Goal: Task Accomplishment & Management: Manage account settings

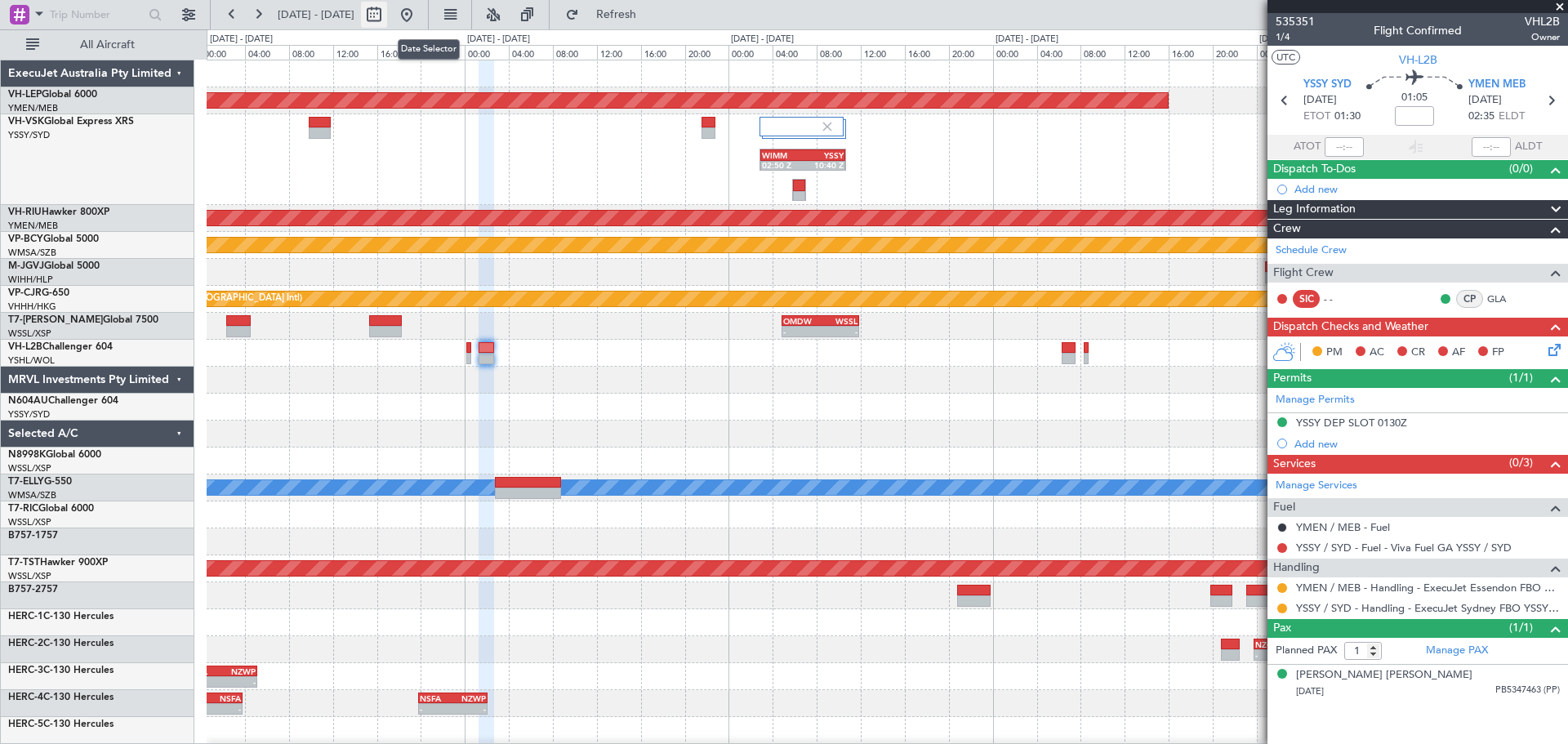
click at [387, 17] on button at bounding box center [374, 15] width 26 height 26
select select "8"
select select "2025"
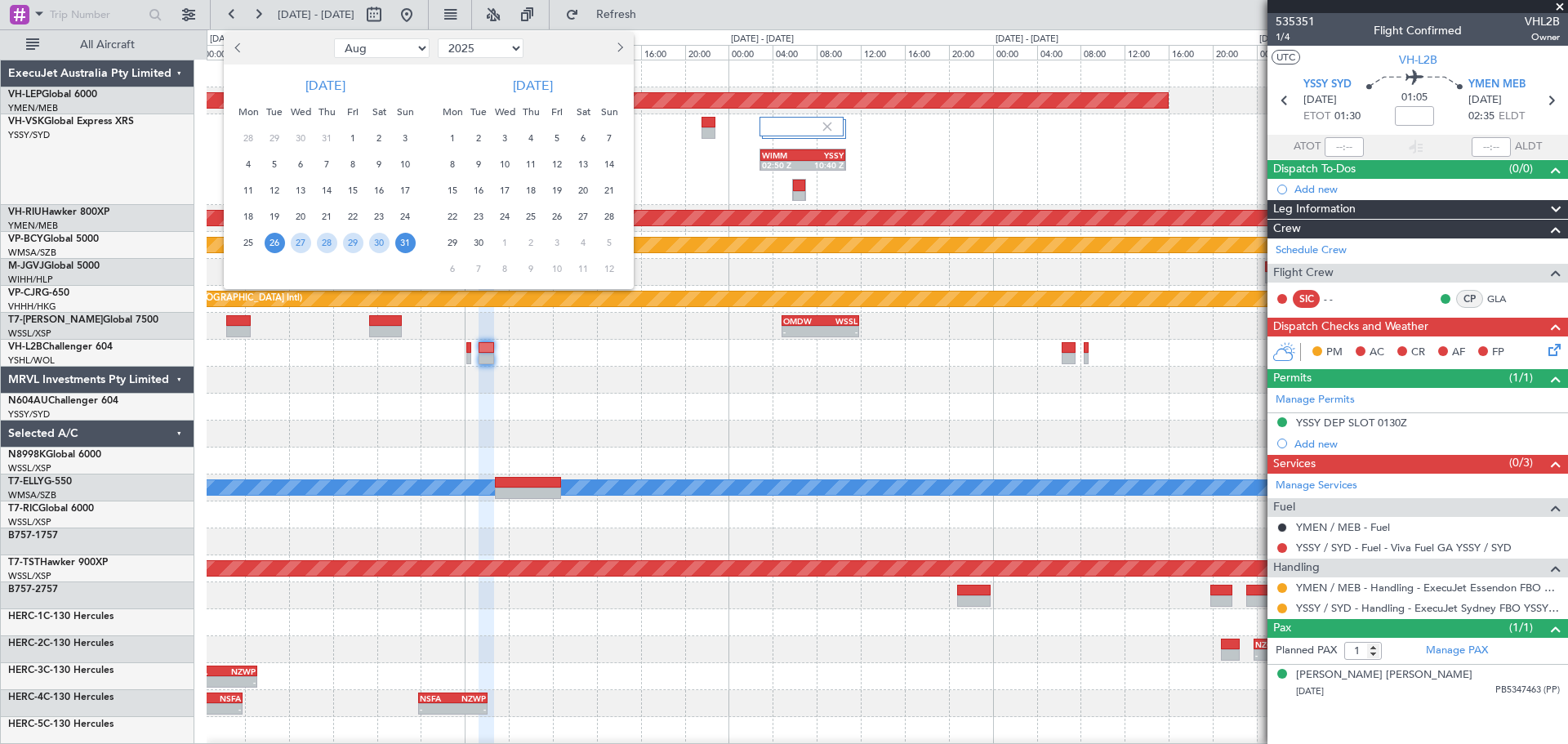
click at [621, 49] on span "Next month" at bounding box center [618, 47] width 9 height 9
click at [482, 187] on span "11" at bounding box center [479, 191] width 21 height 21
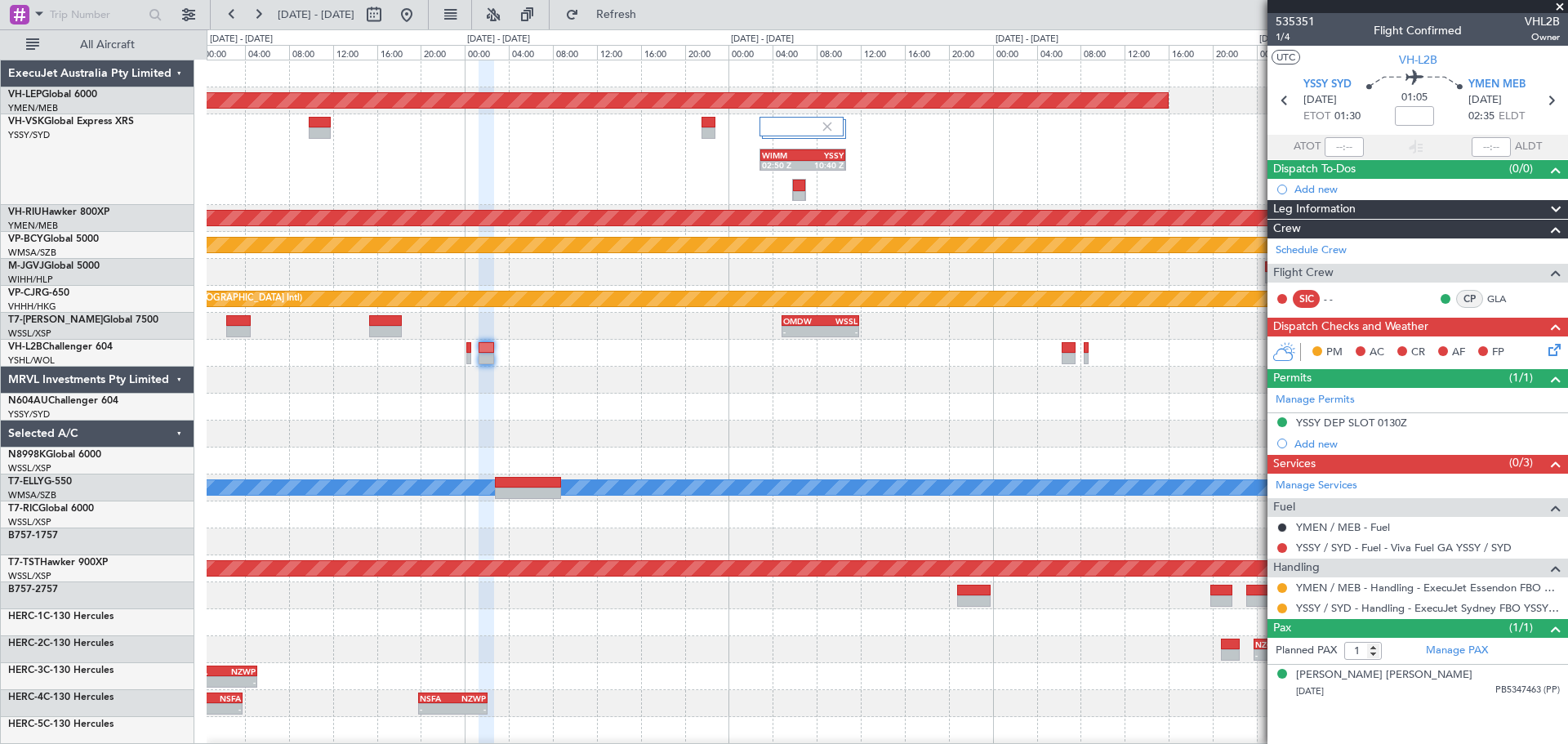
select select "11"
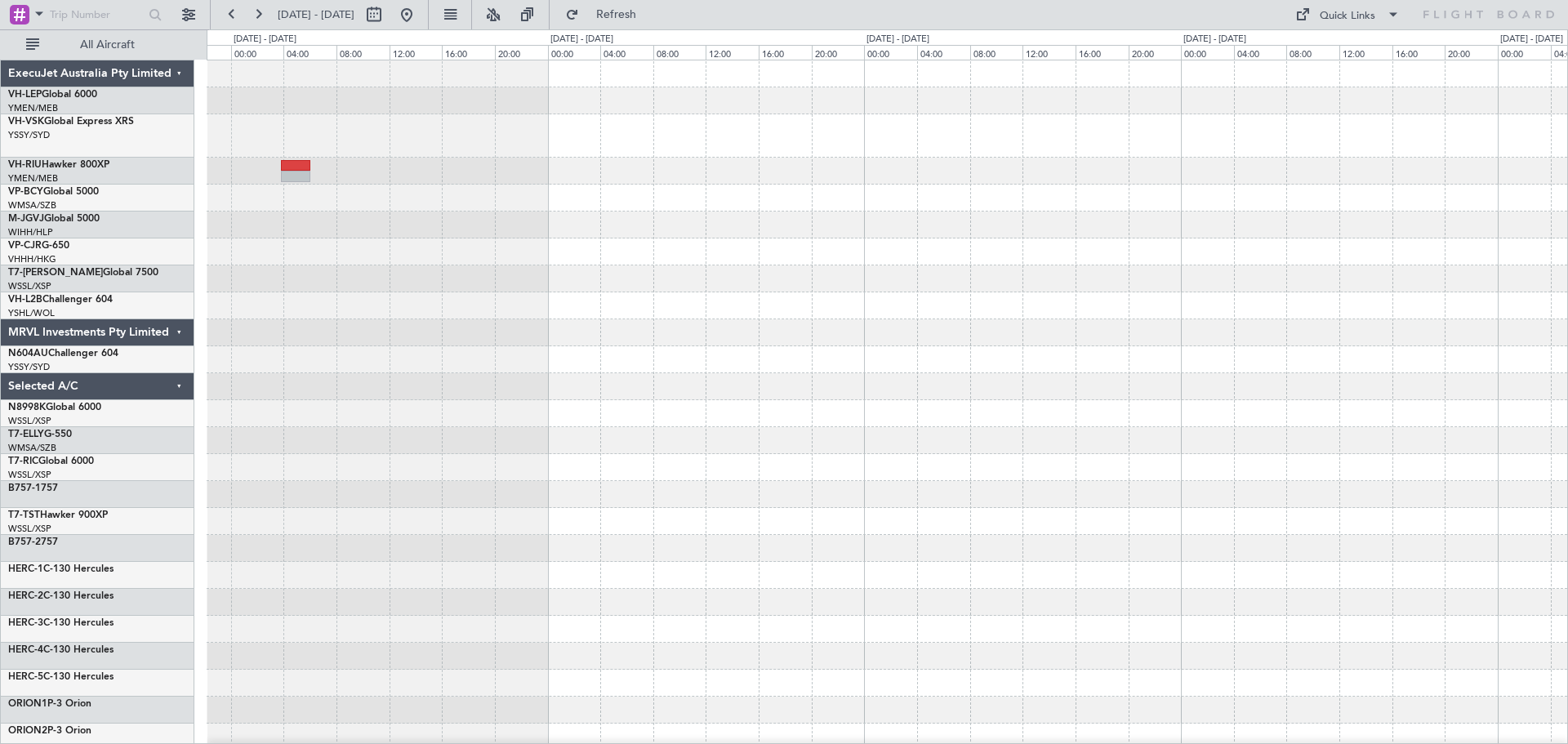
click at [658, 209] on div at bounding box center [887, 513] width 1361 height 905
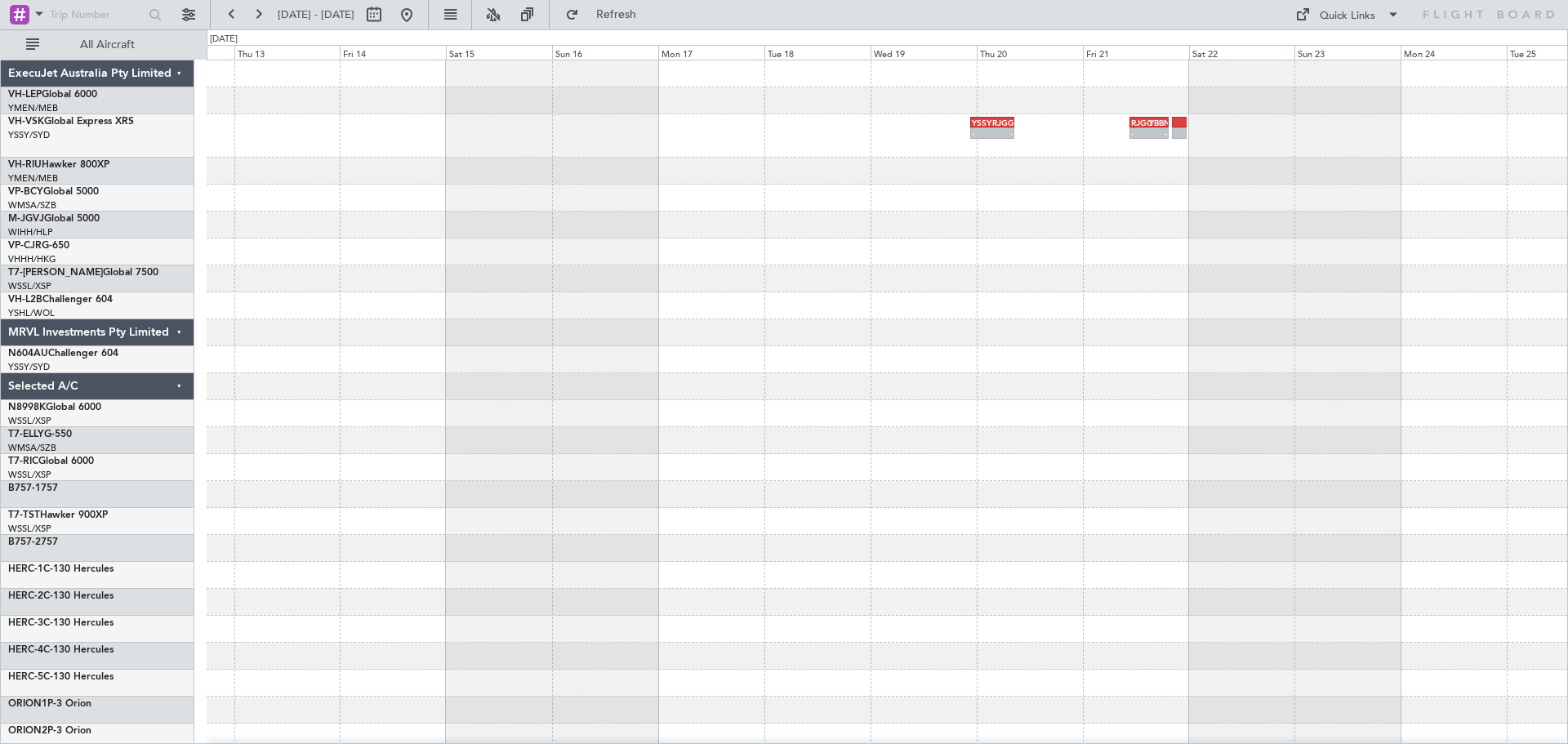
click at [414, 334] on div "- - YSSY 22:50 Z RJGG 08:35 Z - - RJGG 10:50 Z YBBN 19:35 Z" at bounding box center [887, 513] width 1361 height 905
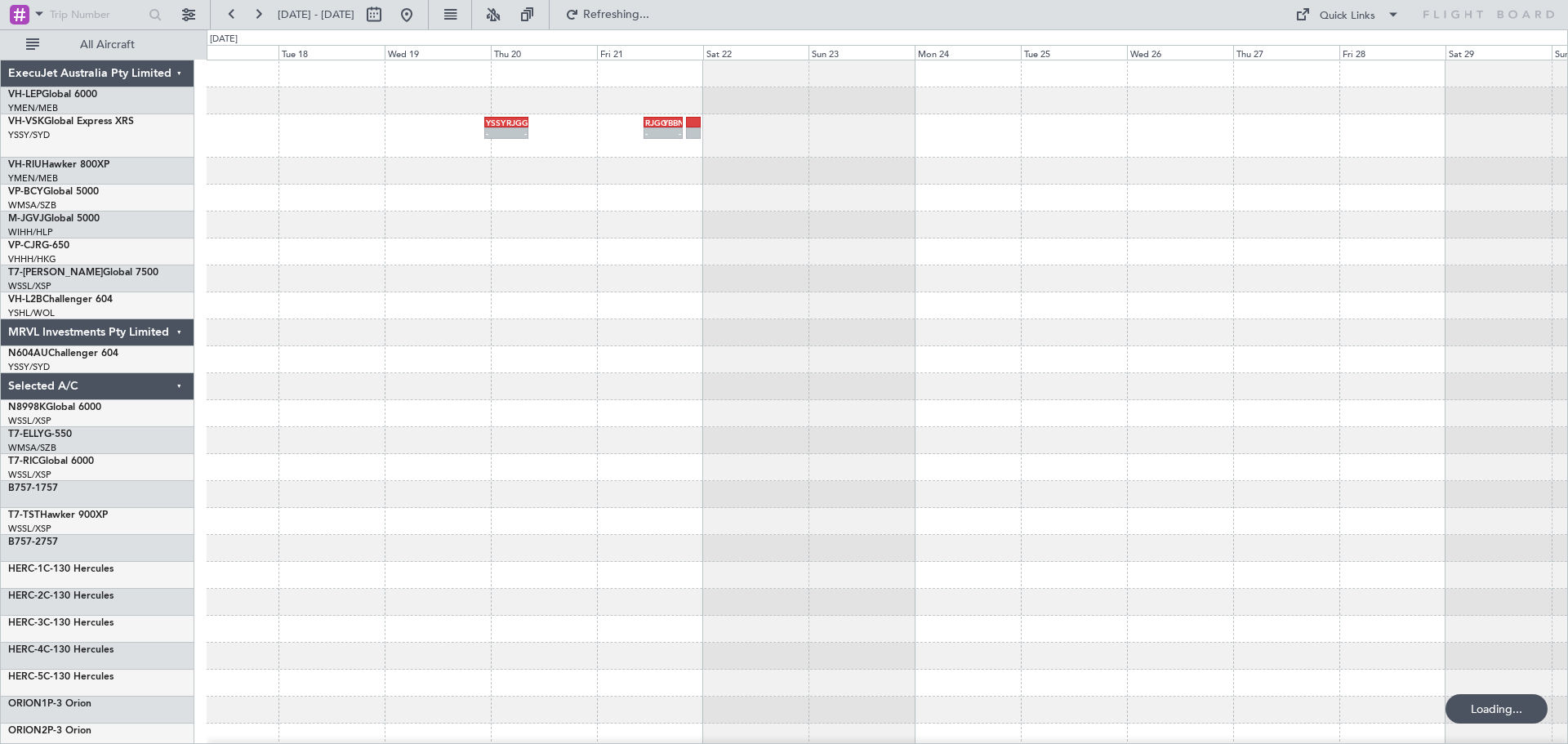
click at [352, 228] on div "- - YSSY 22:50 Z RJGG 08:35 Z - - RJGG 10:50 Z YBBN 19:35 Z" at bounding box center [887, 513] width 1361 height 905
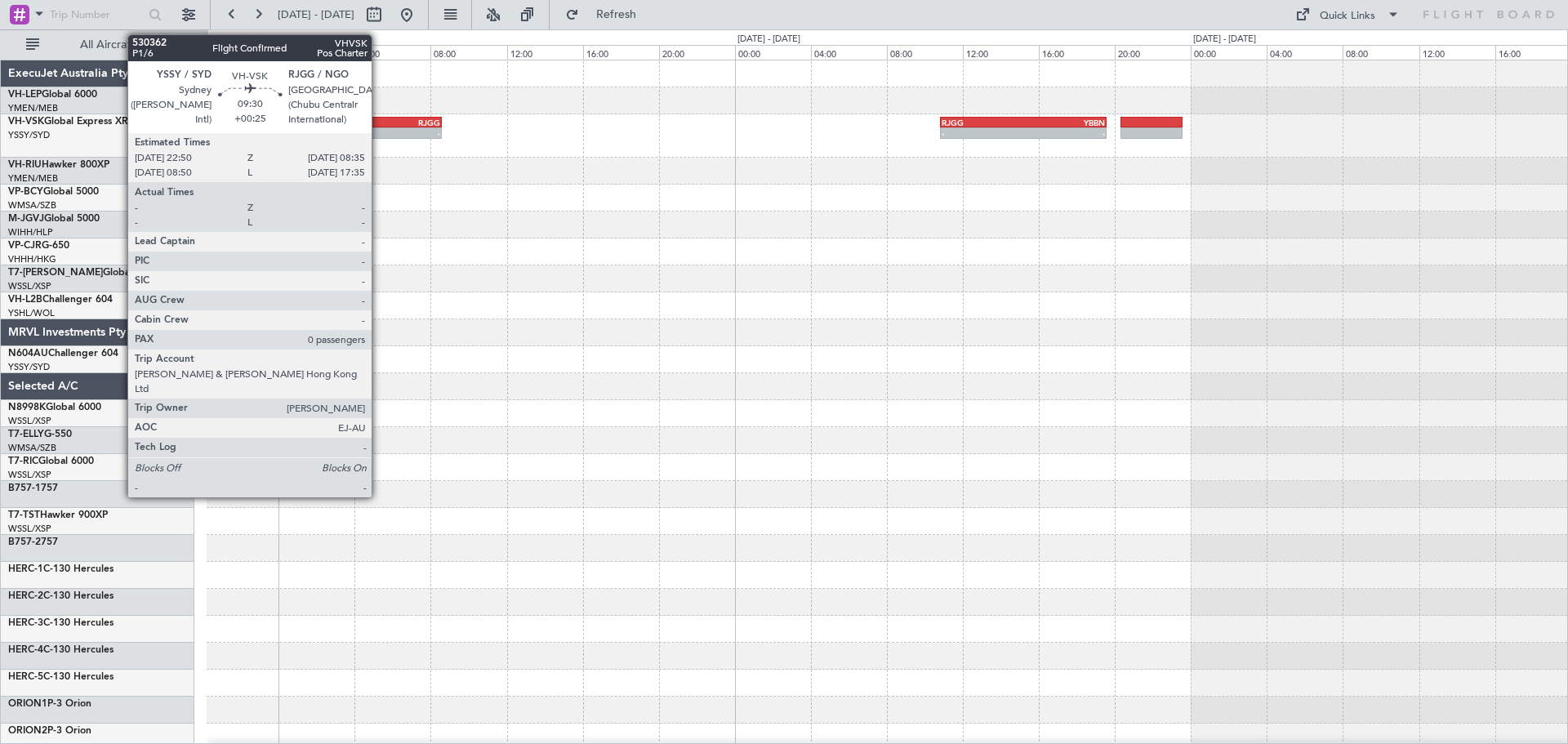
click at [379, 121] on div "RJGG" at bounding box center [395, 122] width 92 height 9
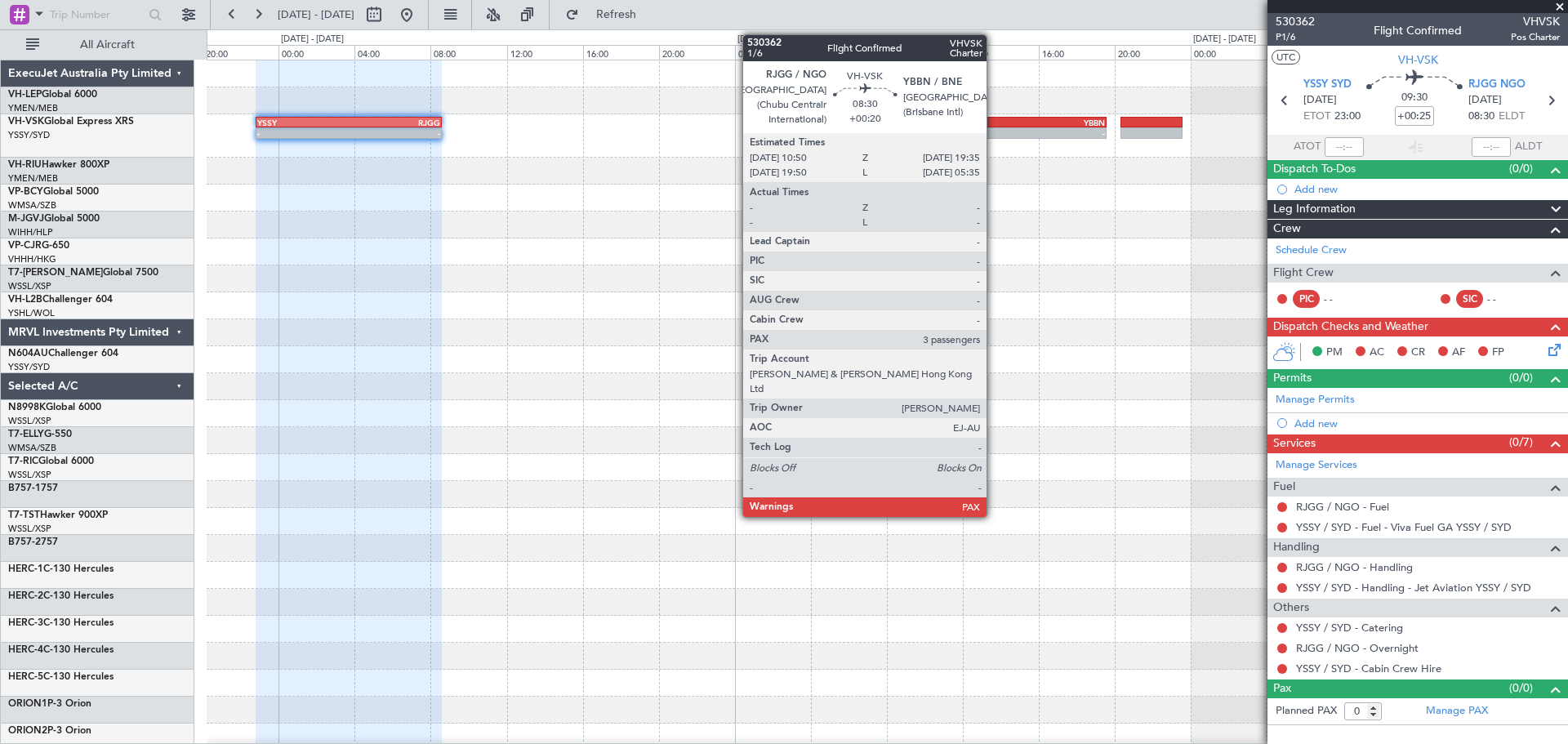
click at [993, 129] on div "-" at bounding box center [982, 133] width 82 height 9
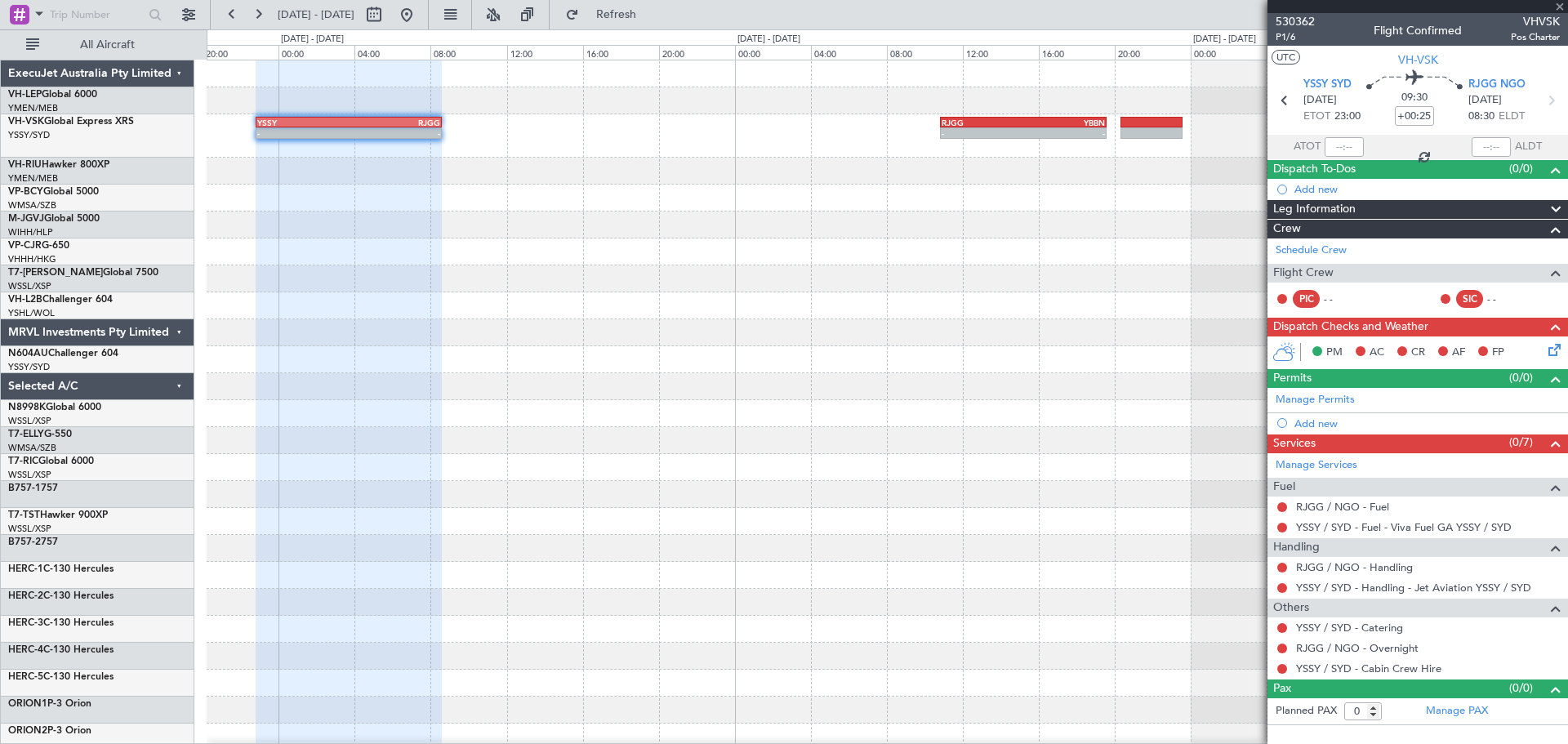
type input "+00:20"
type input "3"
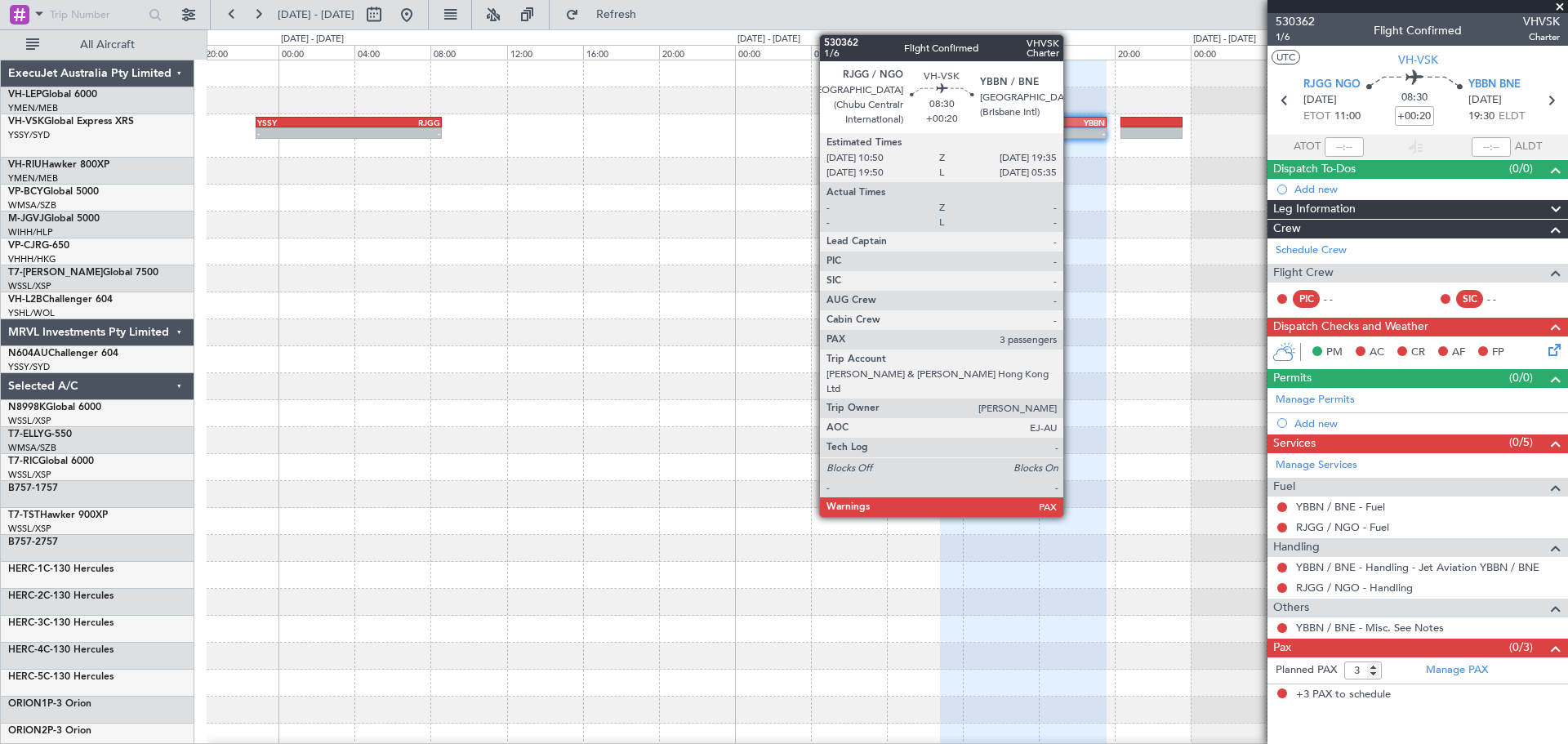
click at [1070, 124] on div "YBBN" at bounding box center [1064, 122] width 82 height 9
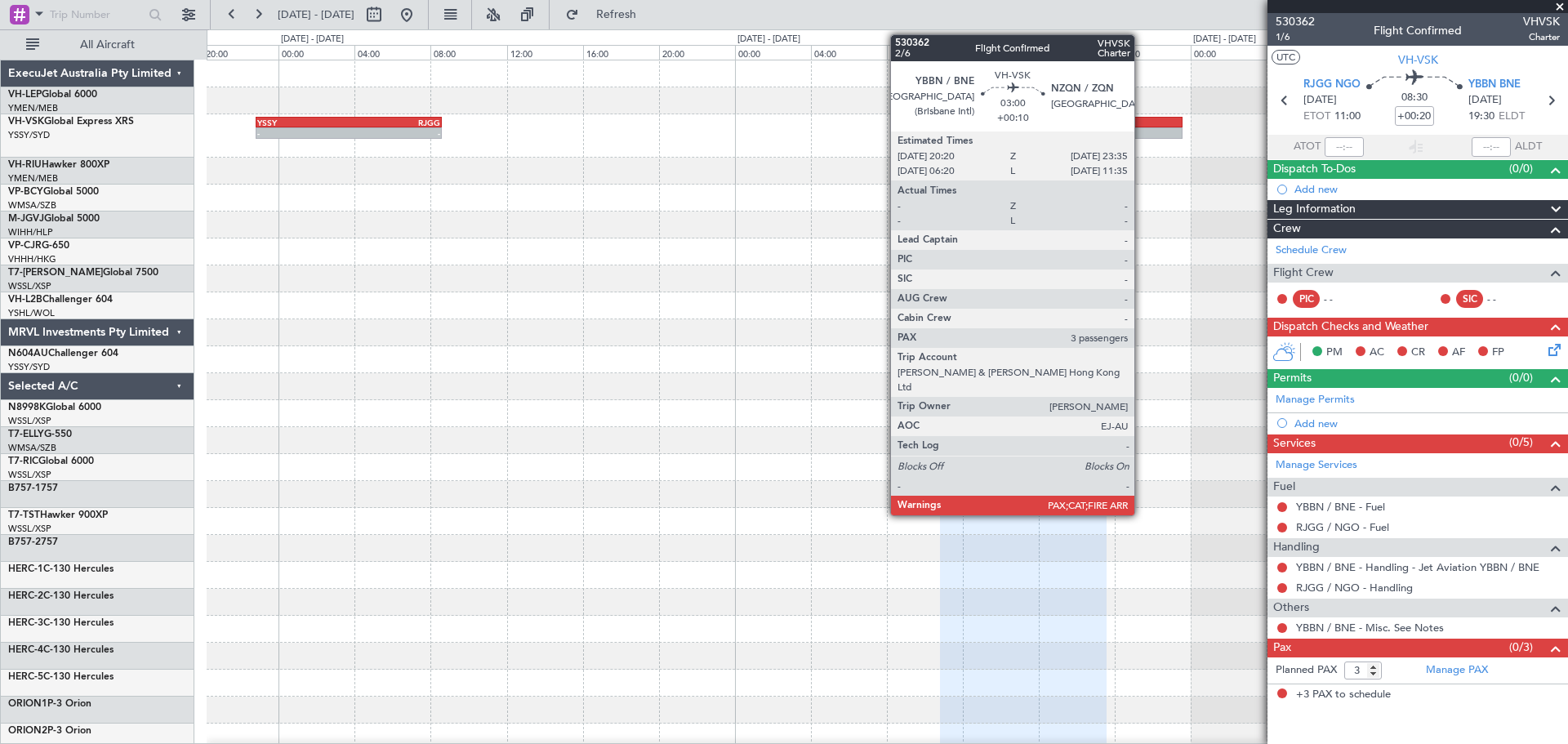
click at [1142, 126] on div at bounding box center [1151, 123] width 62 height 11
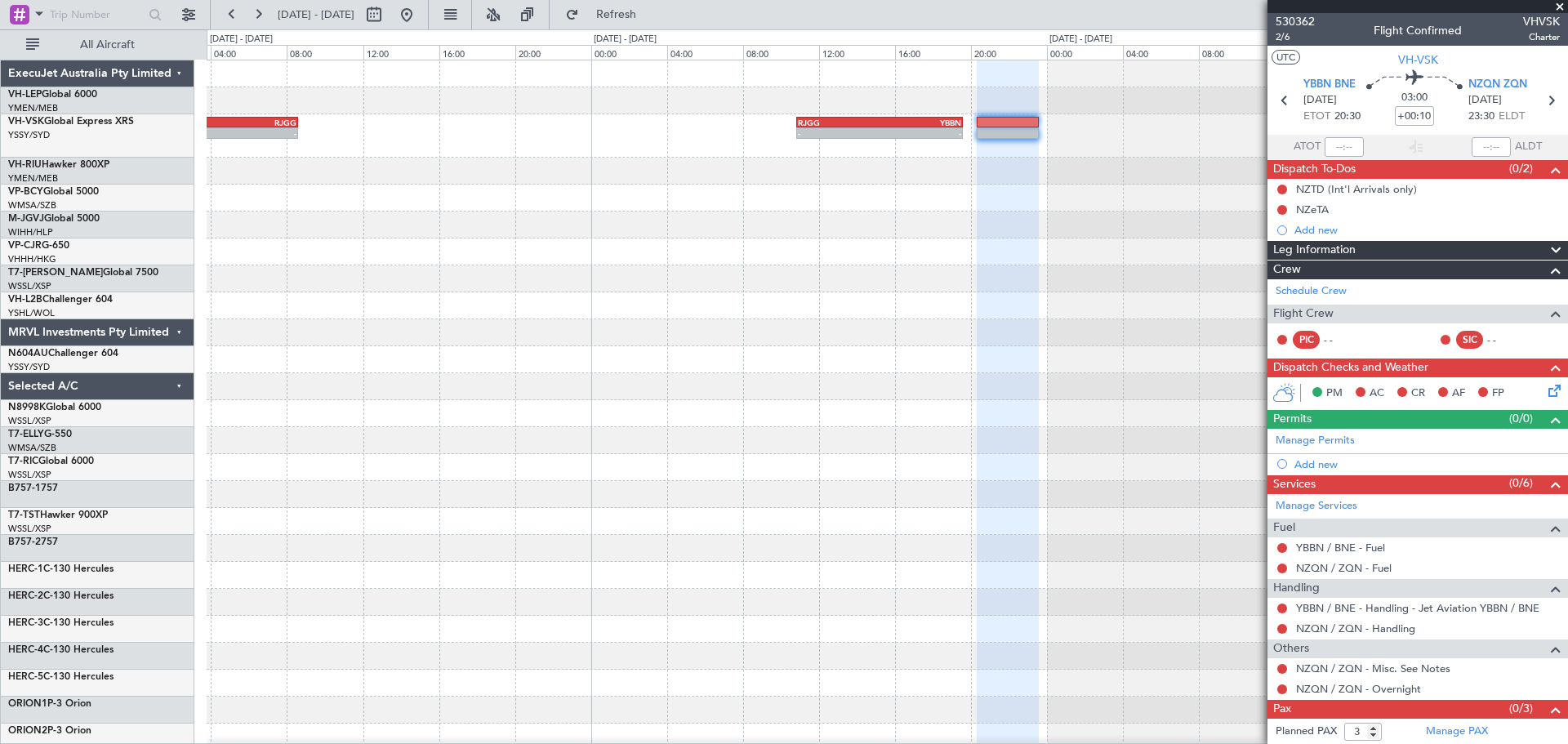
click at [936, 261] on div "- - YSSY 22:50 Z RJGG 08:35 Z - - RJGG 10:50 Z YBBN 19:35 Z" at bounding box center [887, 513] width 1361 height 905
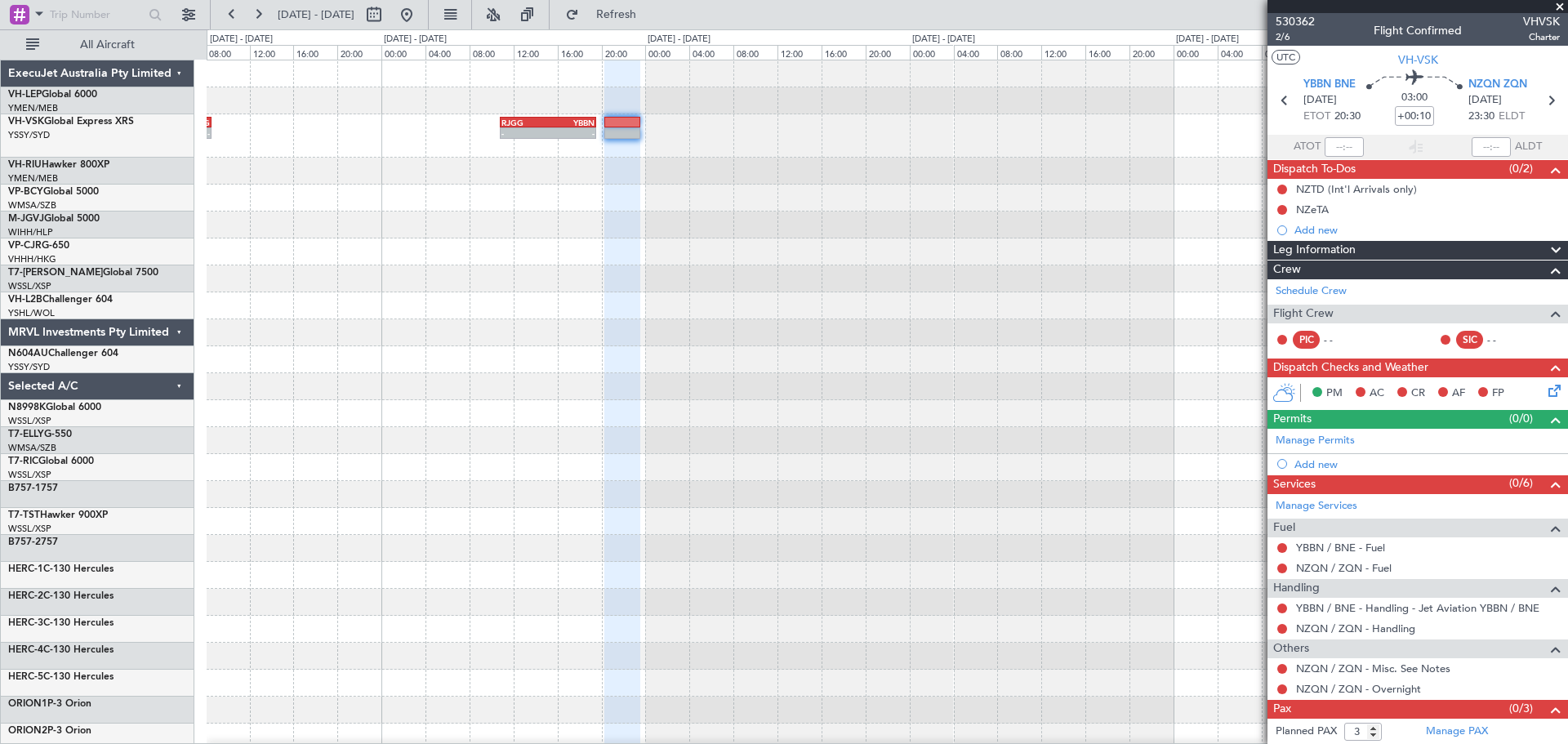
click at [676, 315] on div "- - RJGG 10:50 Z YBBN 19:35 Z YSSY 22:50 Z RJGG 08:35 Z - -" at bounding box center [887, 513] width 1361 height 905
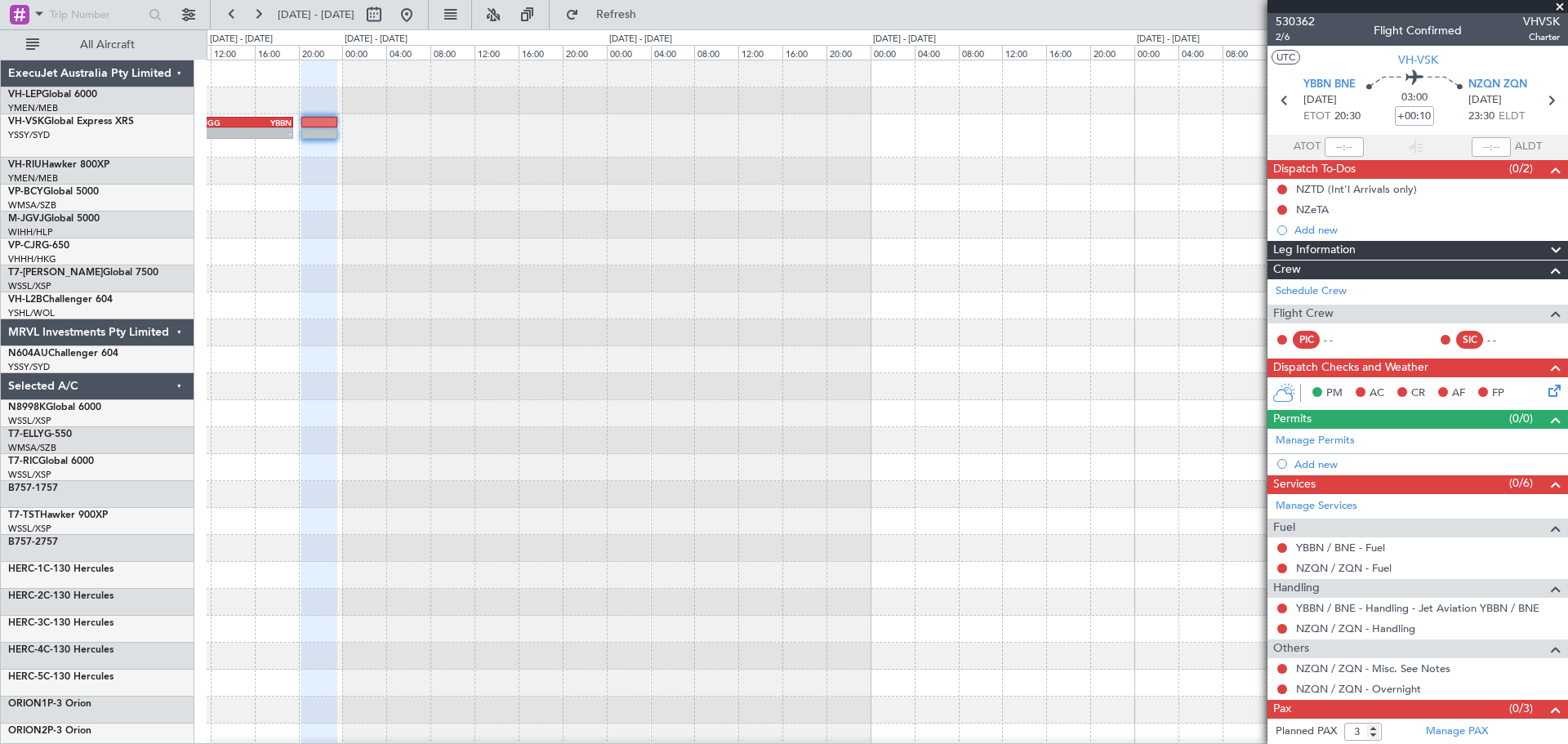
click at [459, 347] on div "- - RJGG 10:50 Z YBBN 19:35 Z YSSY 22:50 Z RJGG 08:35 Z - -" at bounding box center [887, 513] width 1361 height 905
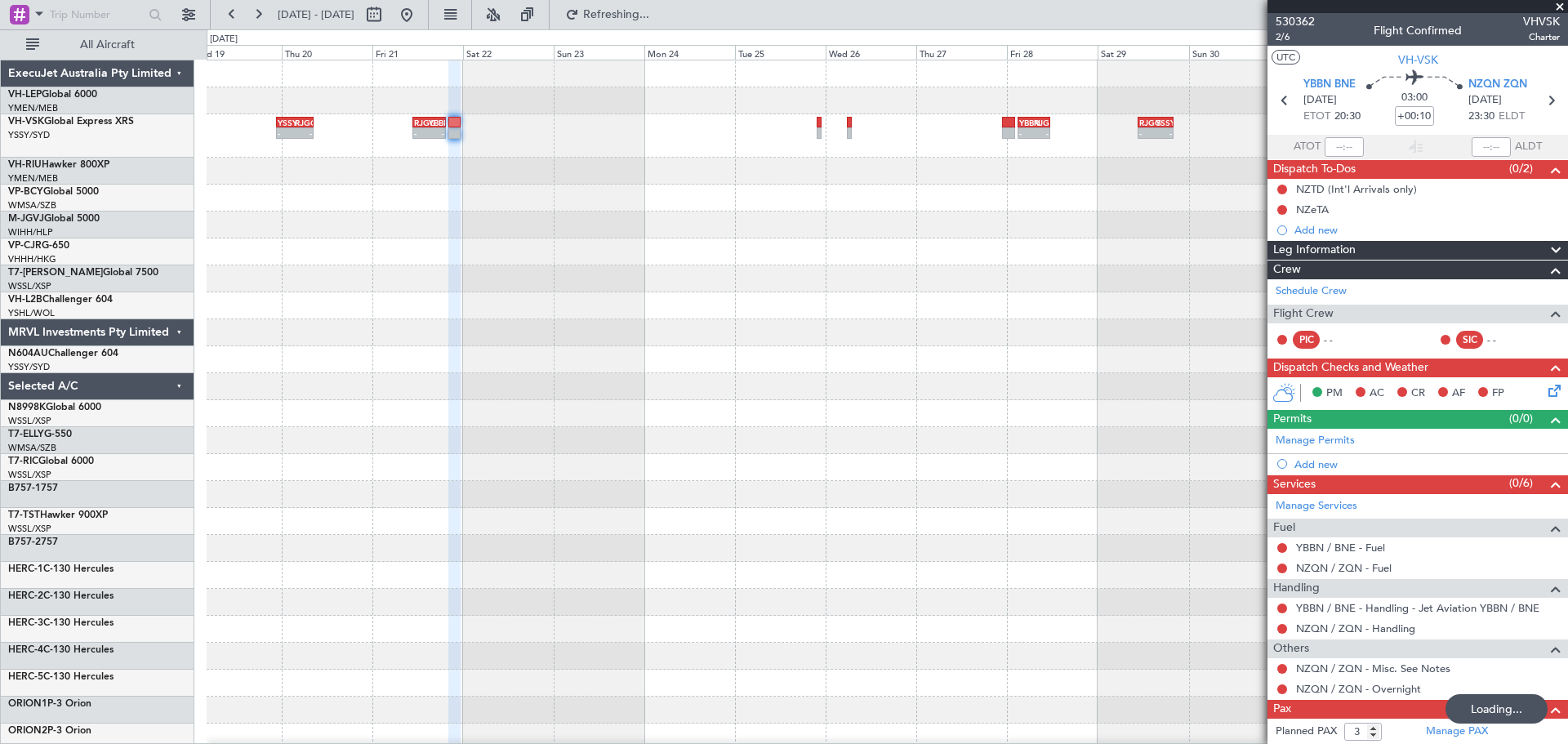
click at [773, 274] on div "- - YBBN 03:00 Z RJGG 11:25 Z - - RJGG 10:45 Z YSSY 20:05 Z RJGG 10:50 Z YBBN 1…" at bounding box center [887, 513] width 1361 height 905
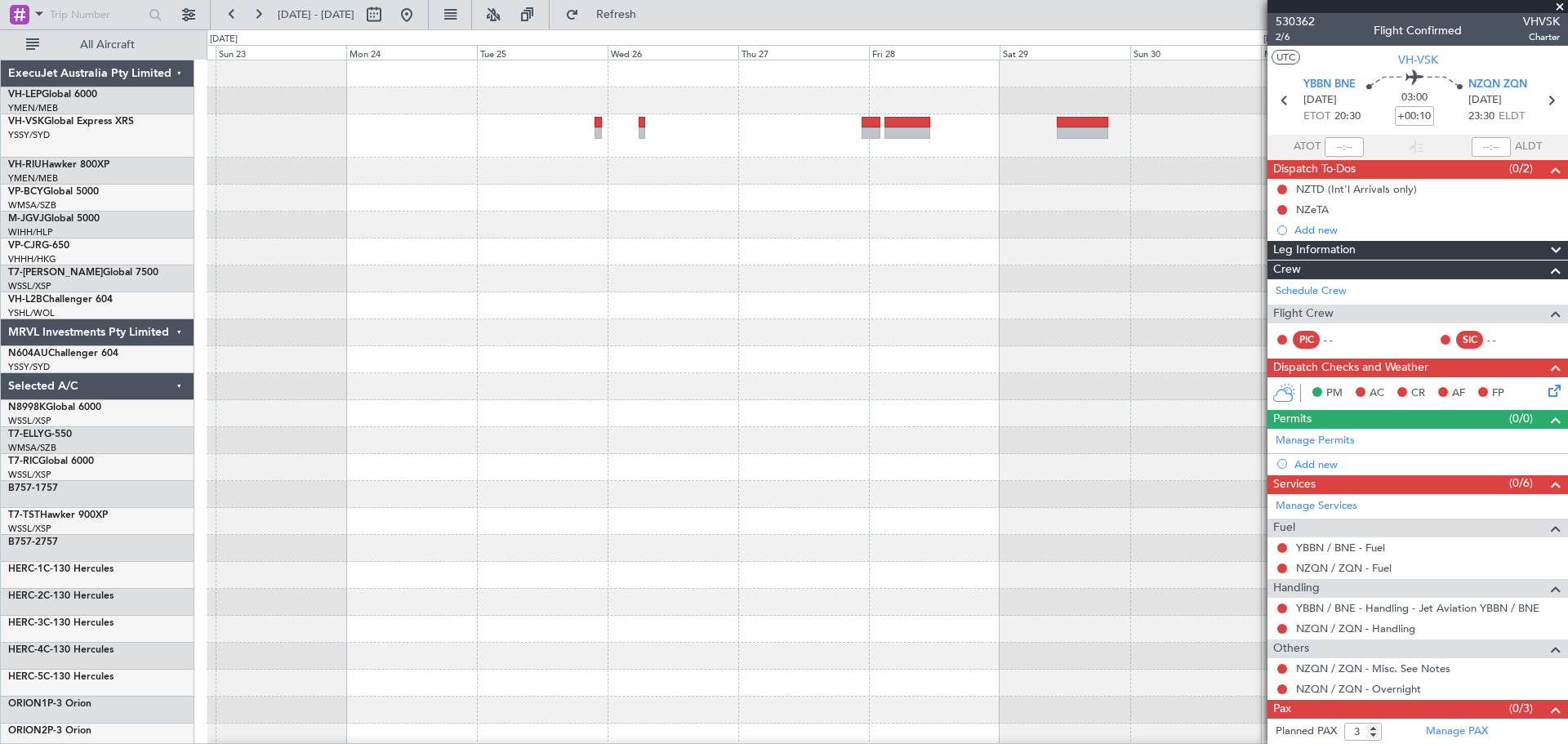
click at [834, 231] on div at bounding box center [887, 513] width 1361 height 905
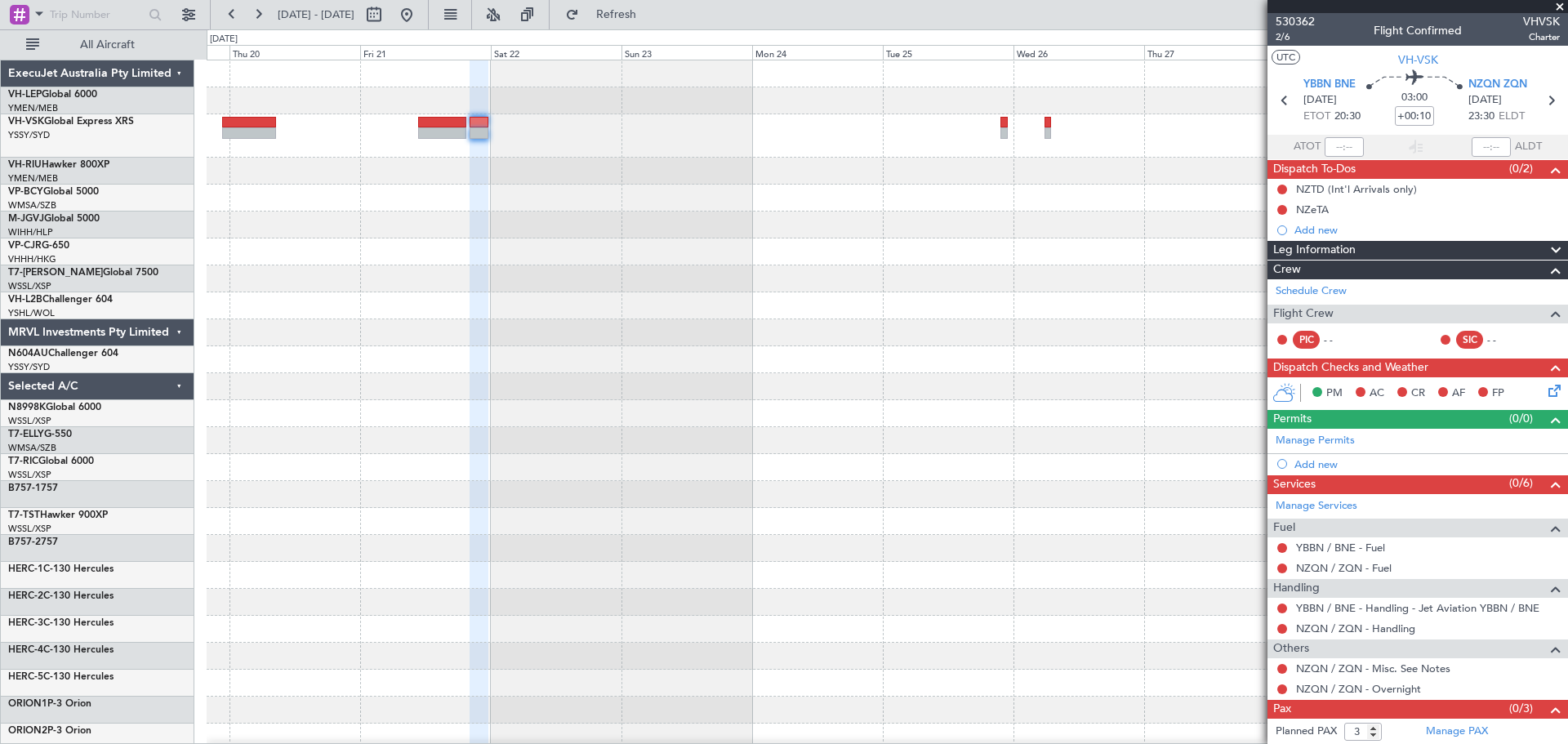
click at [1006, 275] on div at bounding box center [887, 513] width 1361 height 905
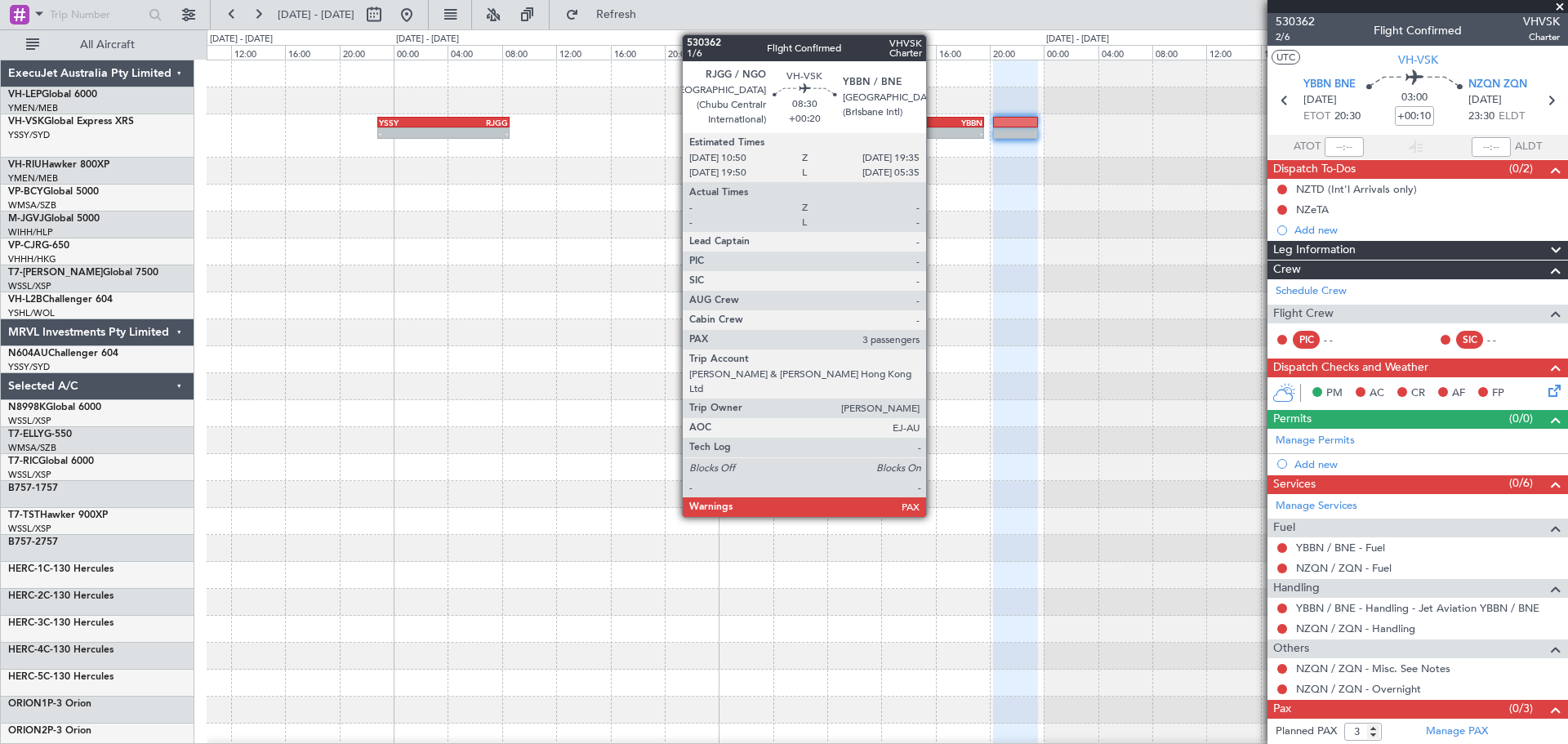
click at [933, 129] on div "-" at bounding box center [953, 133] width 58 height 9
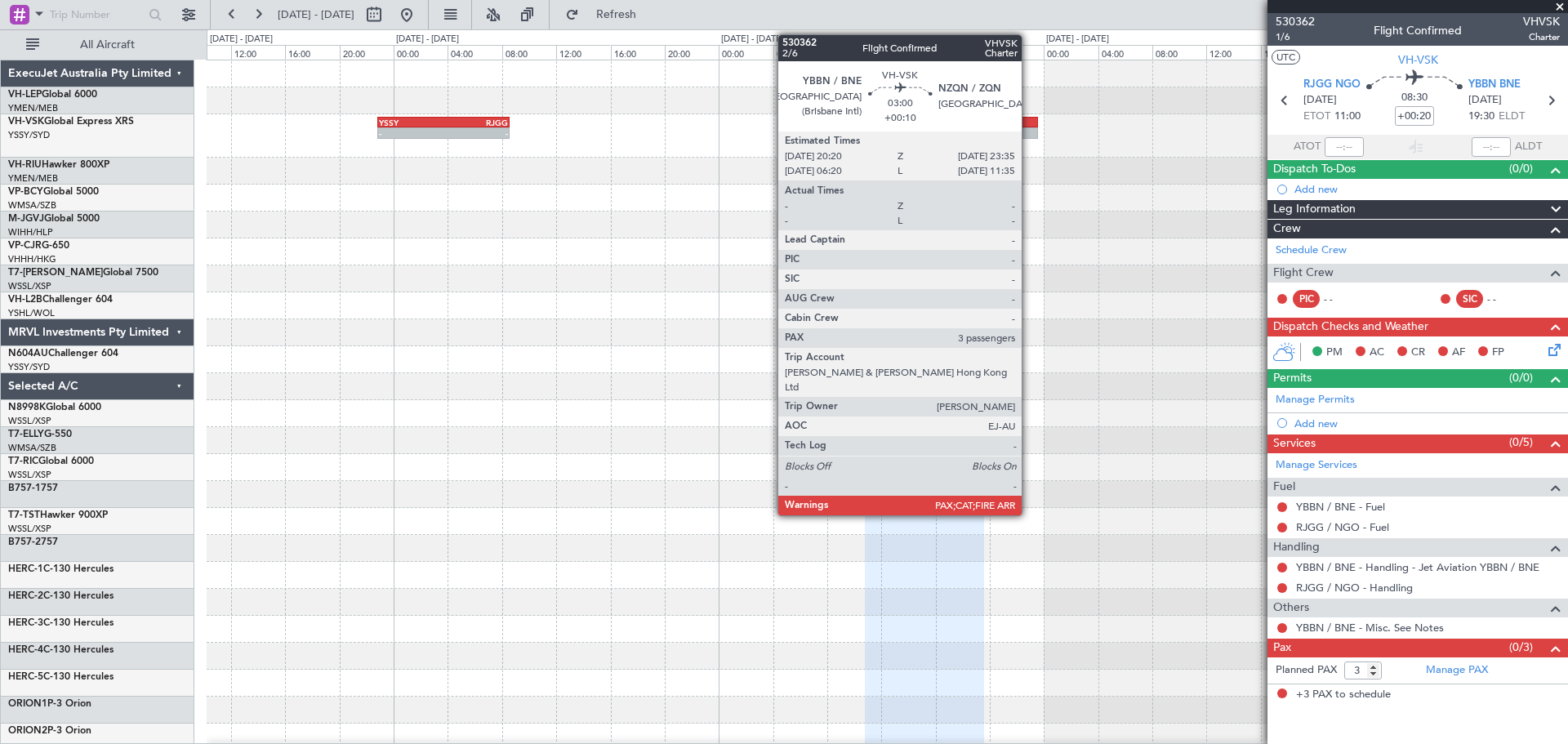
click at [1029, 125] on div at bounding box center [1014, 123] width 44 height 11
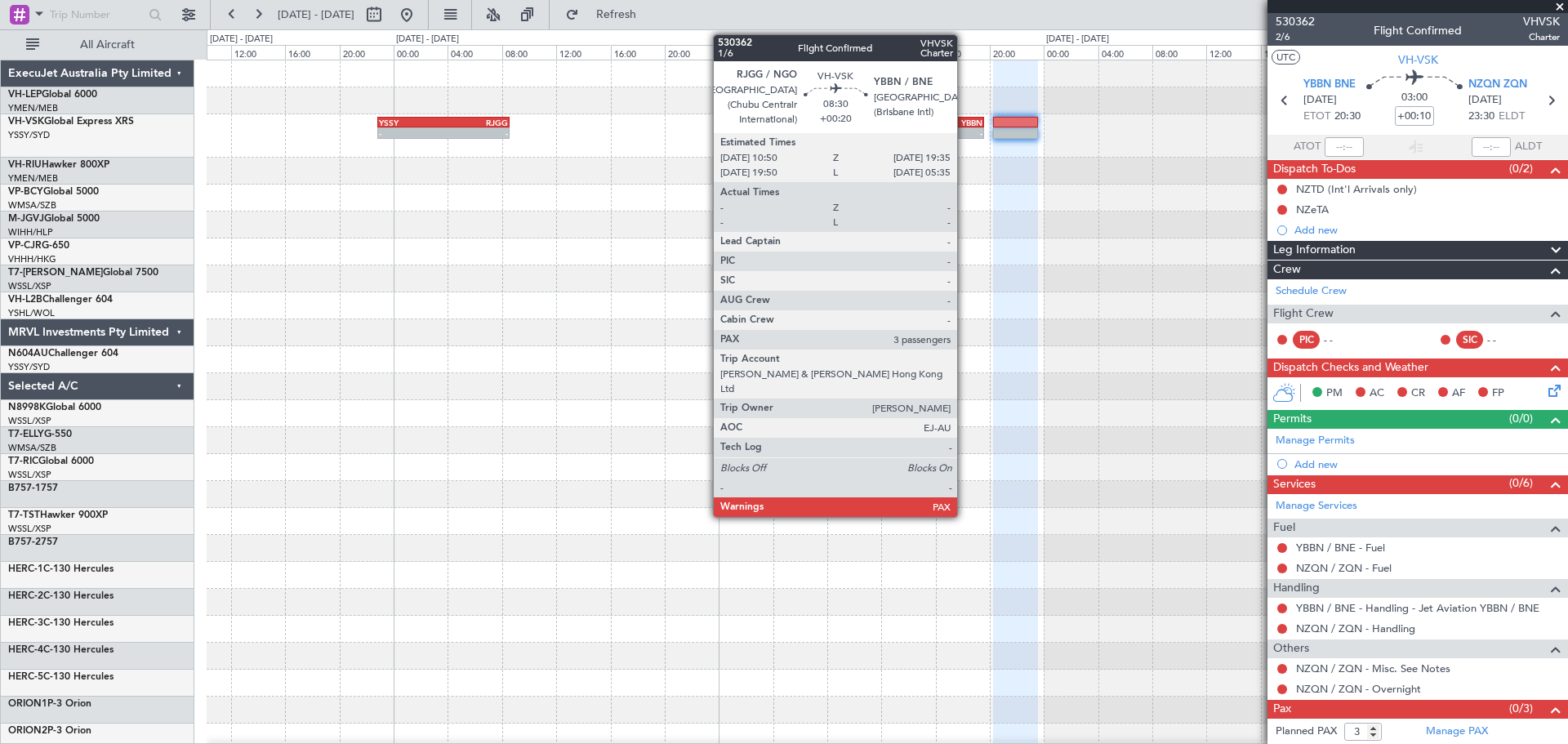
click at [964, 126] on div "RJGG 10:50 Z YBBN 19:35 Z" at bounding box center [924, 123] width 119 height 11
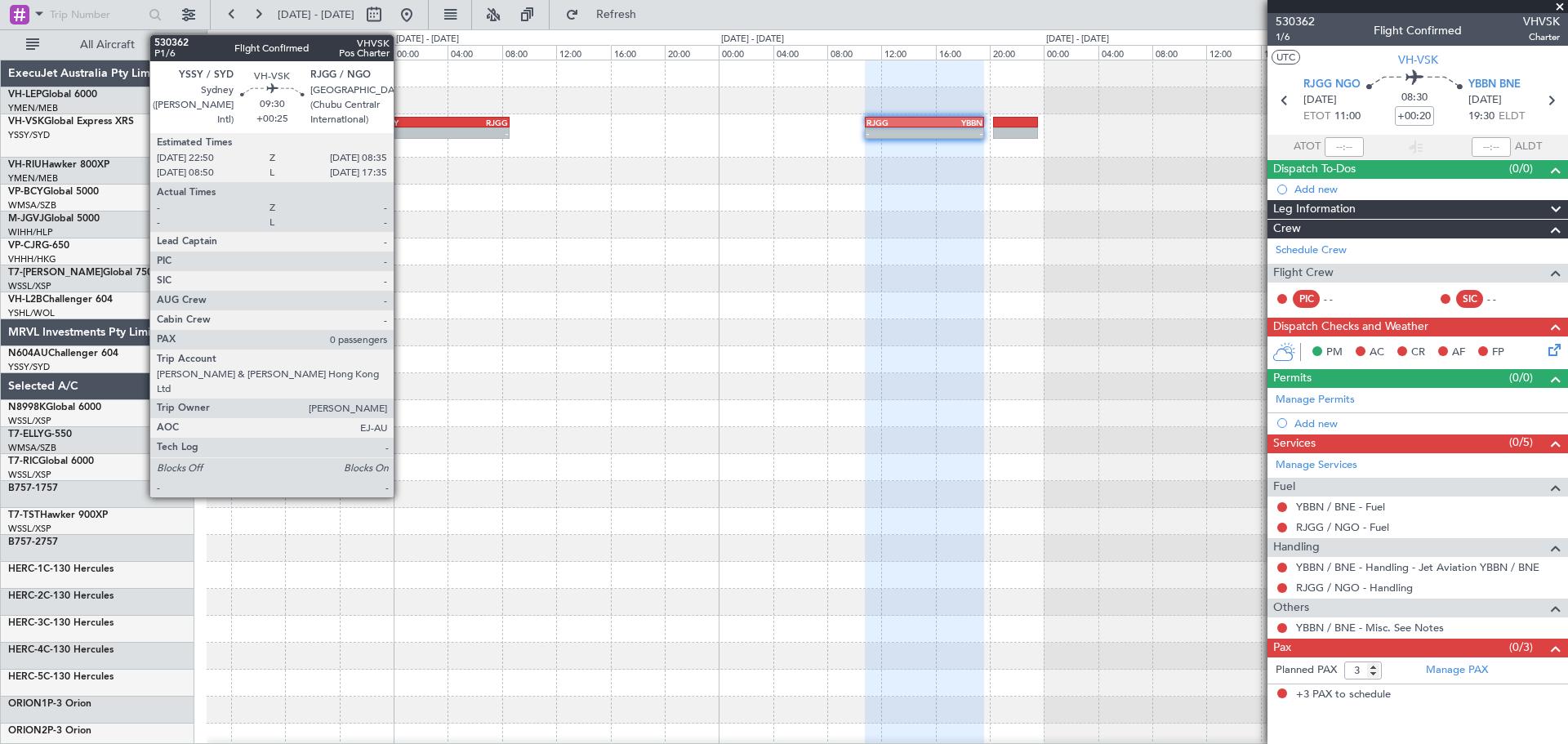
click at [401, 126] on div "YSSY 22:50 Z RJGG 08:35 Z" at bounding box center [443, 123] width 132 height 11
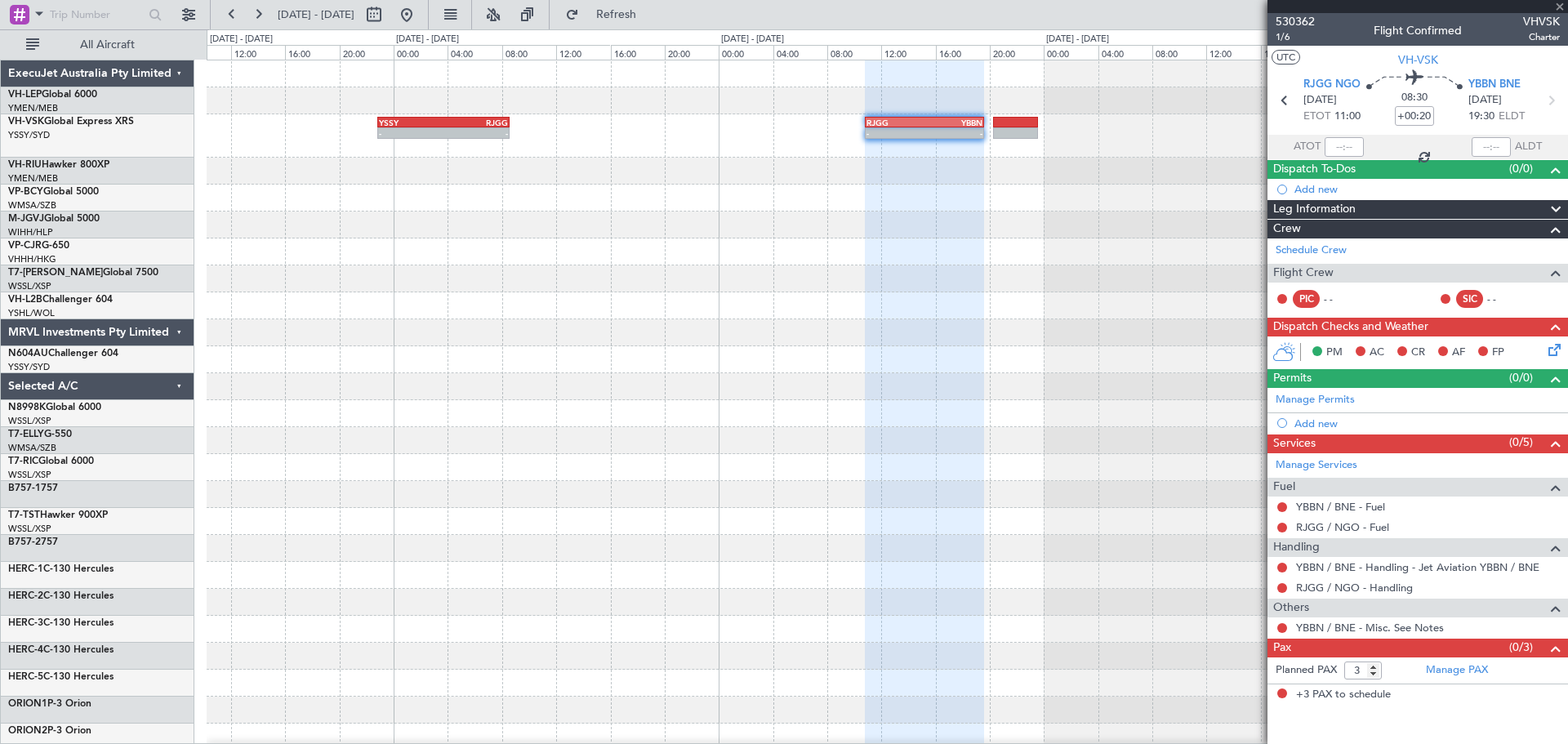
type input "+00:25"
type input "0"
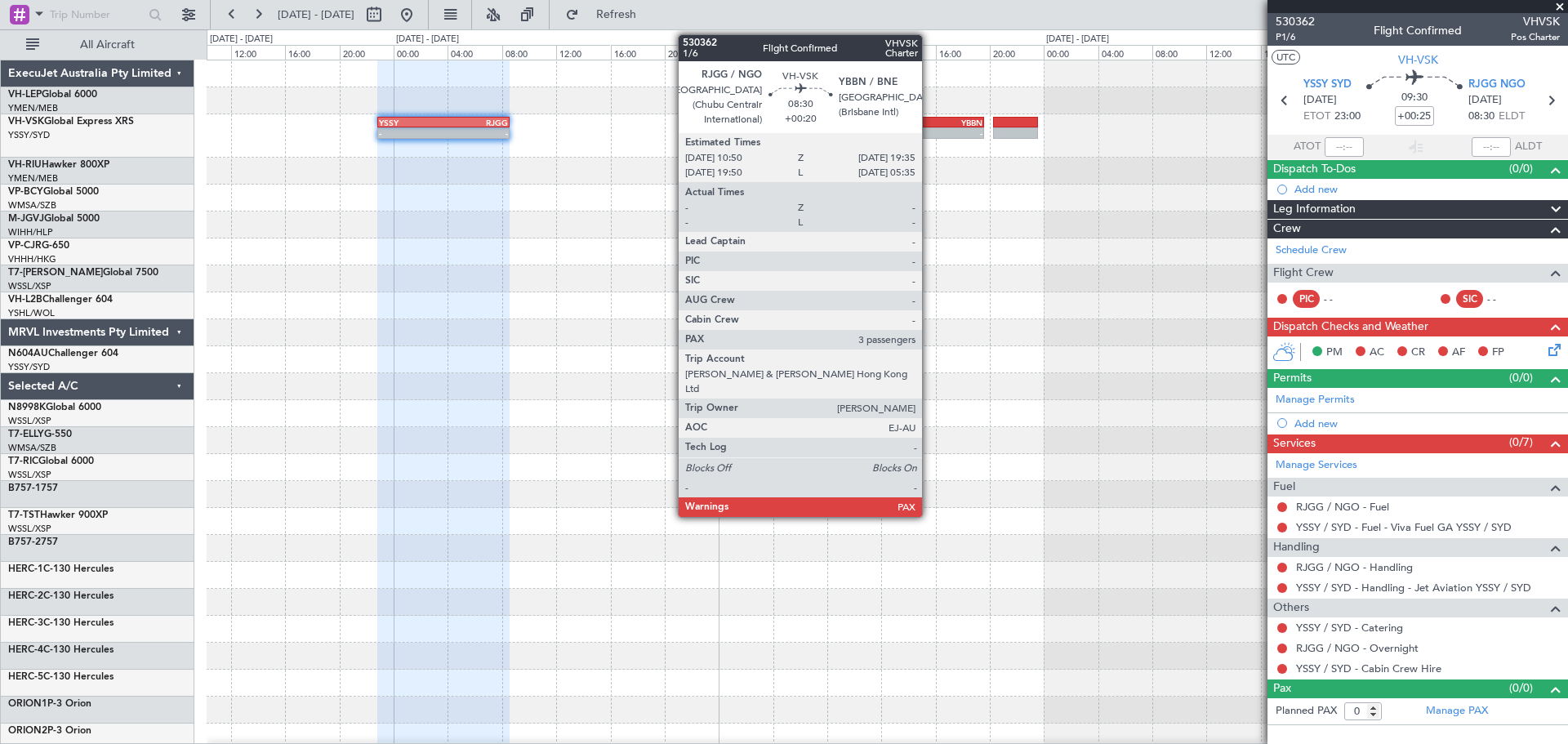
click at [930, 124] on div "YBBN" at bounding box center [953, 122] width 58 height 9
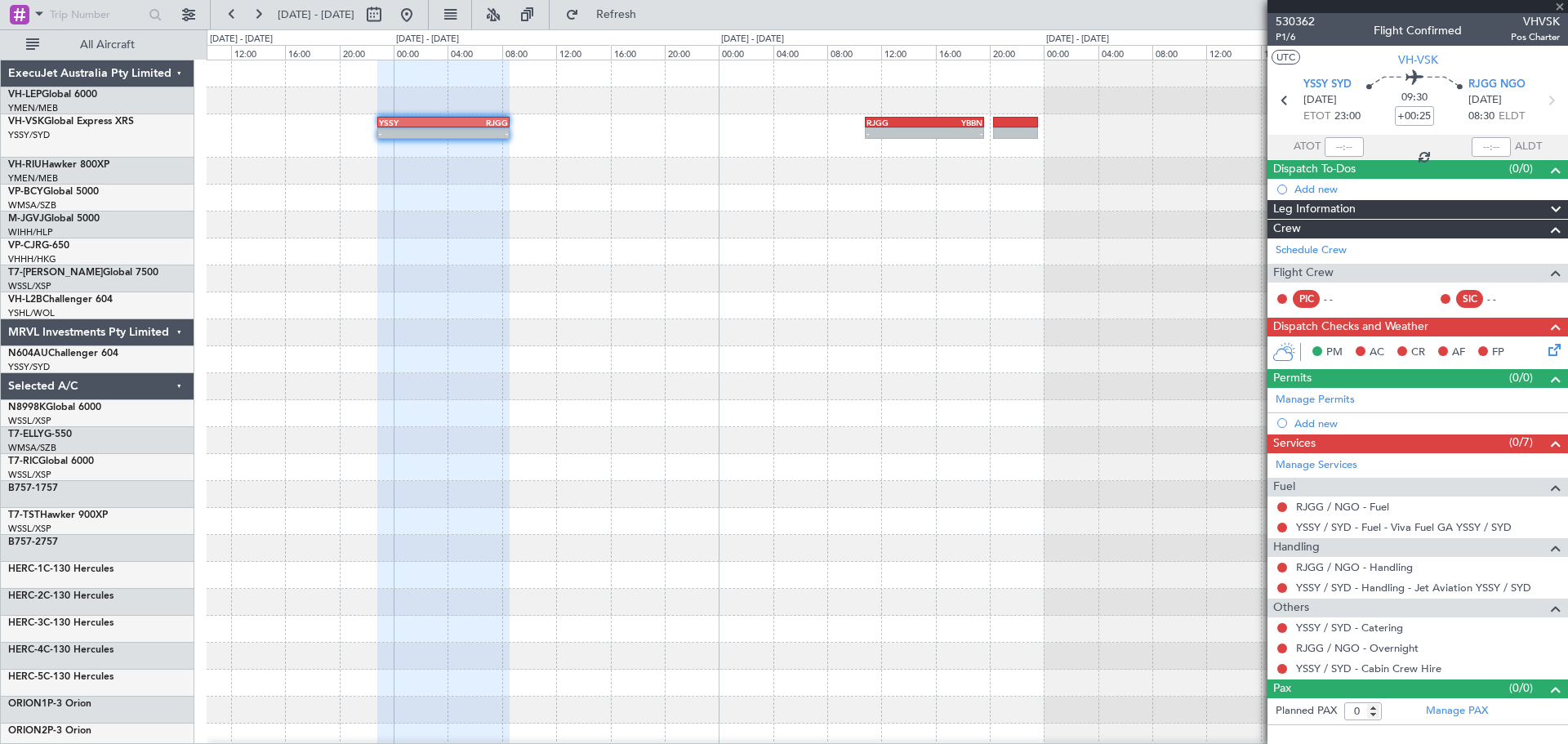
type input "+00:20"
type input "3"
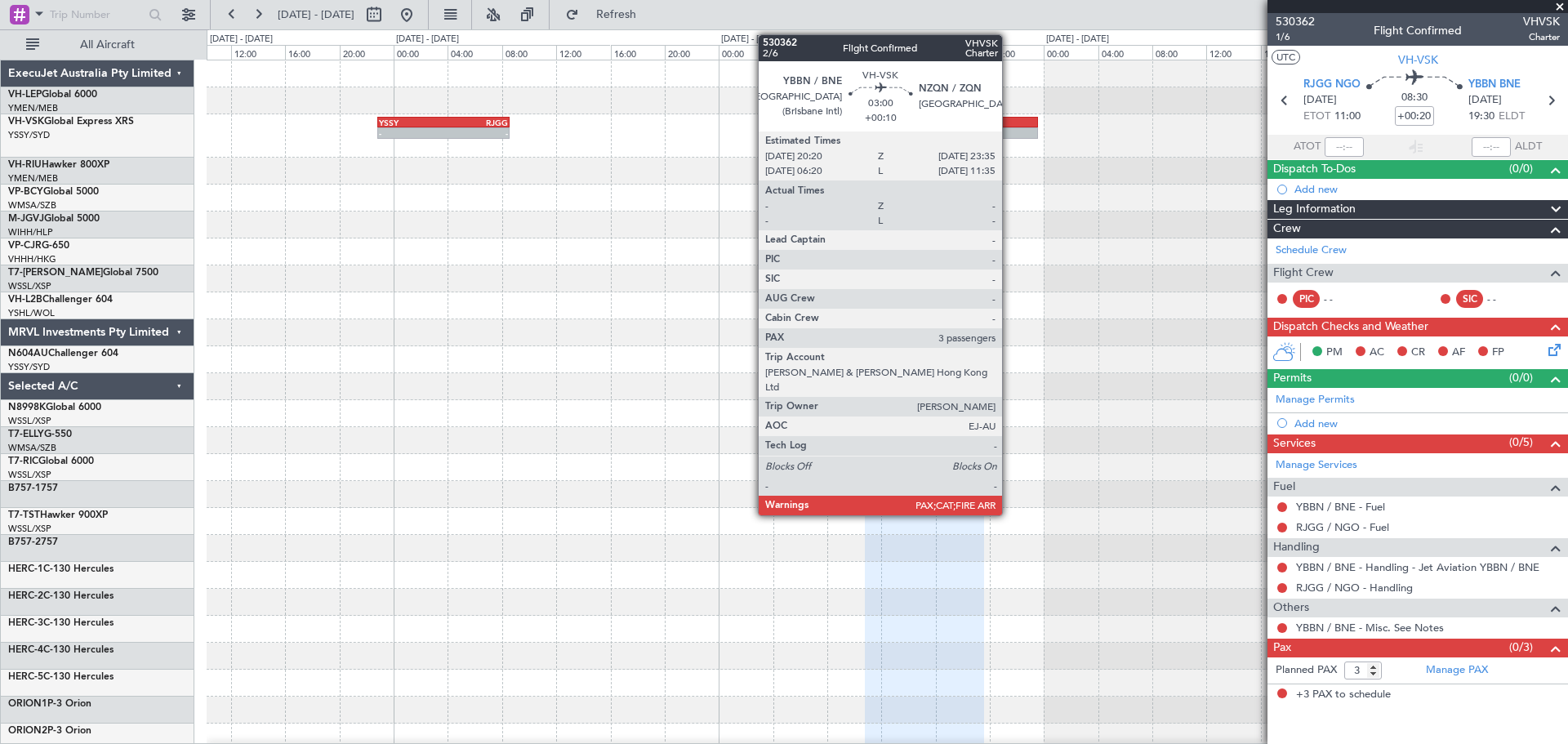
click at [1009, 123] on div at bounding box center [1014, 123] width 44 height 11
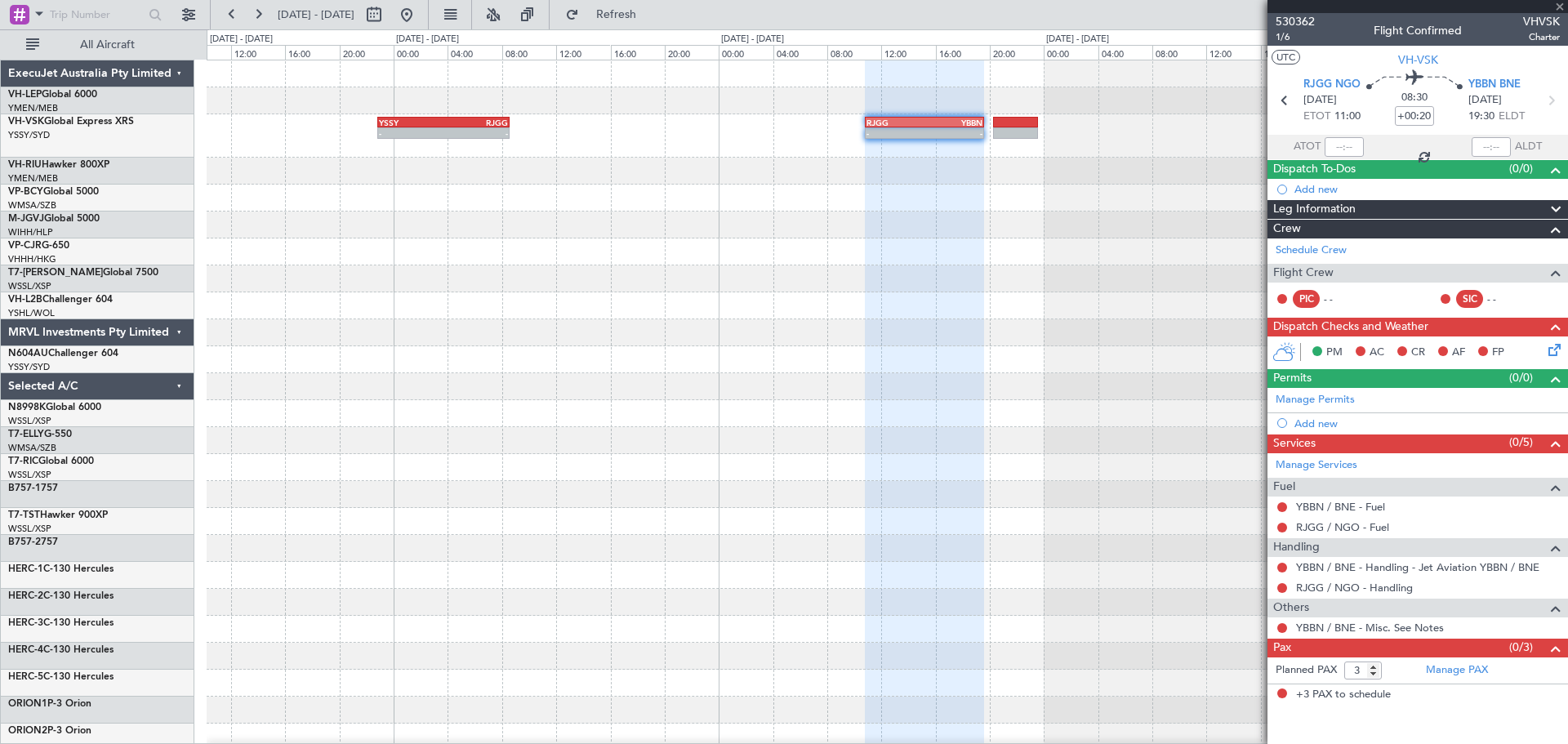
type input "+00:10"
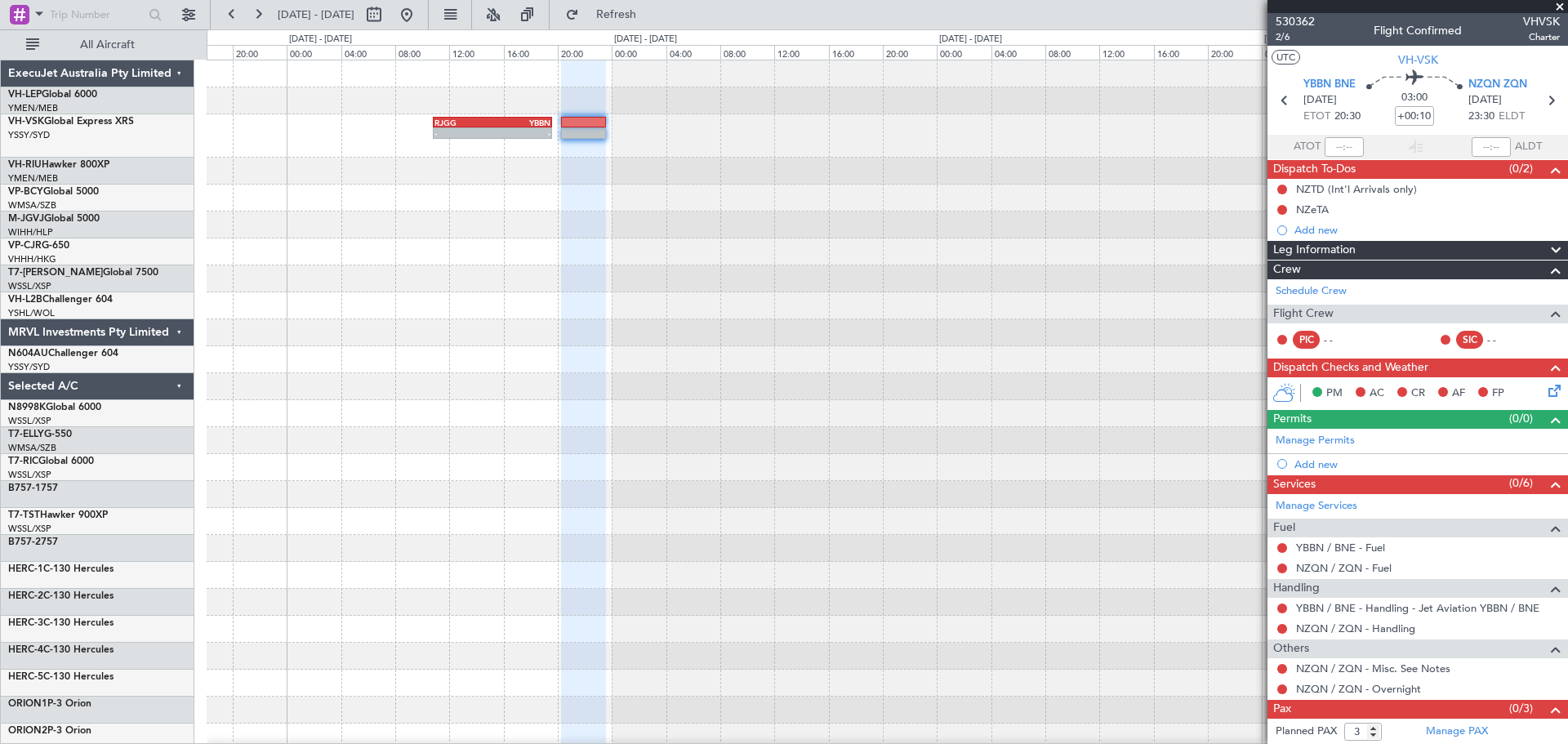
click at [616, 310] on div "- - RJGG 10:50 Z YBBN 19:35 Z YSSY 22:50 Z RJGG 08:35 Z - -" at bounding box center [887, 513] width 1361 height 905
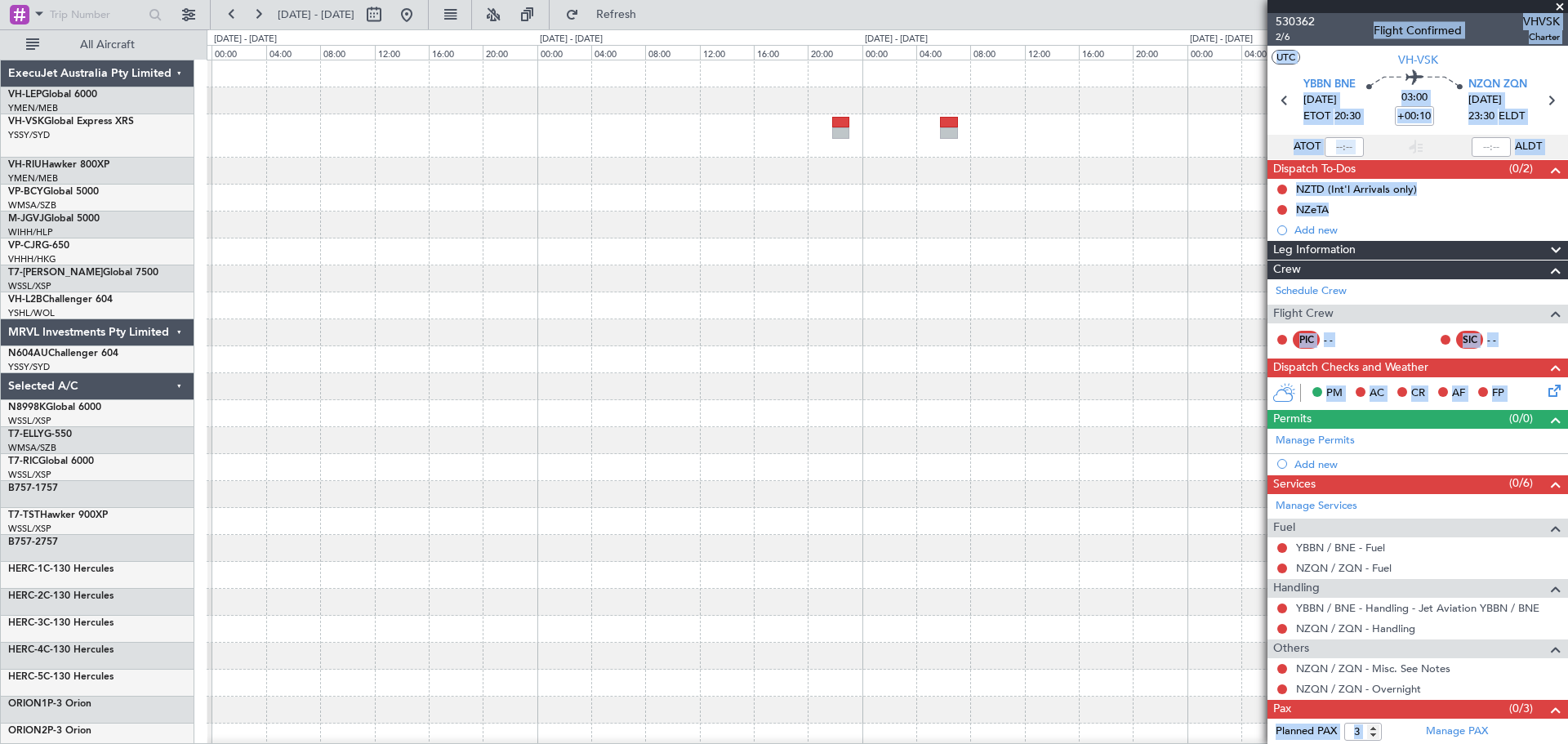
drag, startPoint x: 1057, startPoint y: 204, endPoint x: 786, endPoint y: 195, distance: 271.1
click at [774, 200] on body "[DATE] - [DATE] Refresh Quick Links All Aircraft - - YBBN 03:00 Z RJGG 11:25 Z …" at bounding box center [784, 372] width 1568 height 744
click at [721, 232] on div "- - YBBN 03:00 Z RJGG 11:25 Z" at bounding box center [887, 513] width 1361 height 905
click at [713, 247] on div "- - YBBN 03:00 Z RJGG 11:25 Z - - RJGG 10:45 Z YSSY 20:05 Z" at bounding box center [887, 513] width 1361 height 905
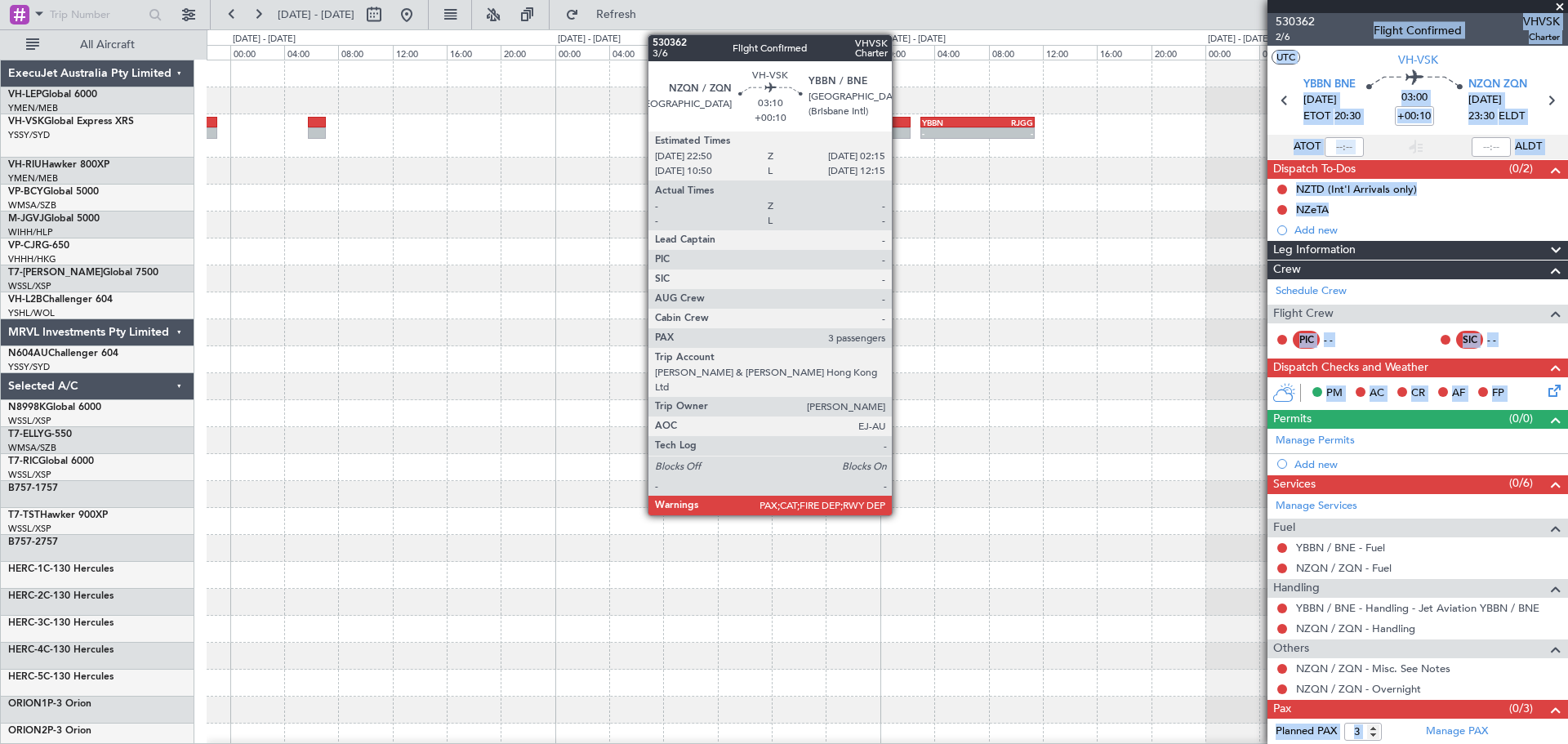
click at [899, 123] on div at bounding box center [887, 123] width 47 height 11
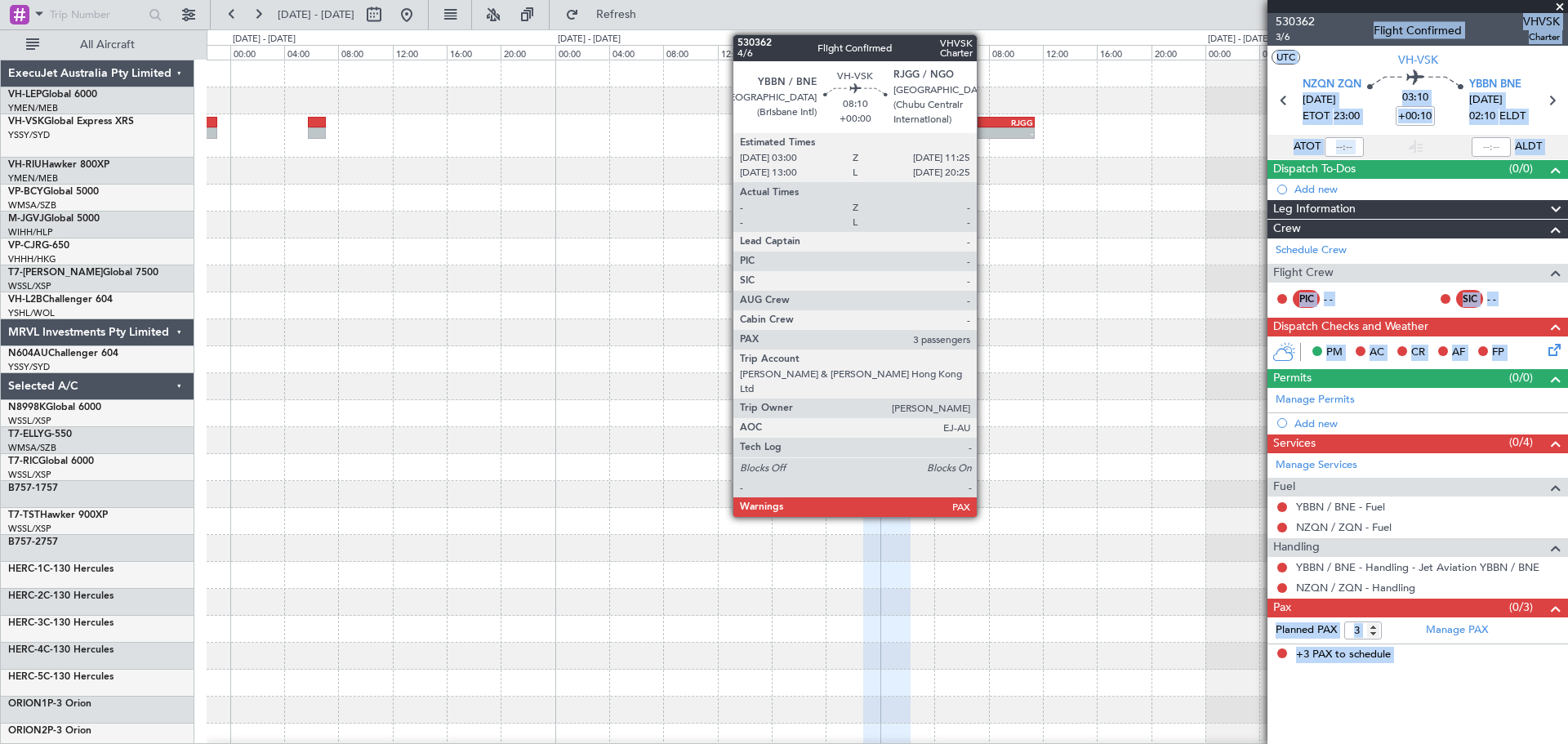
click at [984, 137] on div "-" at bounding box center [1005, 133] width 55 height 9
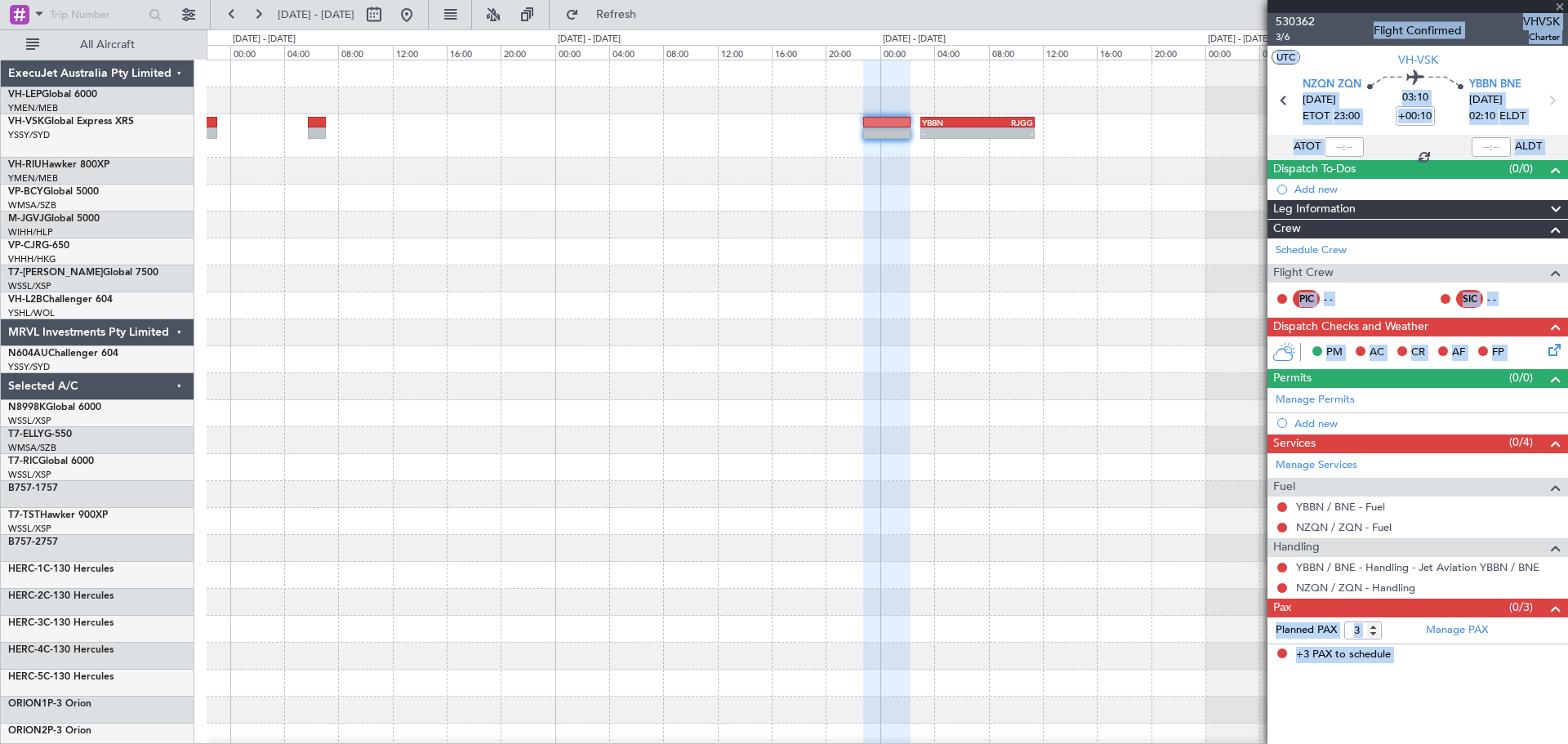
click at [987, 132] on div "-" at bounding box center [1005, 133] width 55 height 9
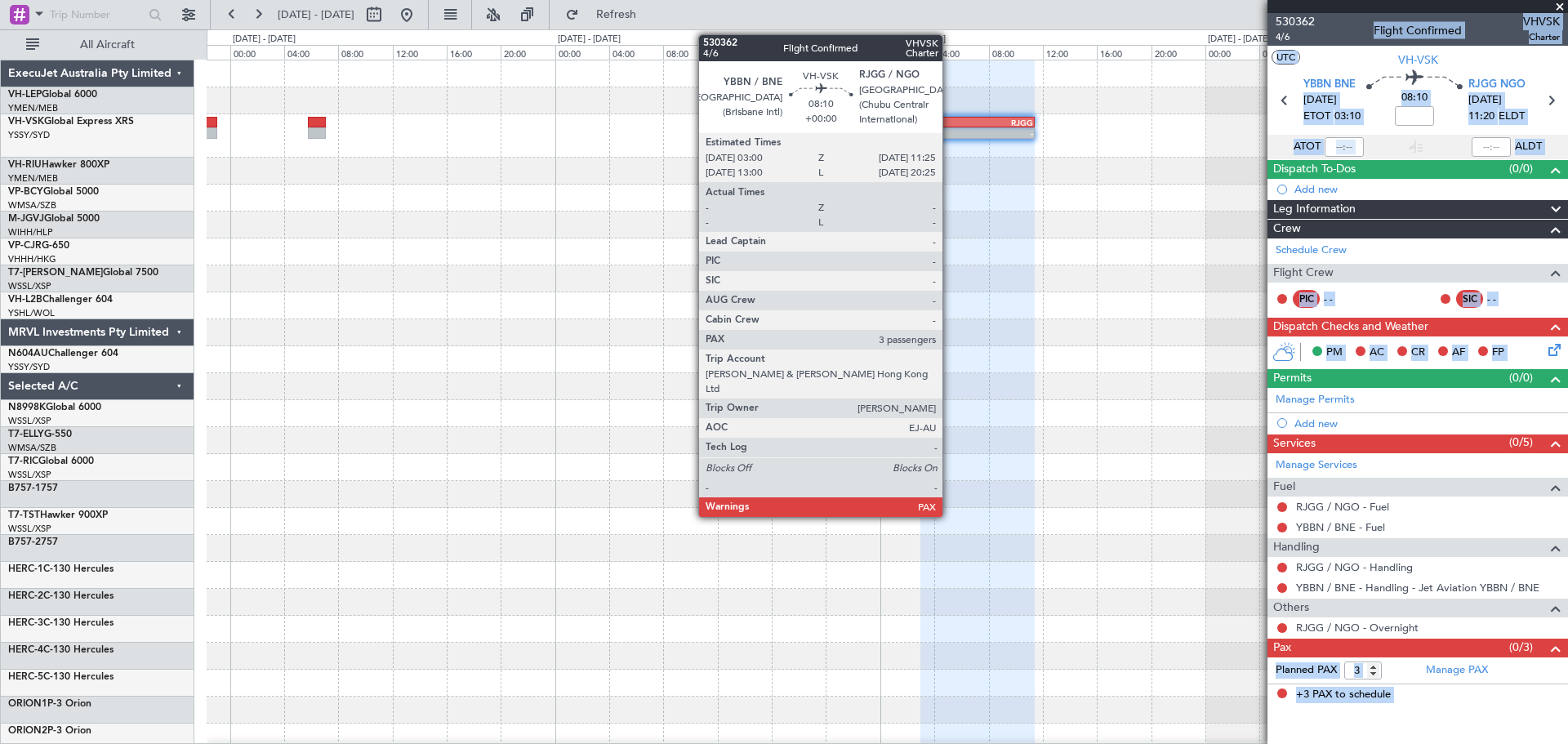
click at [948, 125] on div "YBBN" at bounding box center [949, 122] width 55 height 9
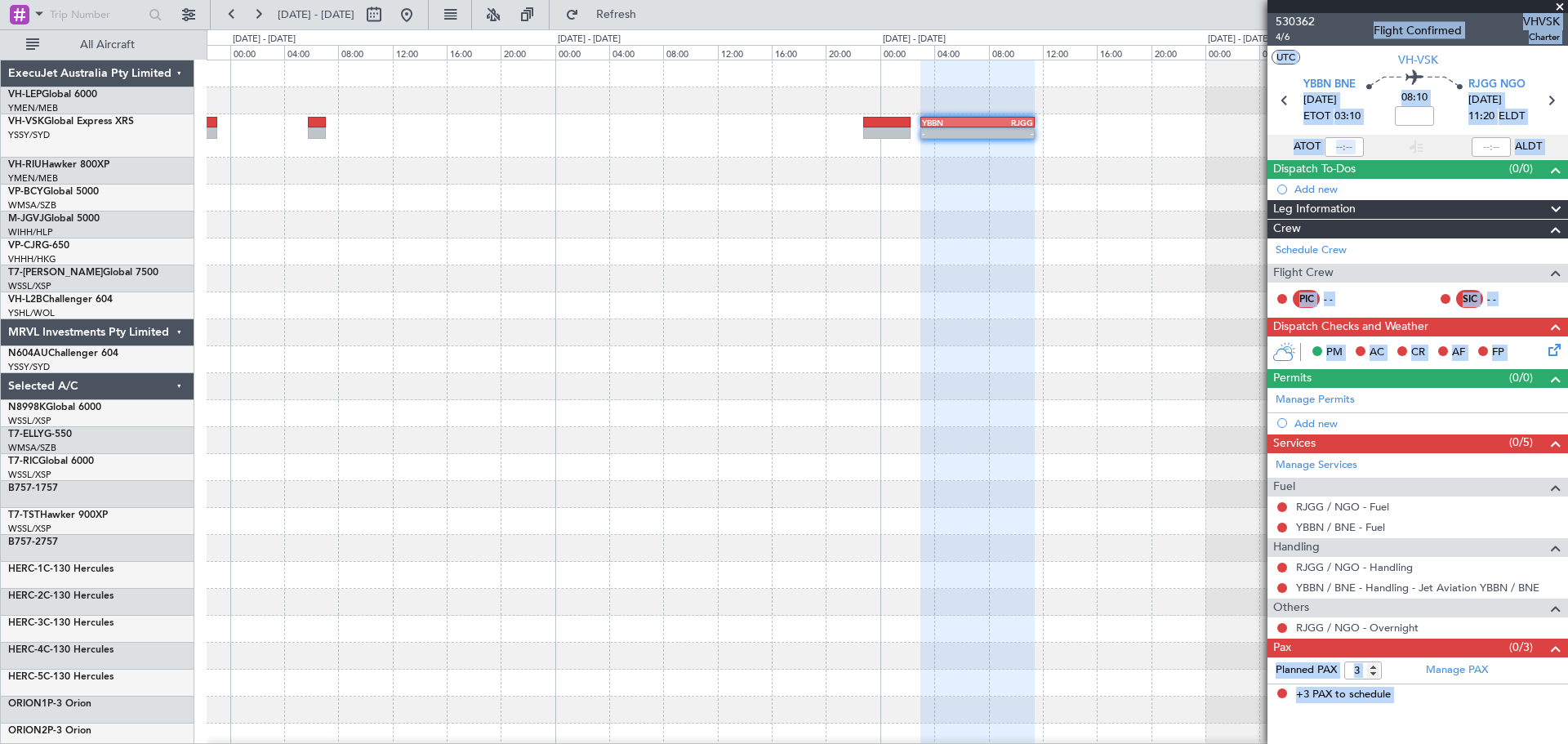
click at [1560, 3] on span at bounding box center [1559, 7] width 16 height 15
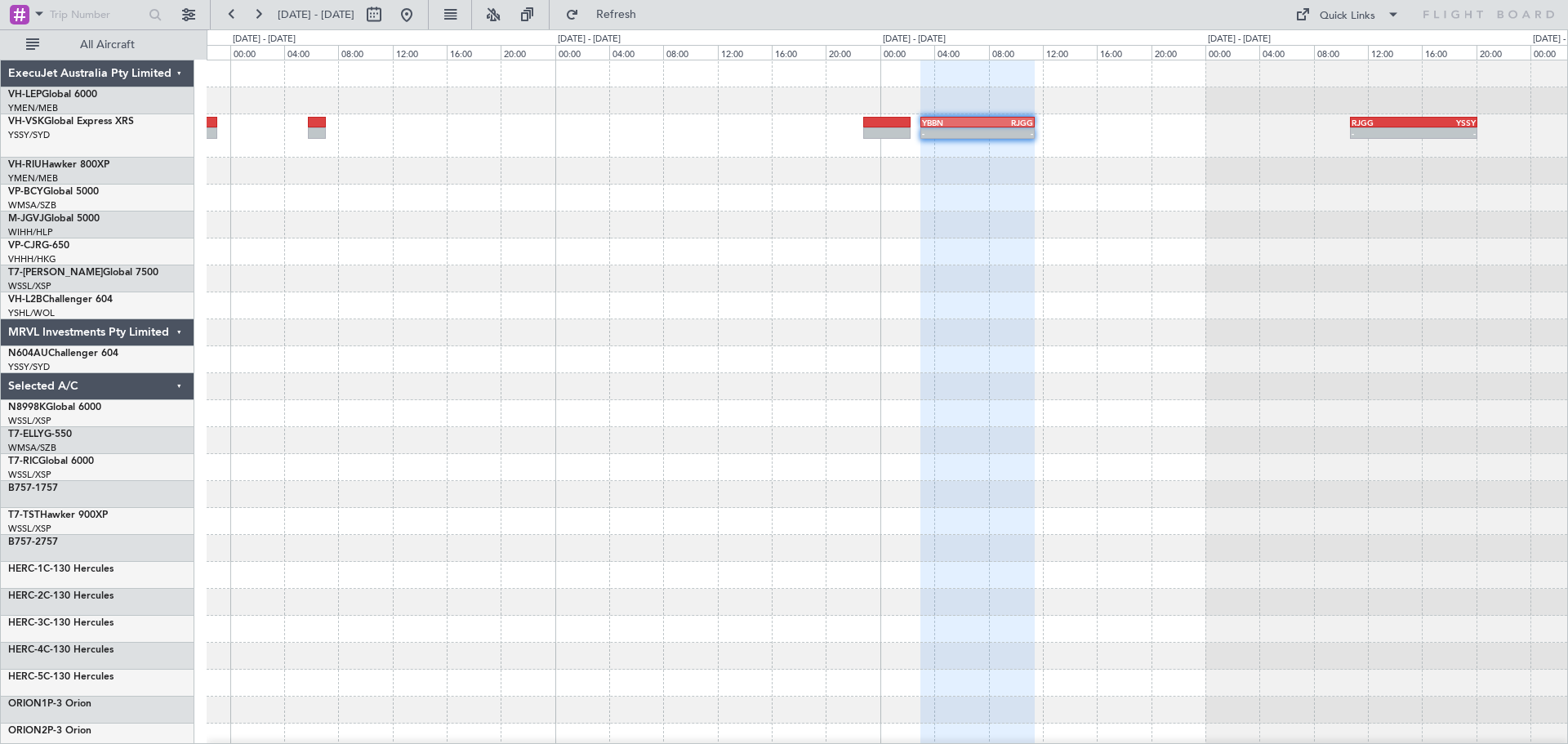
type input "0"
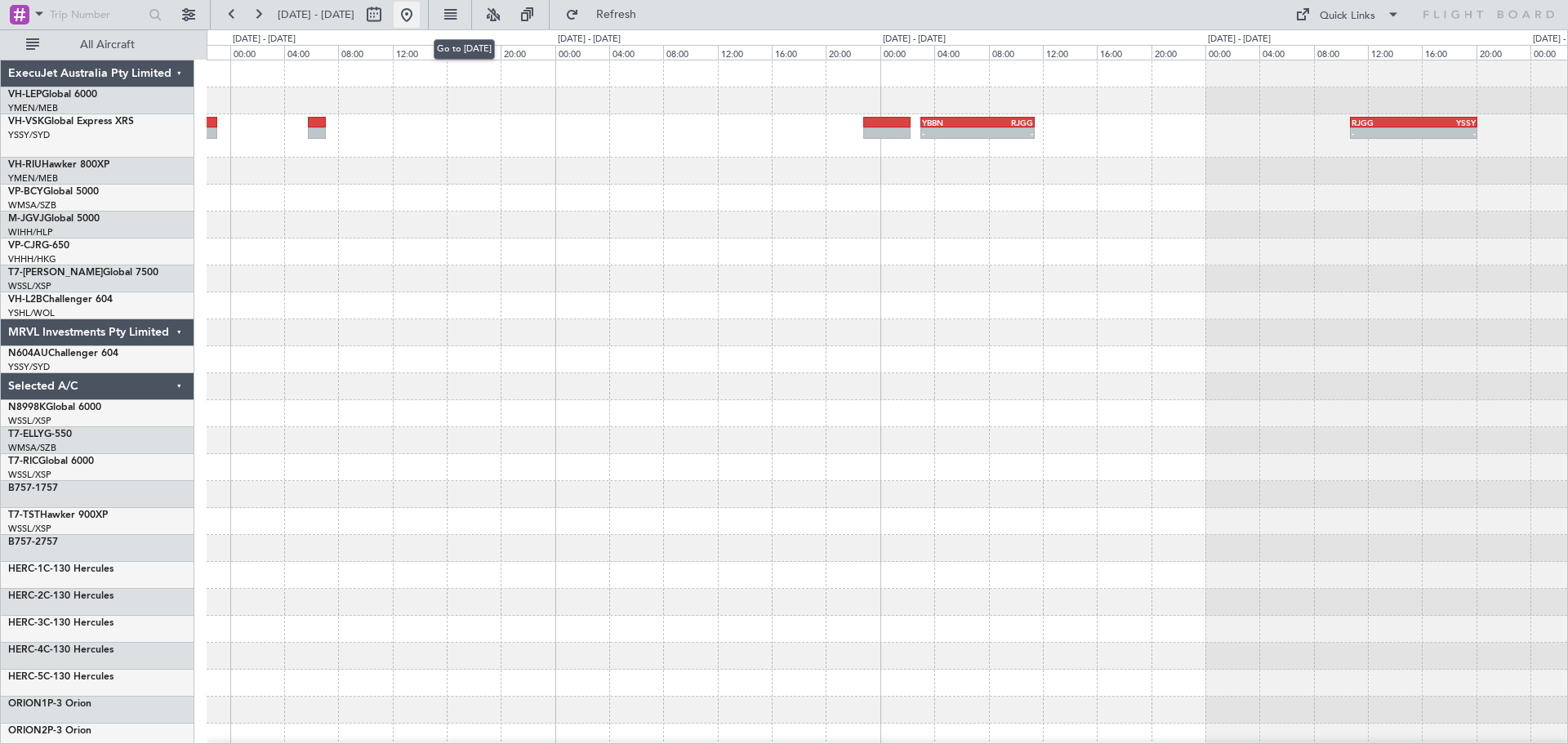
click at [420, 22] on button at bounding box center [407, 15] width 26 height 26
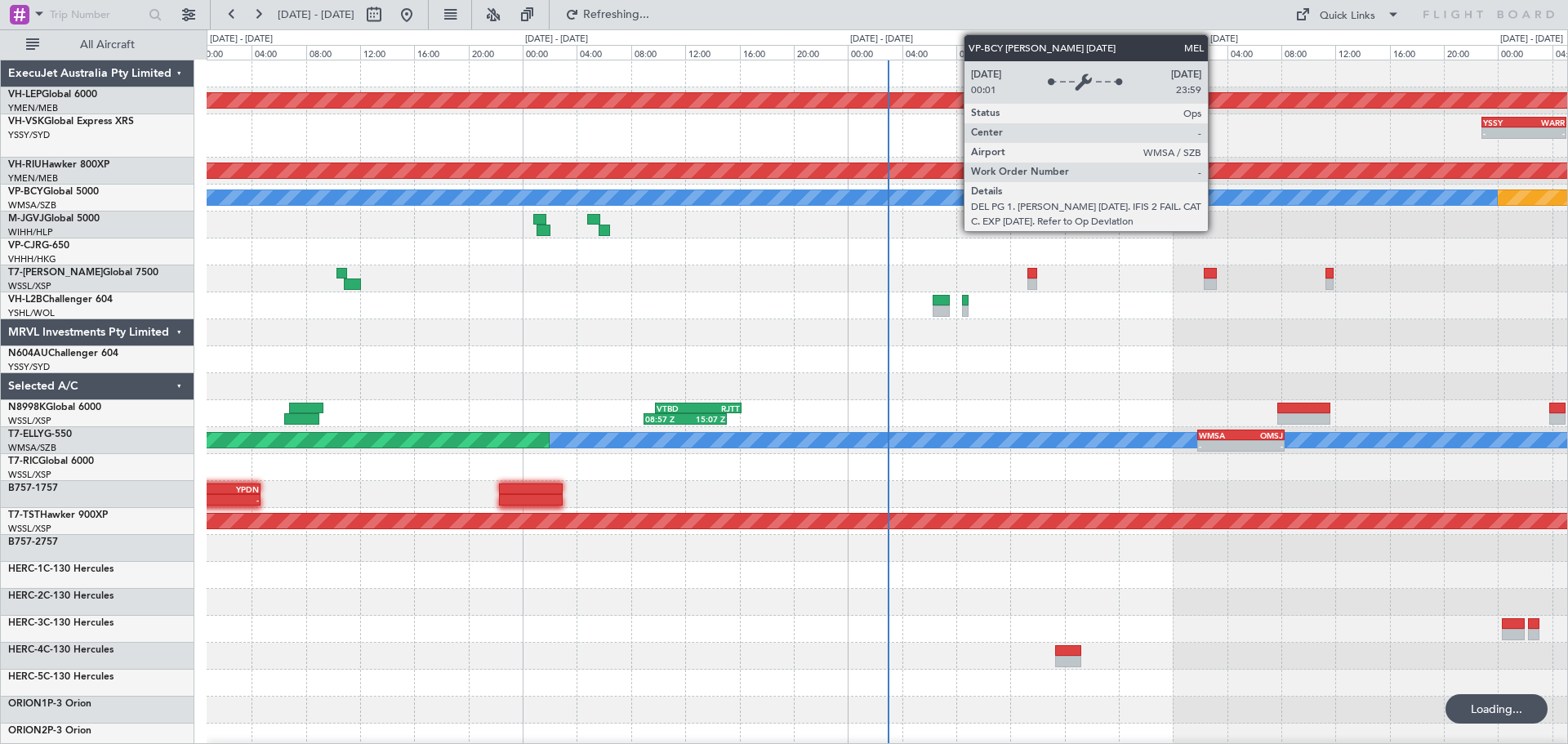
click at [538, 336] on div "Unplanned Maint Wichita (Wichita Mid-continent) - - PHNL 09:35 Z YSSY 20:05 Z -…" at bounding box center [887, 513] width 1361 height 905
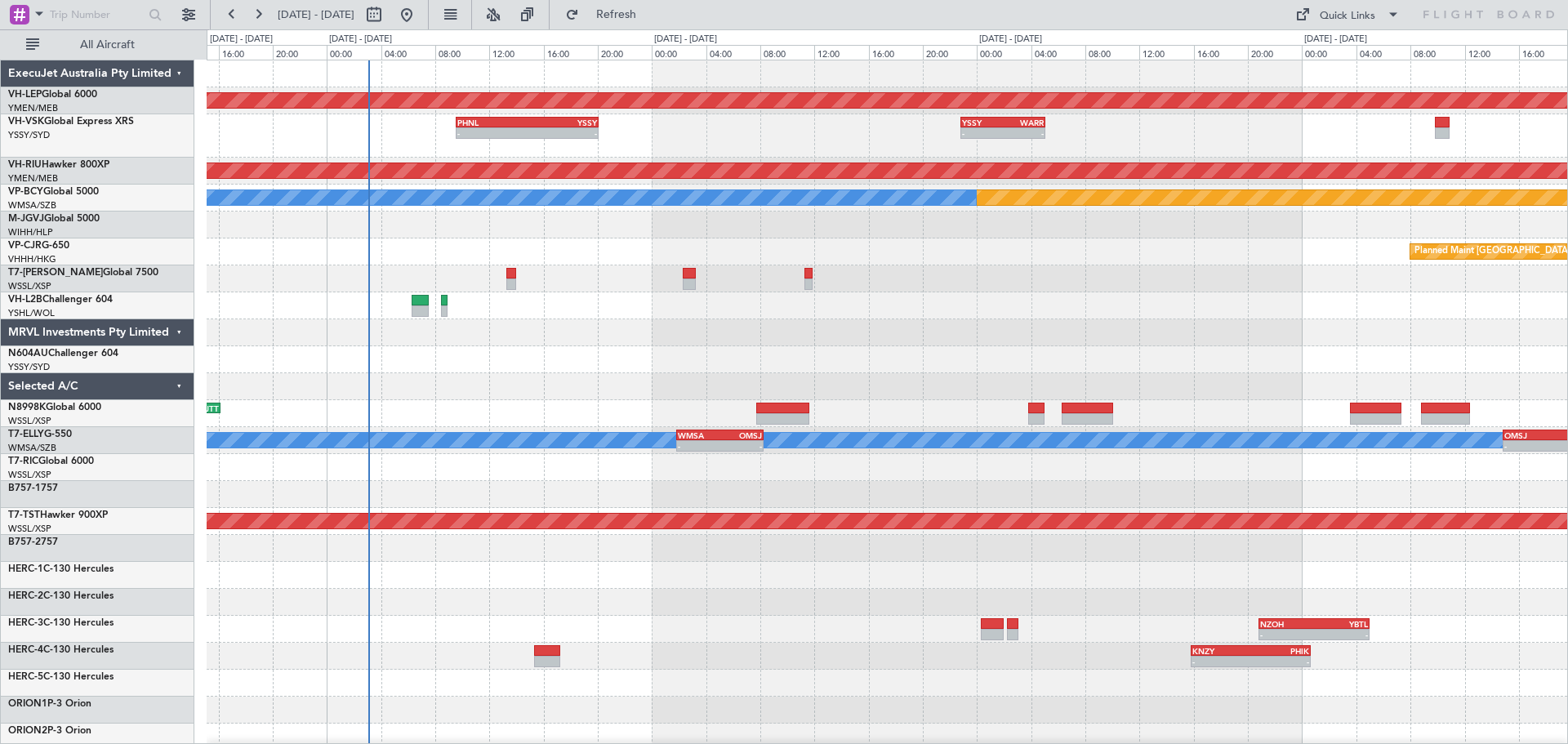
click at [879, 325] on div "Unplanned Maint Wichita (Wichita Mid-continent) - - PHNL 09:35 Z YSSY 20:05 Z -…" at bounding box center [887, 513] width 1361 height 905
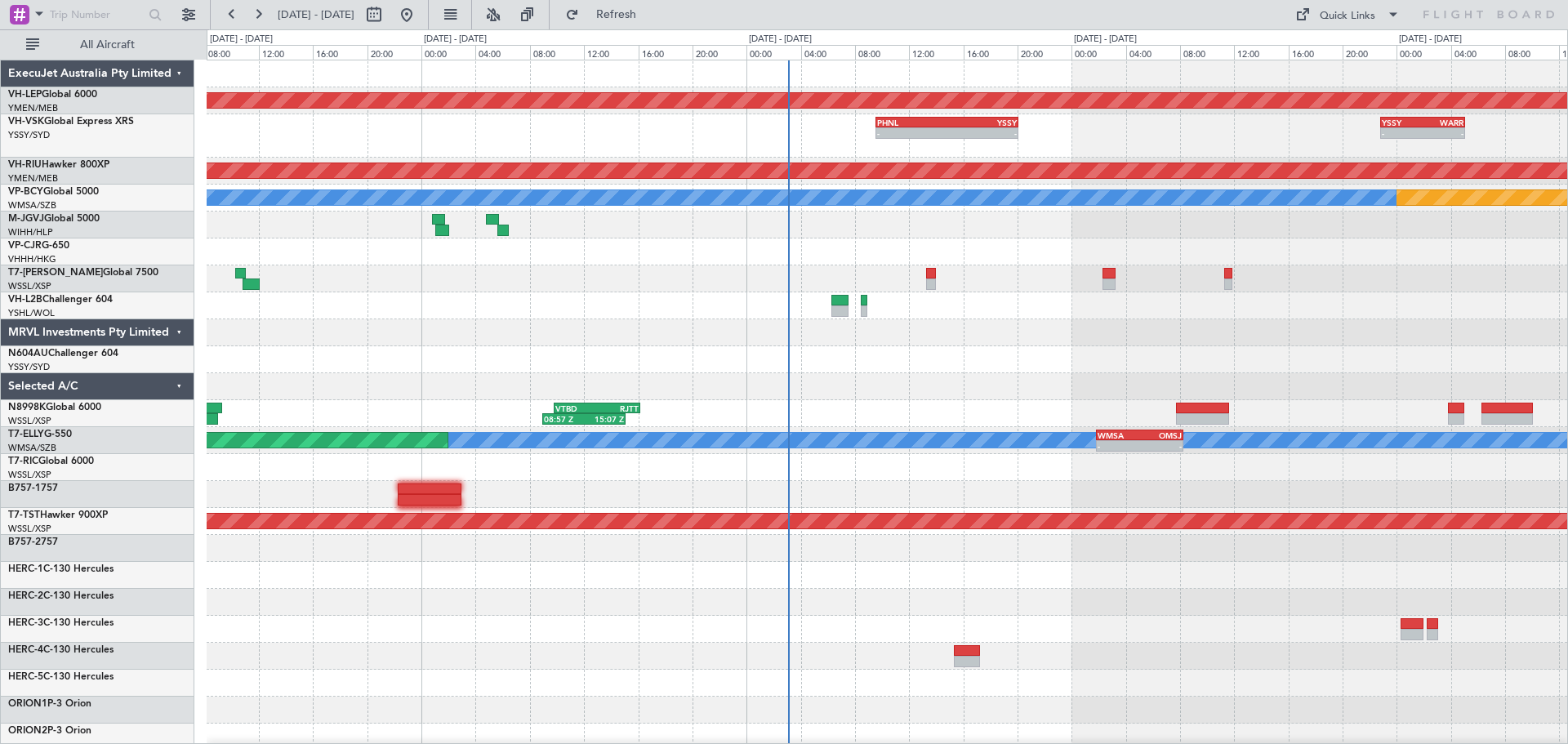
click at [1167, 331] on div "Unplanned Maint Wichita (Wichita Mid-continent) - - PHNL 09:35 Z YSSY 20:05 Z -…" at bounding box center [887, 513] width 1361 height 905
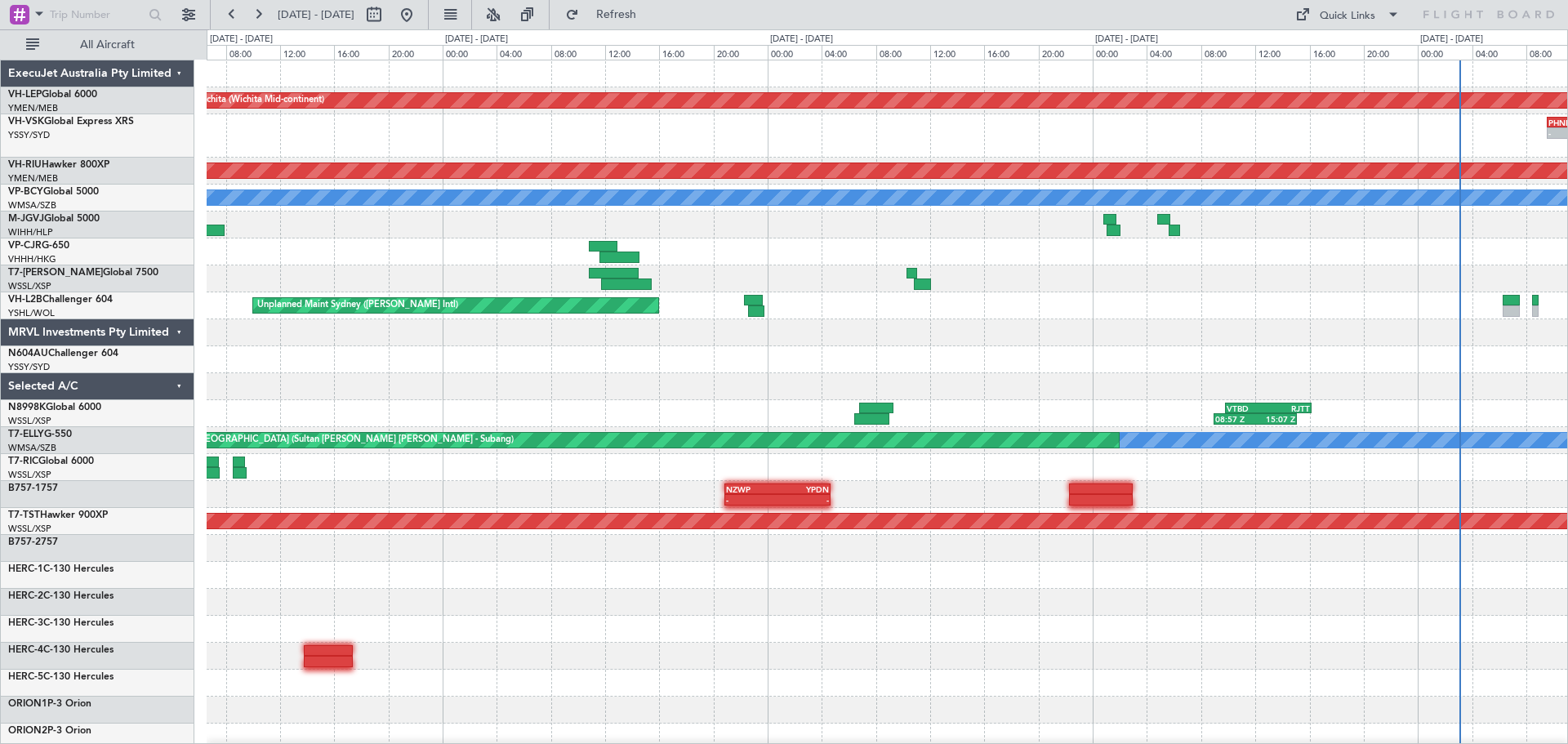
click at [1307, 347] on div "Unplanned Maint Wichita (Wichita Mid-continent) - - PHNL 09:35 Z YSSY 20:05 Z 1…" at bounding box center [887, 513] width 1361 height 905
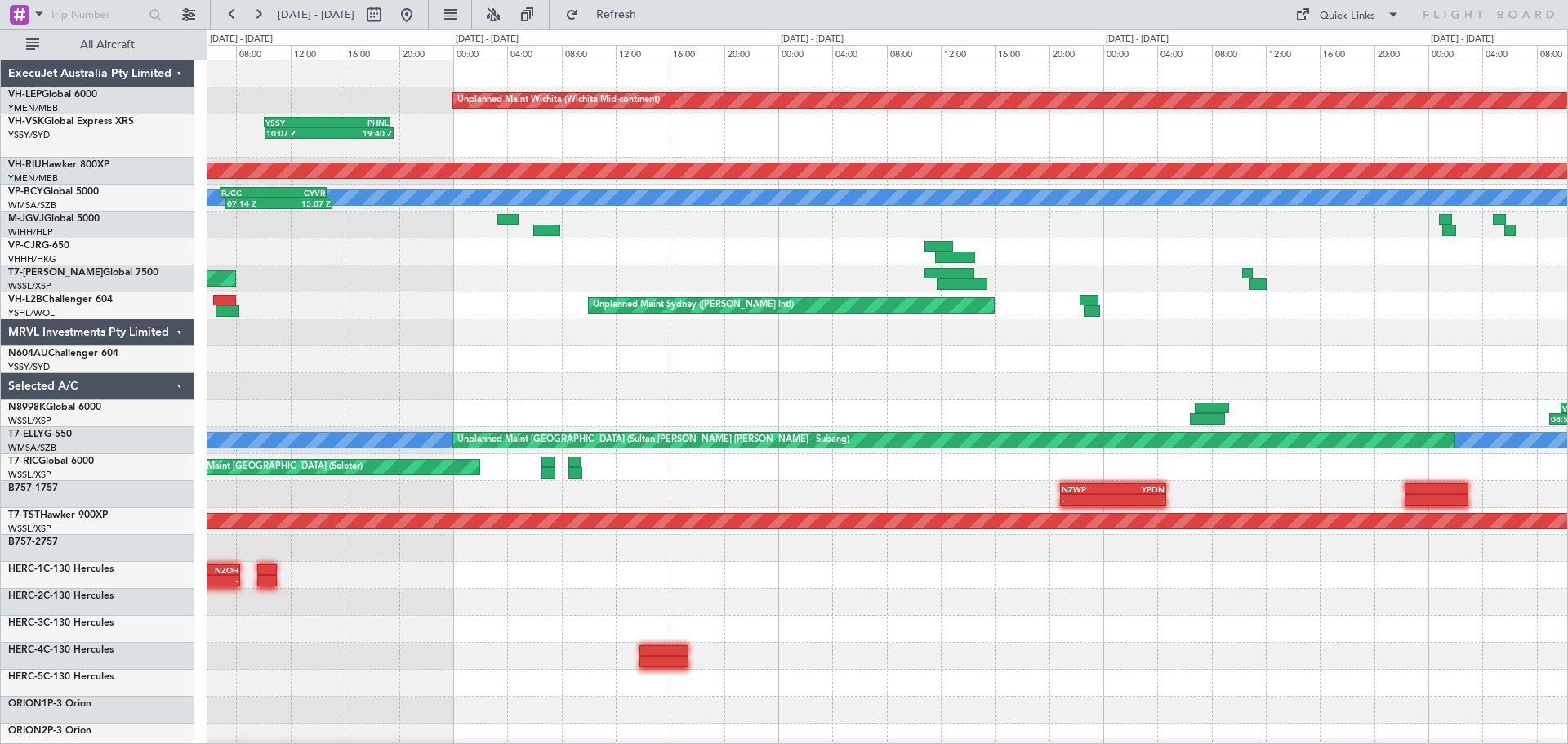
click at [1282, 278] on div "Unplanned Maint Wichita (Wichita Mid-continent) 10:07 Z 19:40 Z YSSY 10:05 Z PH…" at bounding box center [887, 513] width 1361 height 905
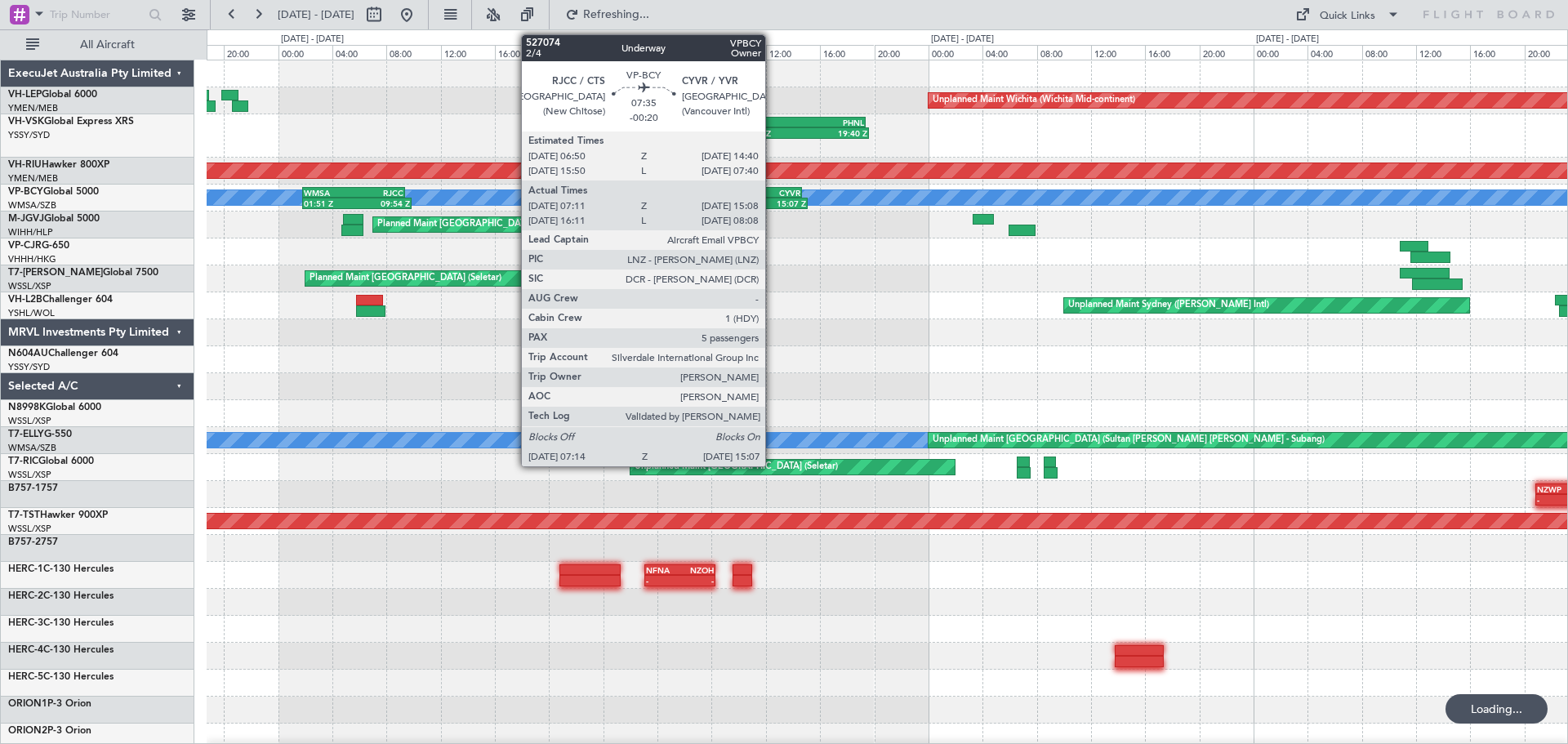
click at [772, 188] on div "CYVR" at bounding box center [773, 192] width 52 height 9
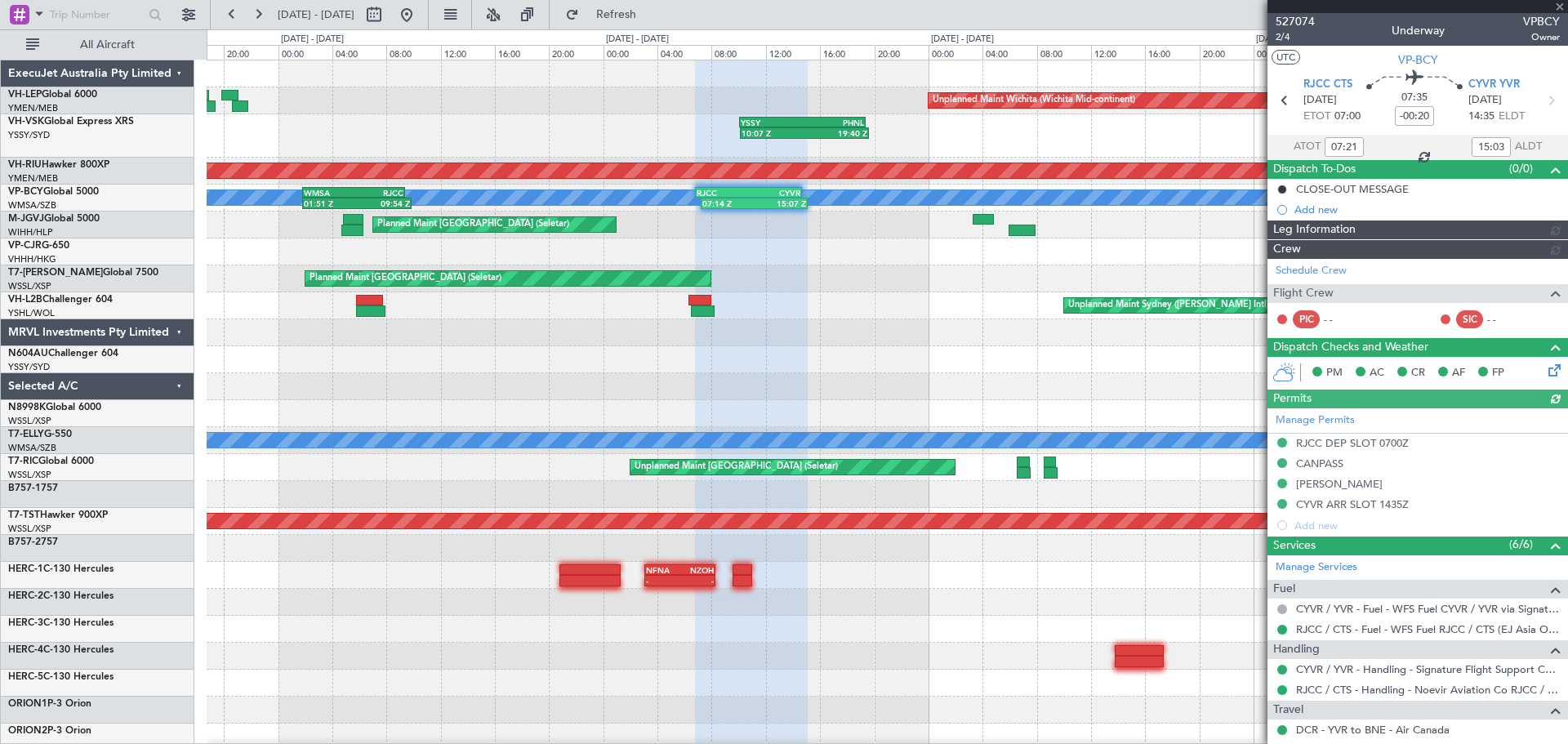
type input "[PERSON_NAME] (KYA)"
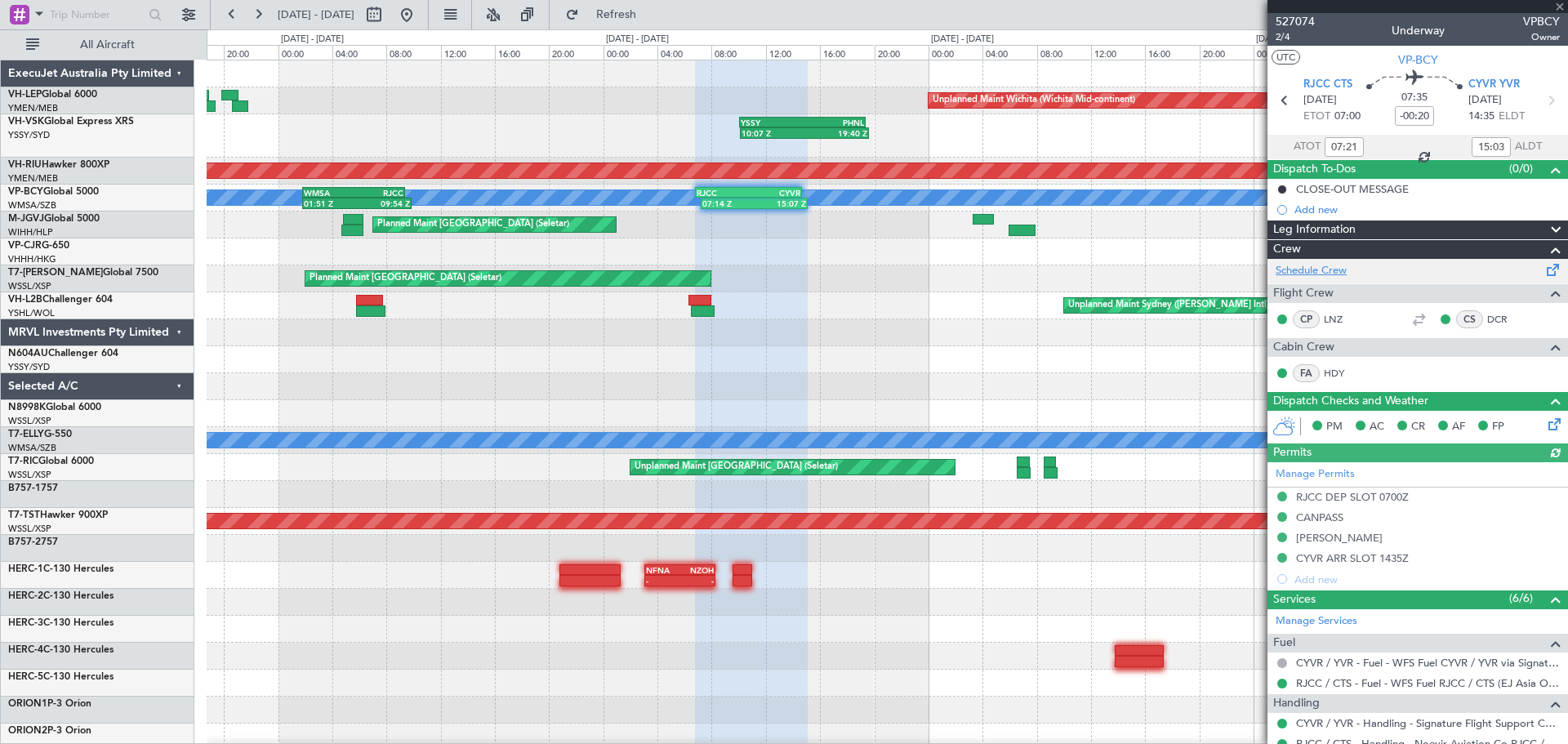
click at [1330, 272] on link "Schedule Crew" at bounding box center [1311, 271] width 71 height 16
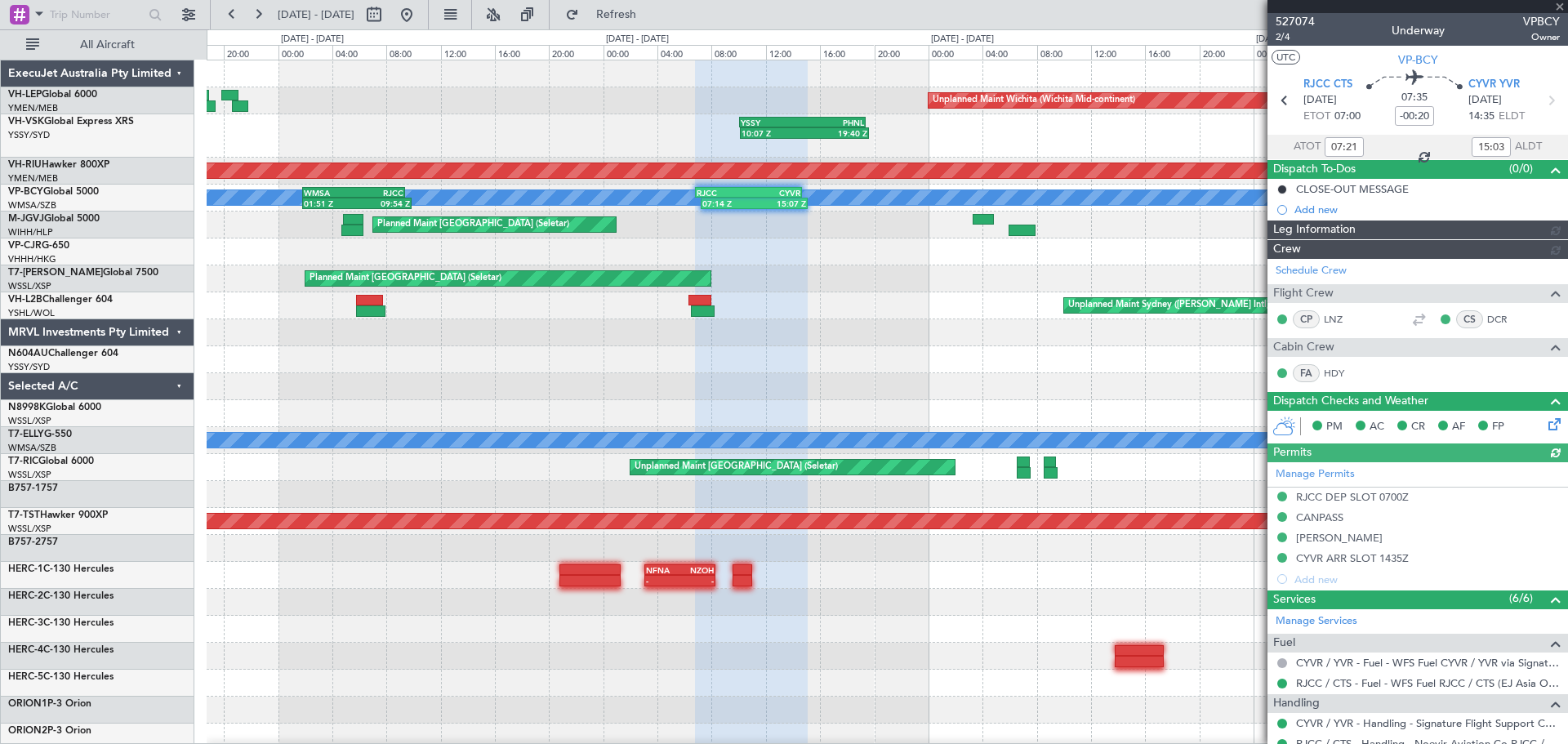
type input "[PERSON_NAME] (KYA)"
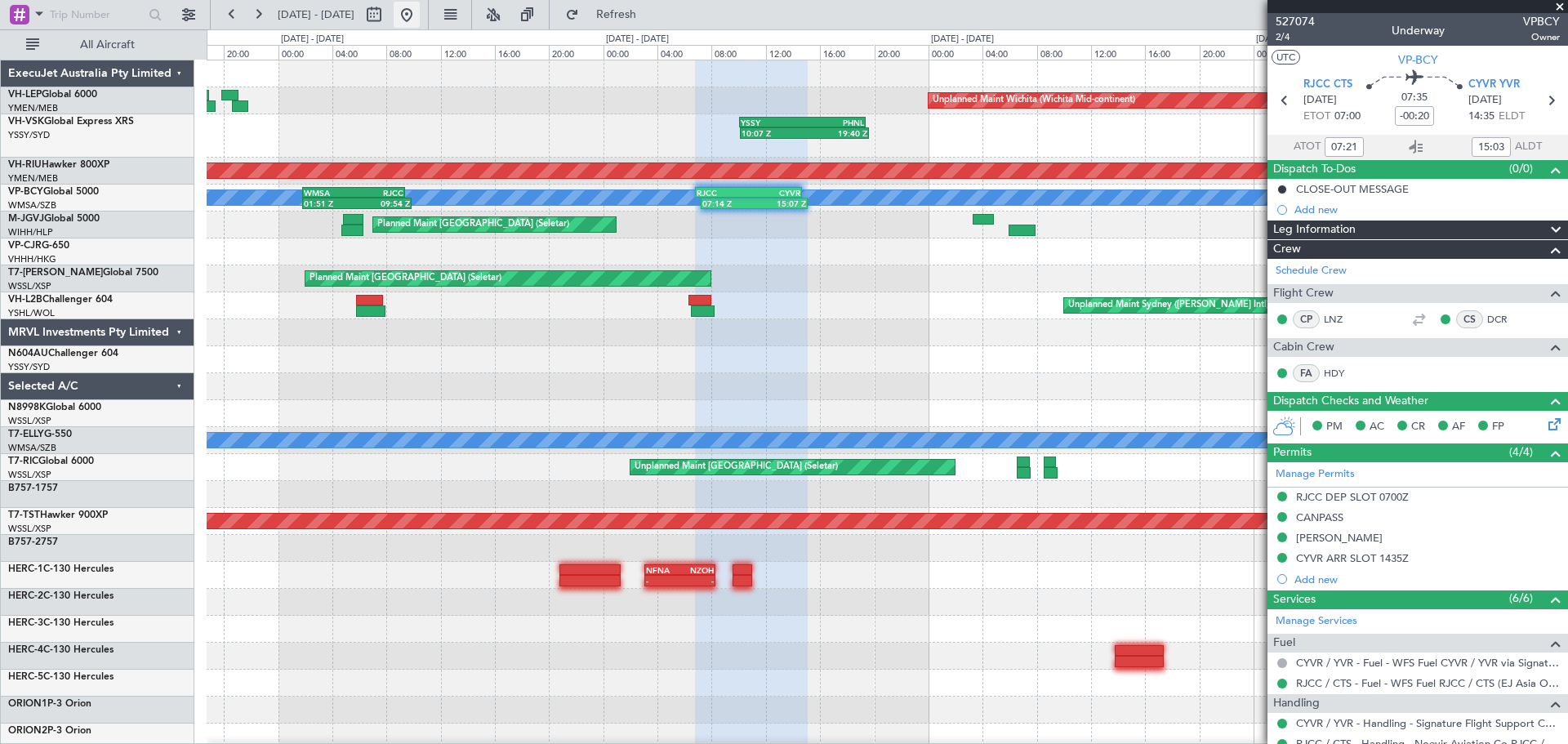
click at [420, 21] on button at bounding box center [407, 15] width 26 height 26
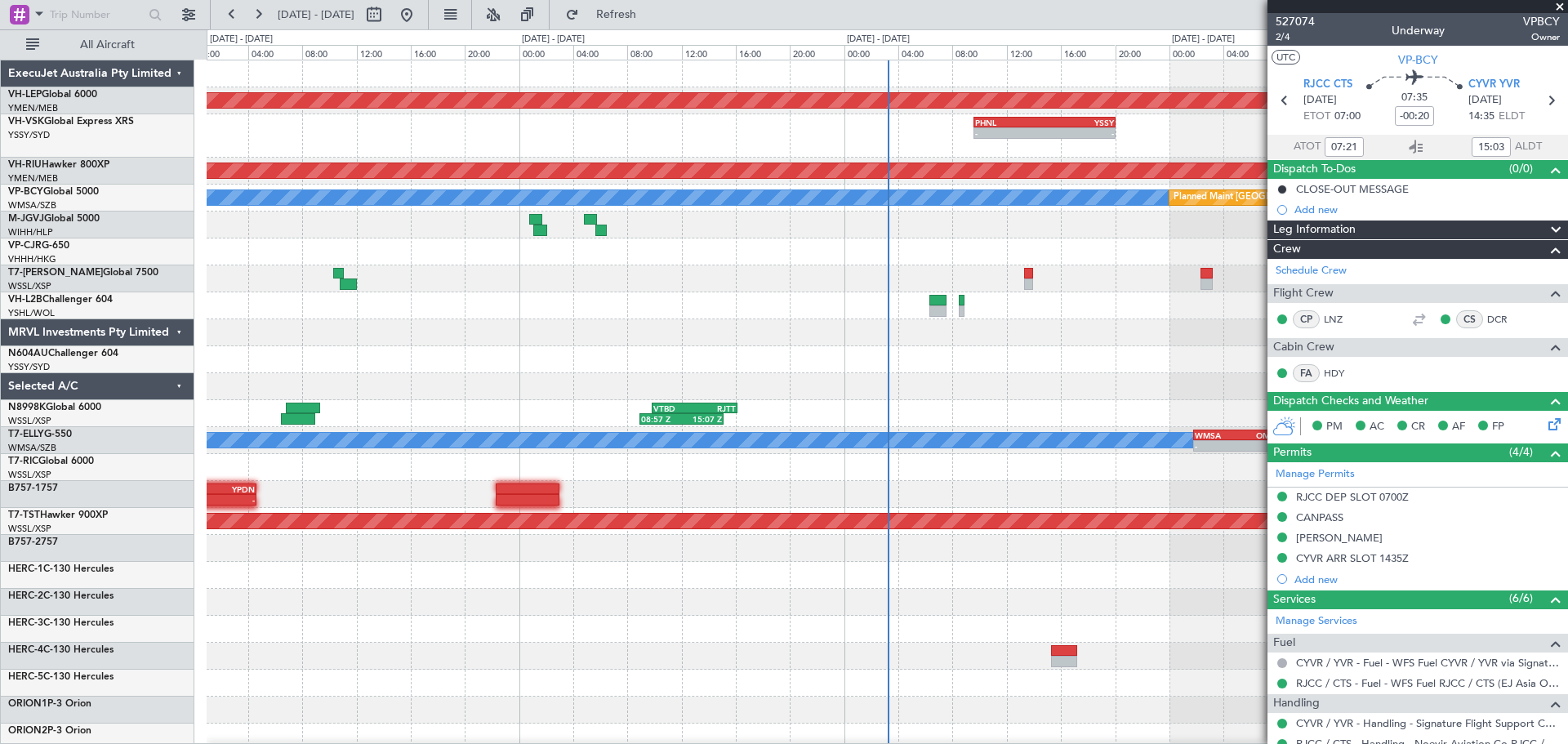
click at [522, 366] on div "Unplanned Maint Wichita (Wichita Mid-continent) - - PHNL 09:35 Z YSSY 20:05 Z -…" at bounding box center [887, 513] width 1361 height 905
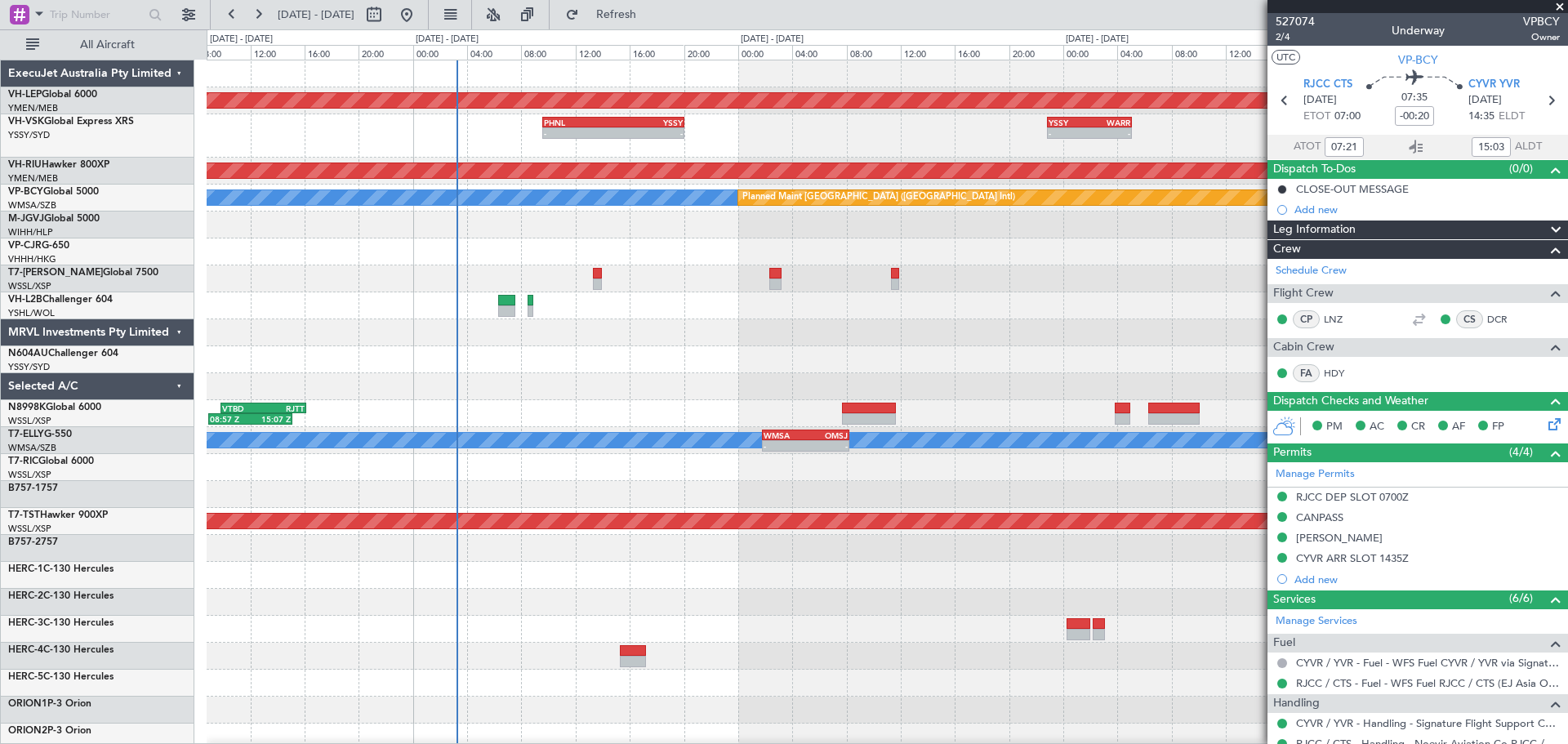
click at [513, 392] on div "Unplanned Maint Wichita (Wichita Mid-continent) - - PHNL 09:35 Z YSSY 20:05 Z -…" at bounding box center [887, 513] width 1361 height 905
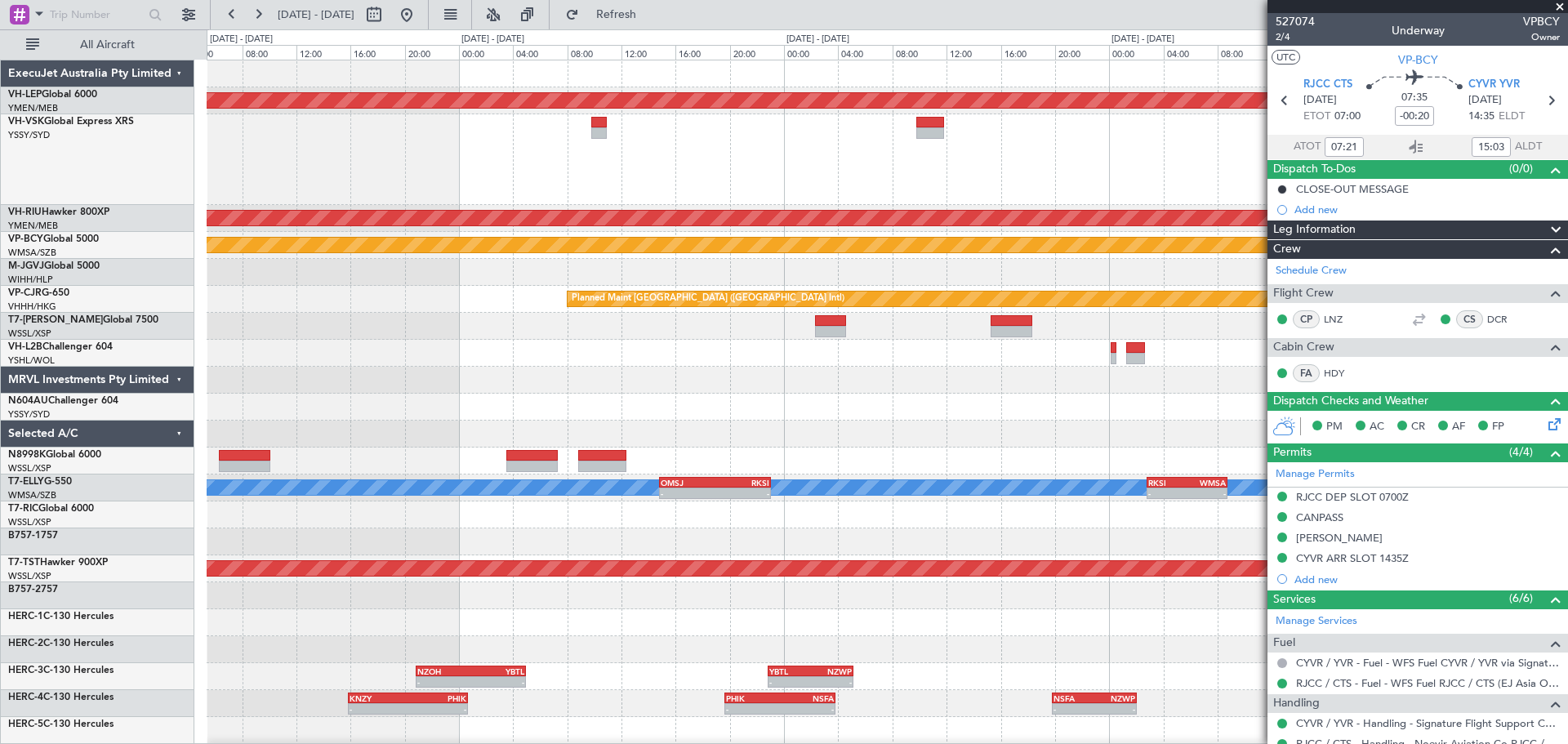
click at [452, 408] on div at bounding box center [887, 407] width 1361 height 27
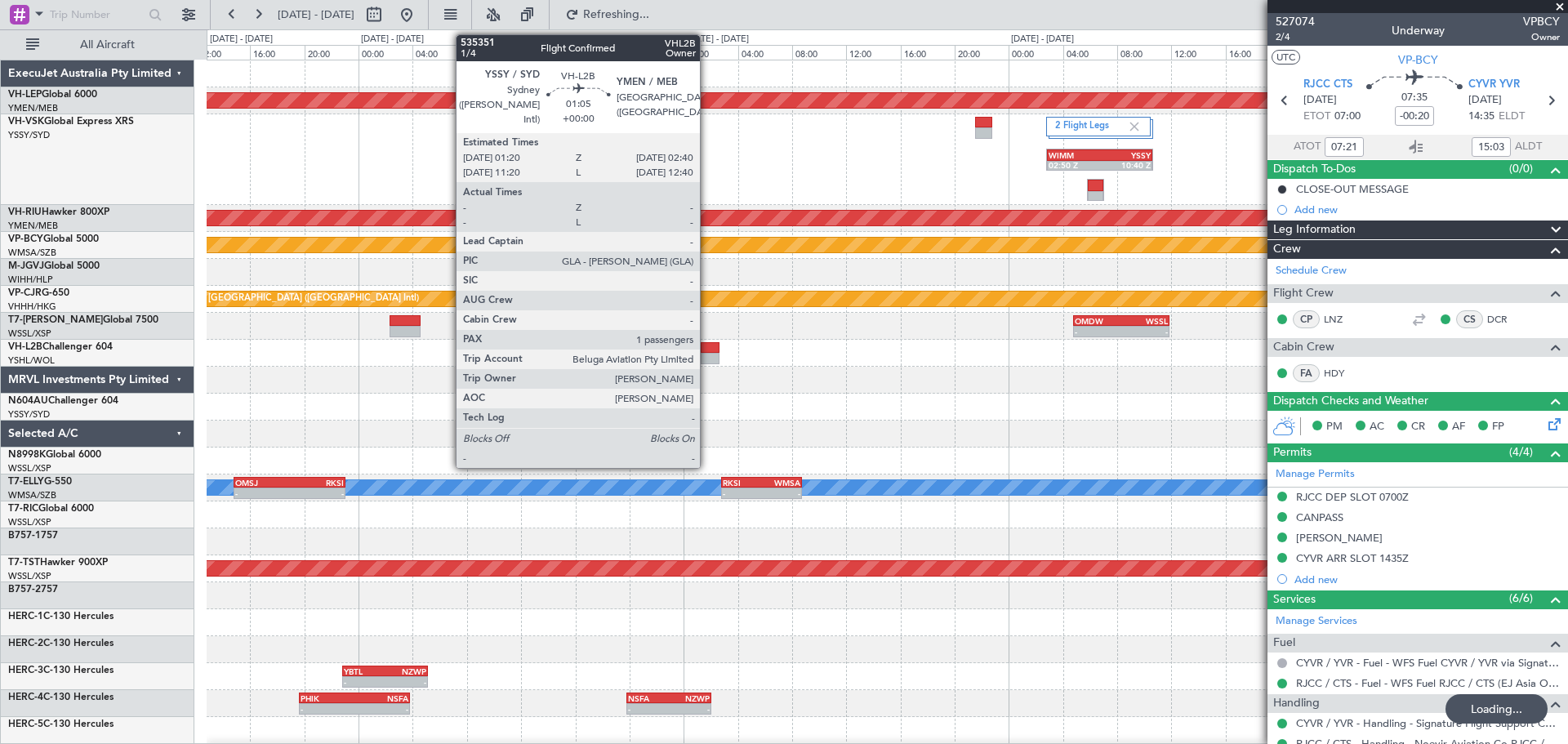
click at [708, 352] on div at bounding box center [710, 358] width 19 height 11
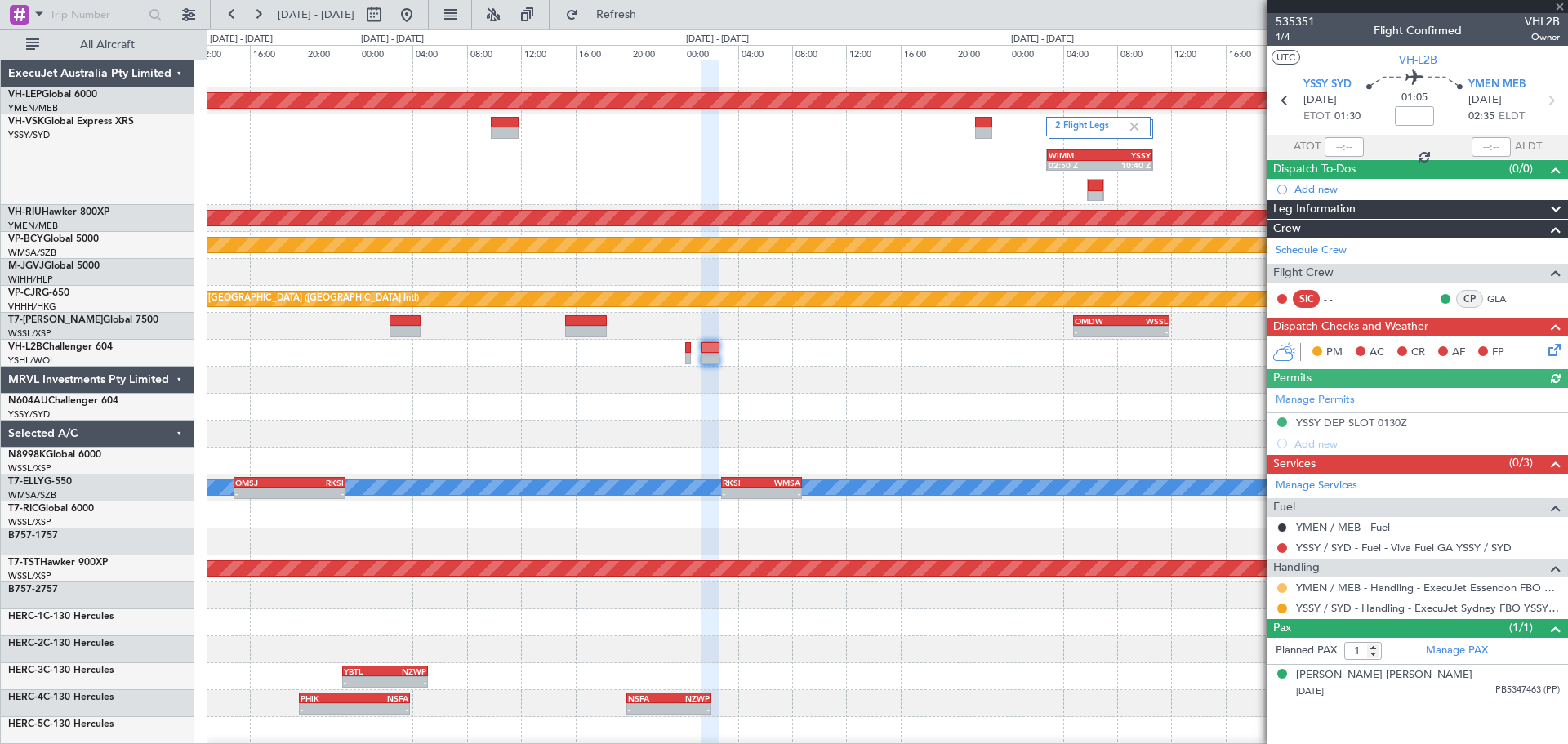
click at [1285, 587] on button at bounding box center [1282, 588] width 9 height 9
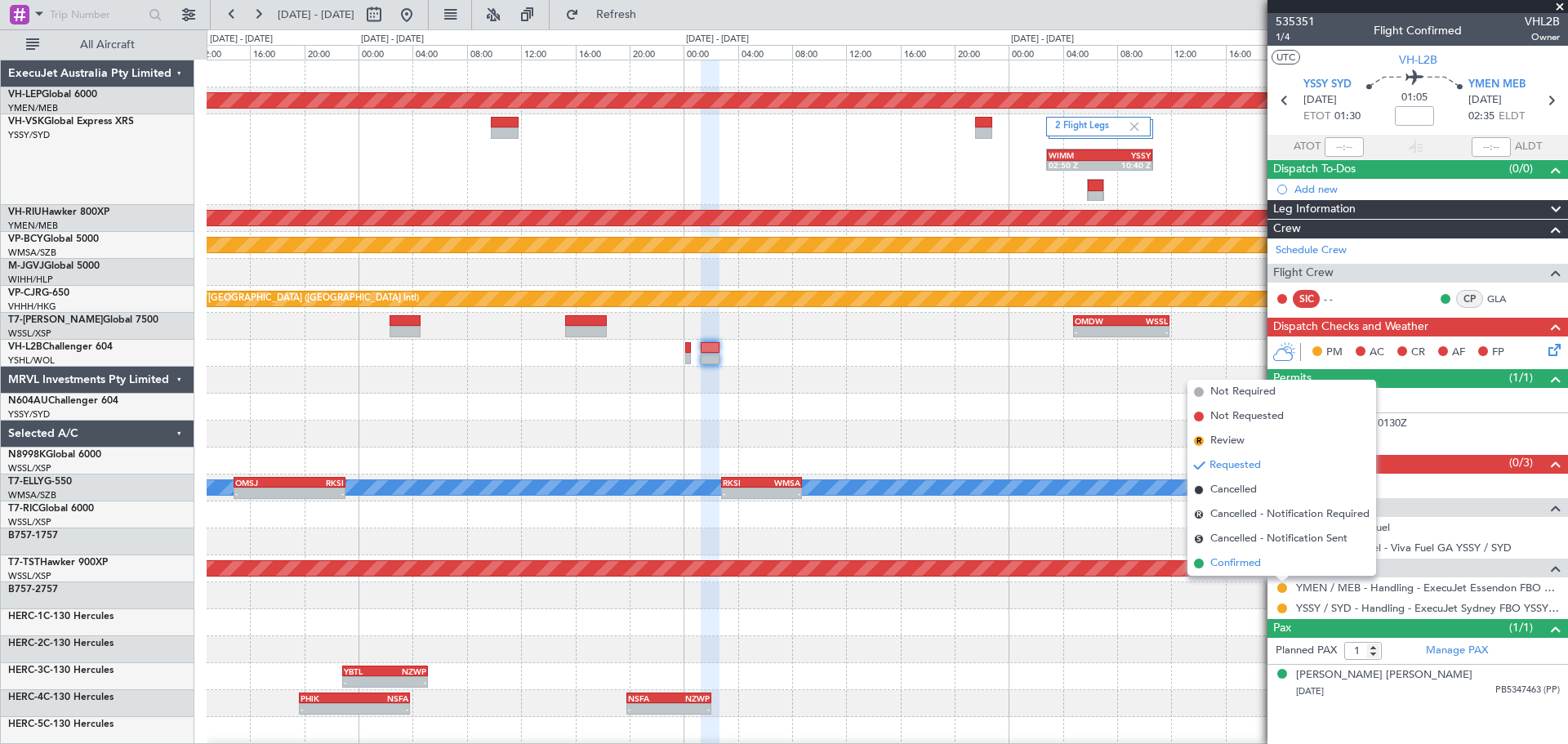
click at [1257, 570] on span "Confirmed" at bounding box center [1235, 562] width 51 height 16
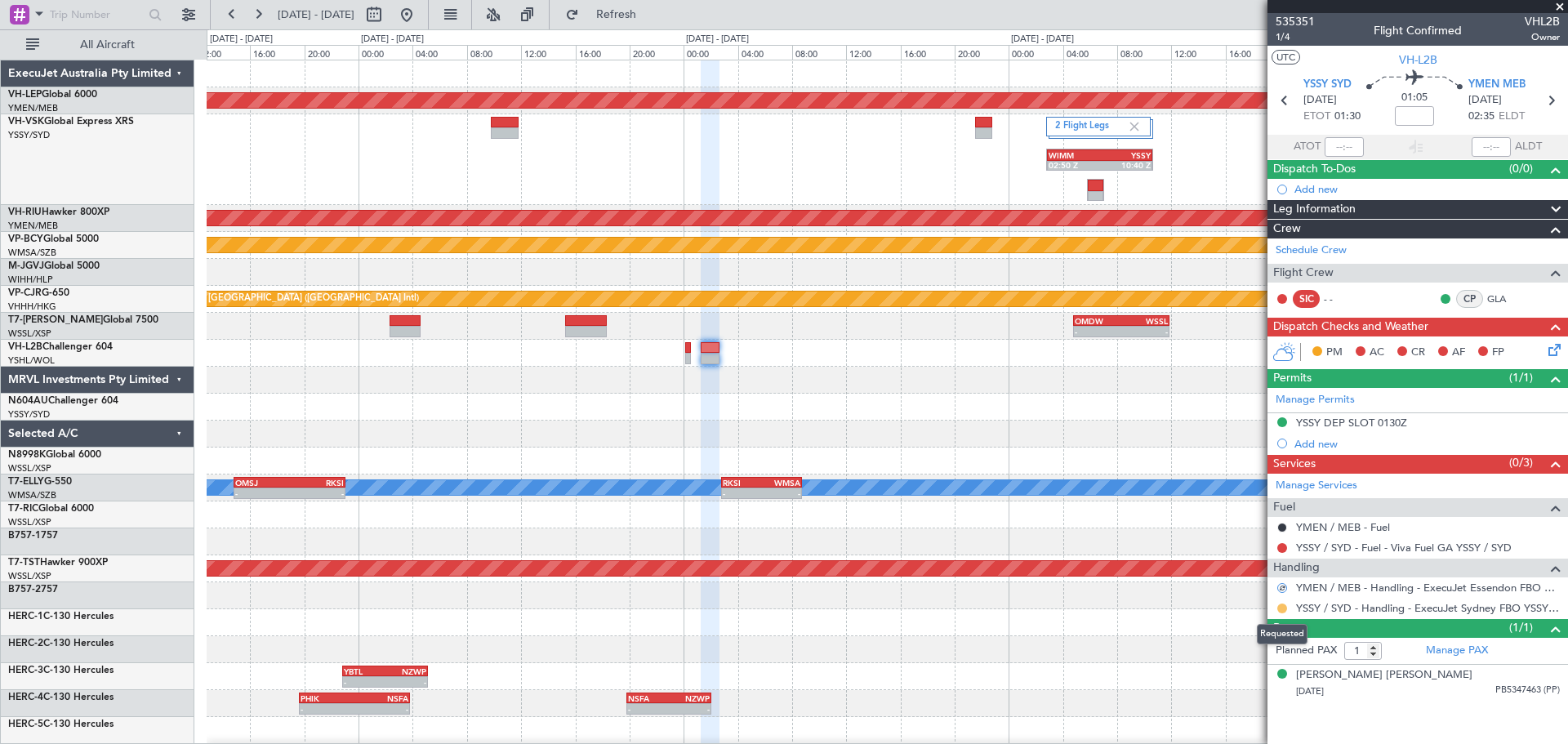
click at [1280, 606] on button at bounding box center [1282, 608] width 9 height 9
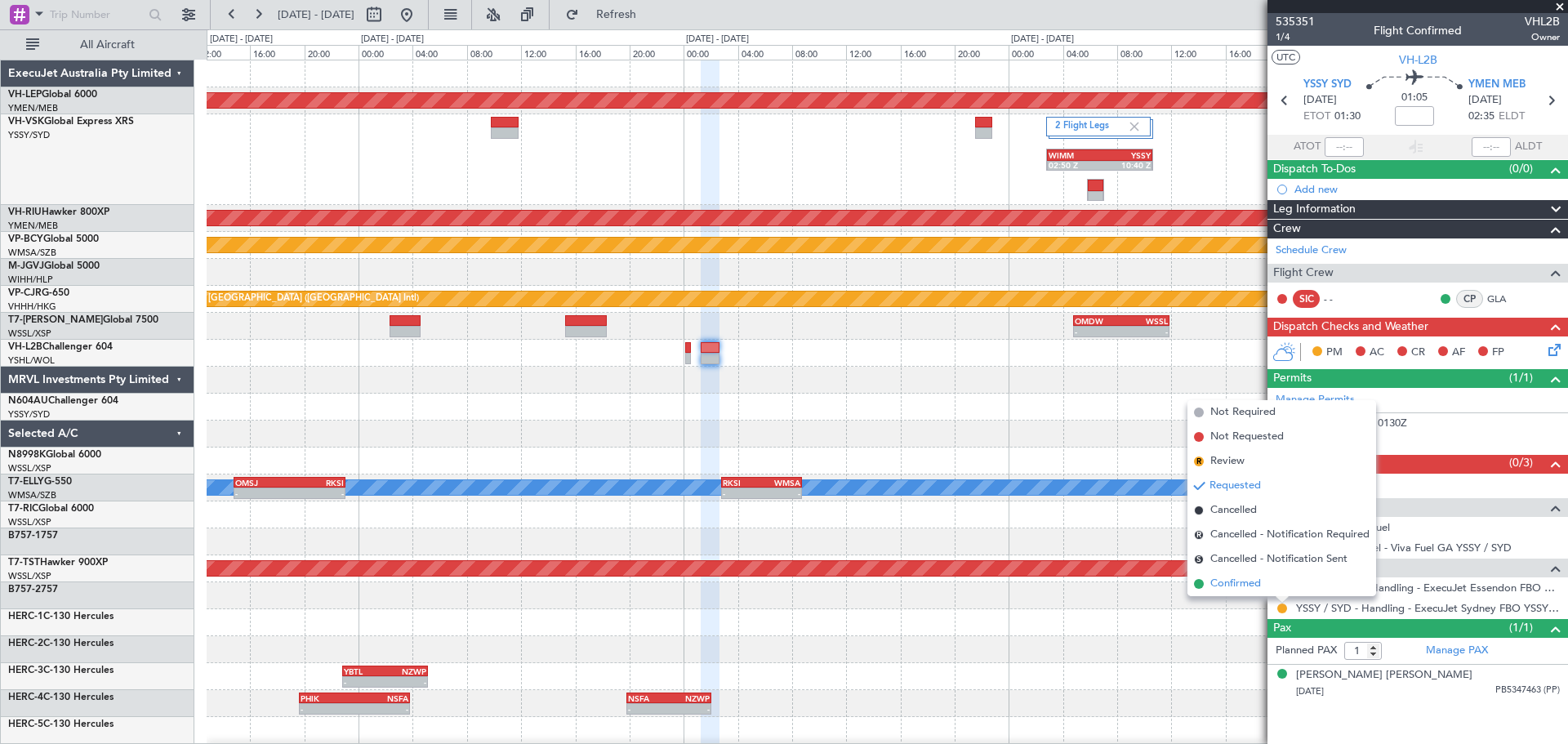
click at [1237, 579] on span "Confirmed" at bounding box center [1235, 583] width 51 height 16
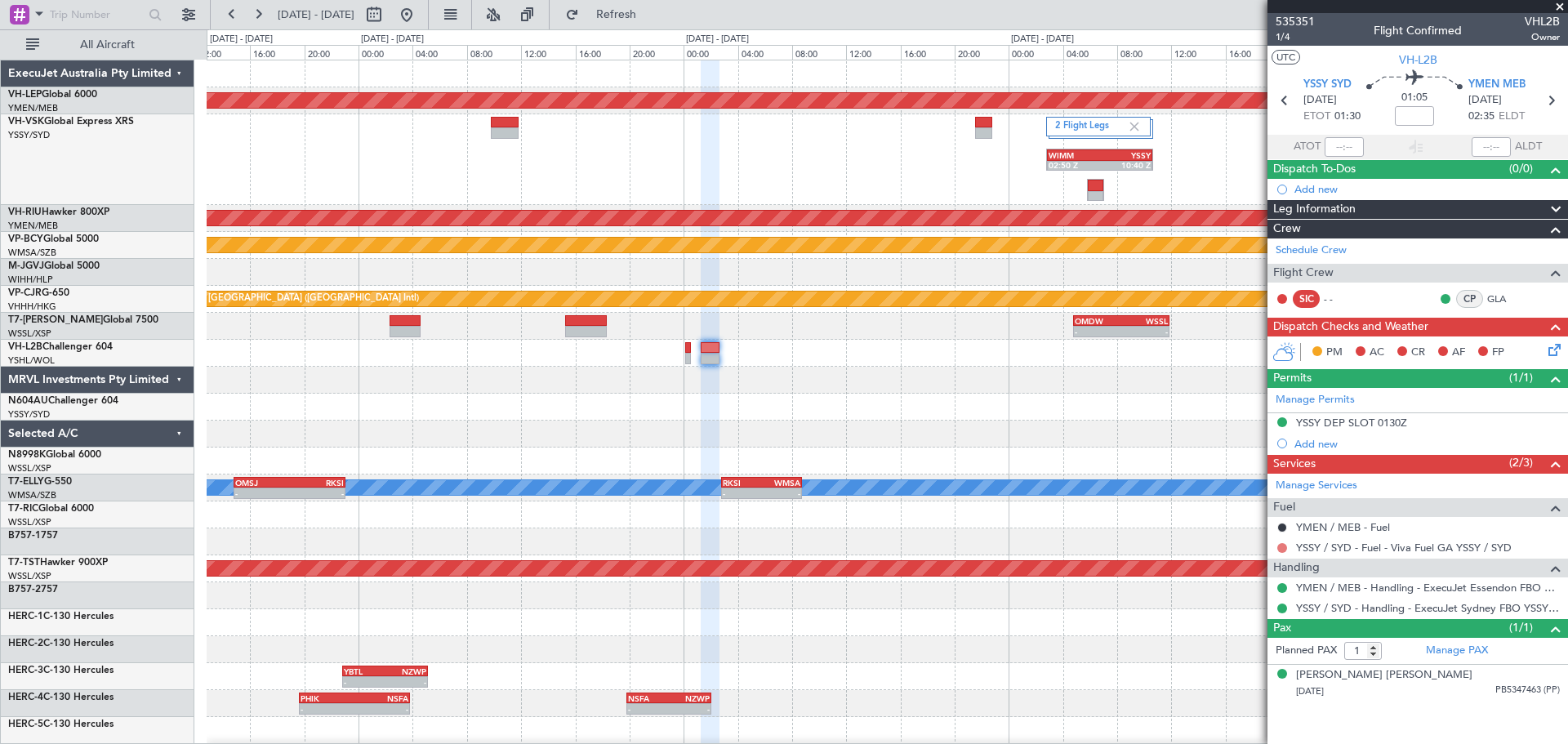
click at [1281, 549] on button at bounding box center [1282, 547] width 9 height 9
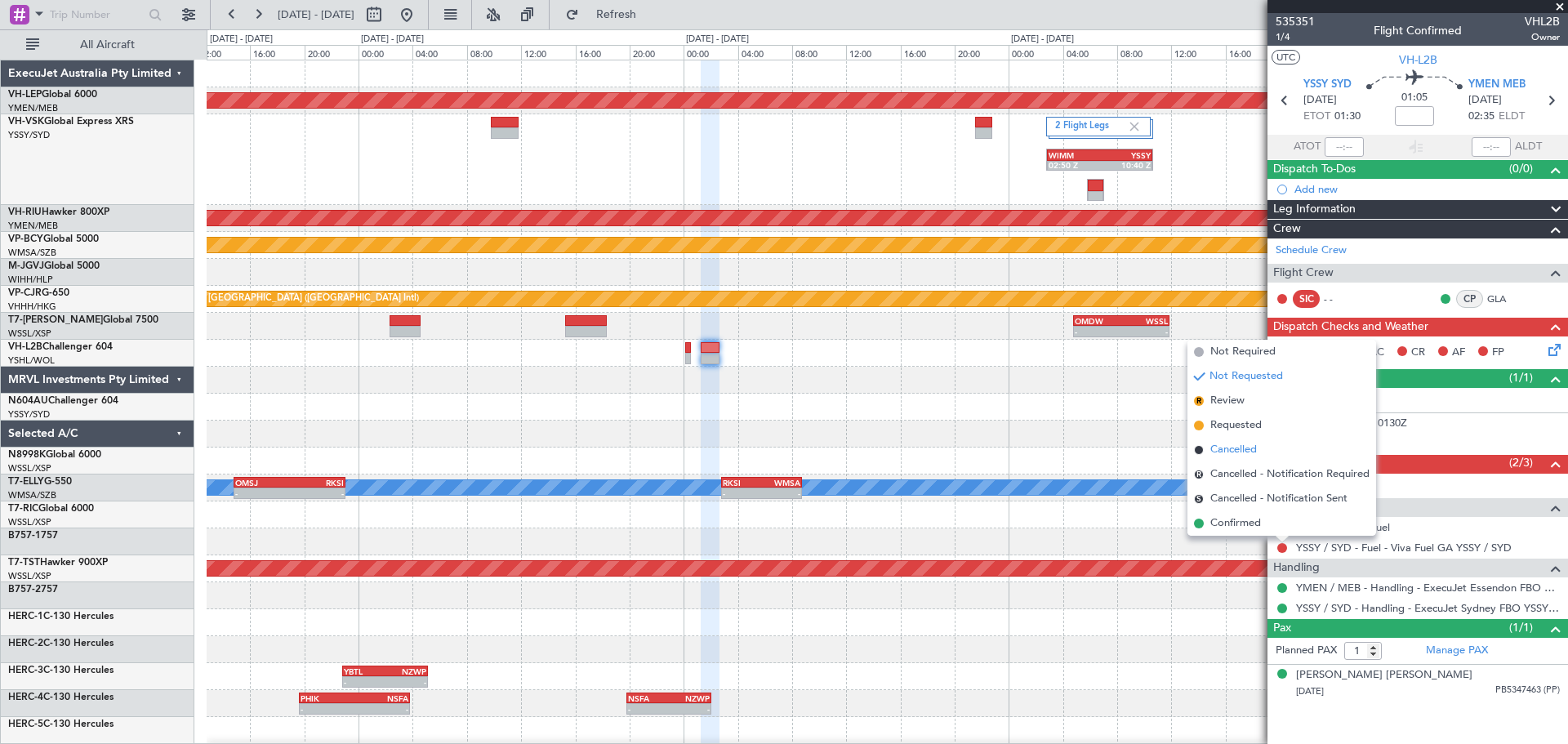
click at [1232, 454] on span "Cancelled" at bounding box center [1233, 449] width 47 height 16
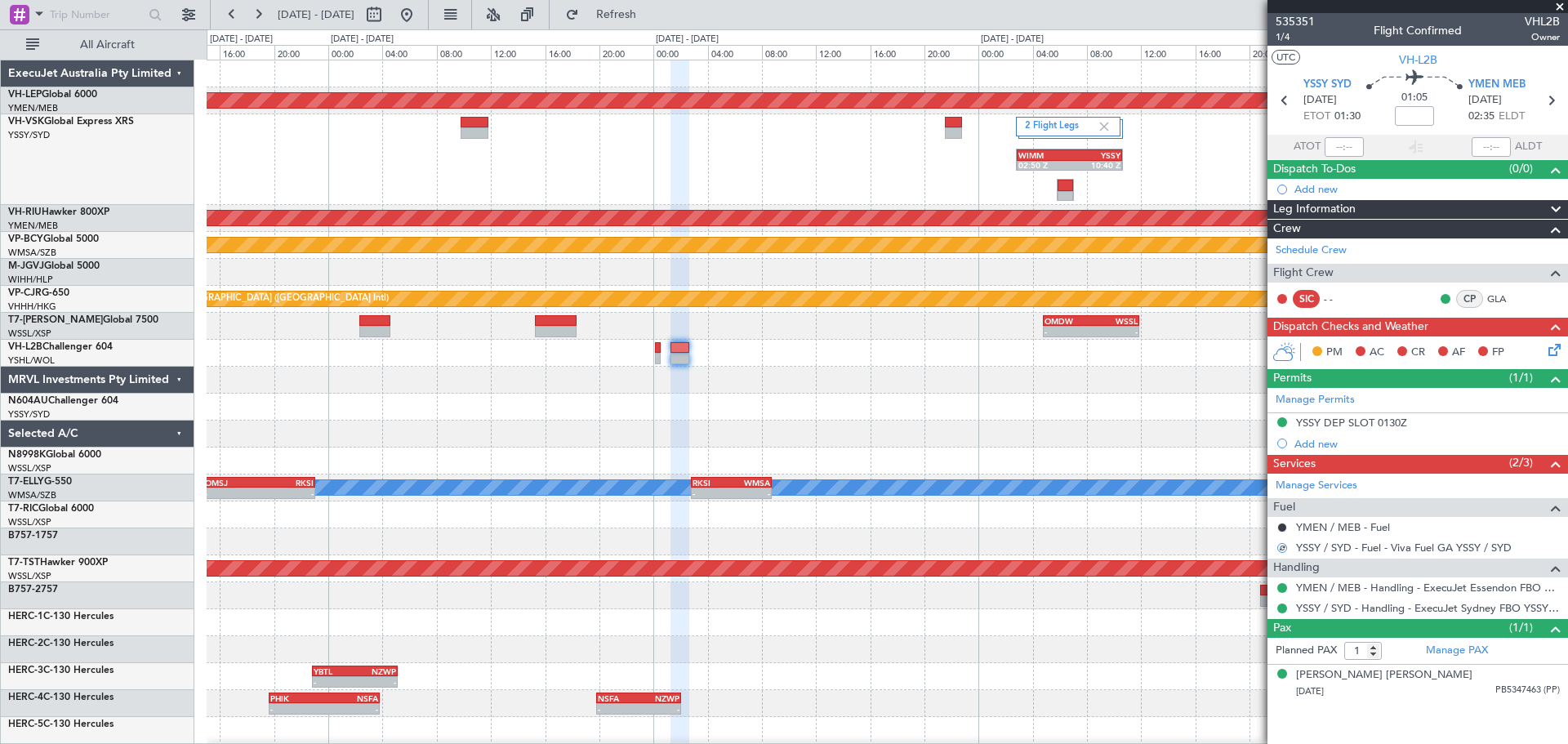
click at [818, 472] on div "Unplanned Maint Wichita (Wichita Mid-continent) 2 Flight Legs WIMM 02:50 Z YSSY…" at bounding box center [887, 536] width 1361 height 953
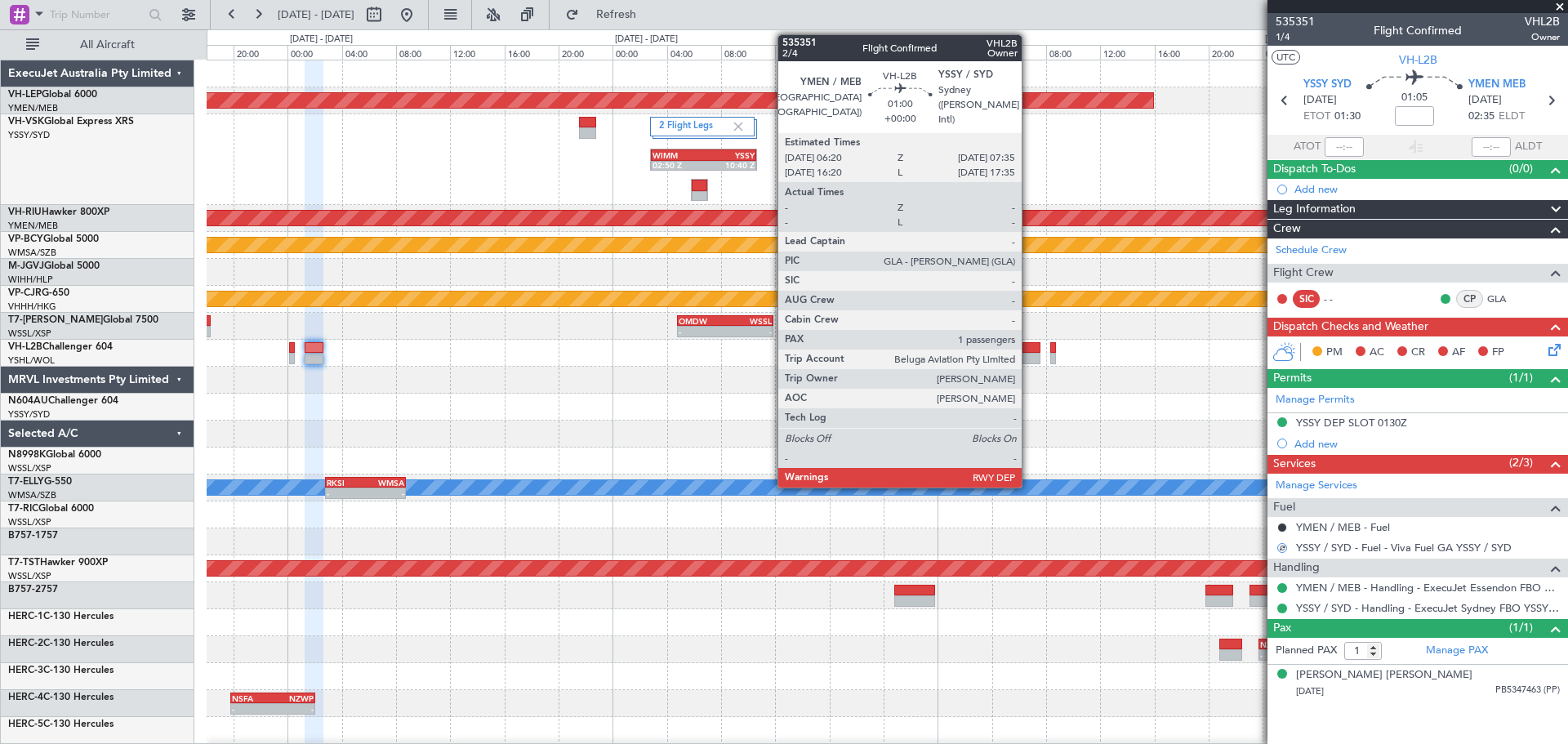
click at [1029, 352] on div at bounding box center [1031, 358] width 17 height 11
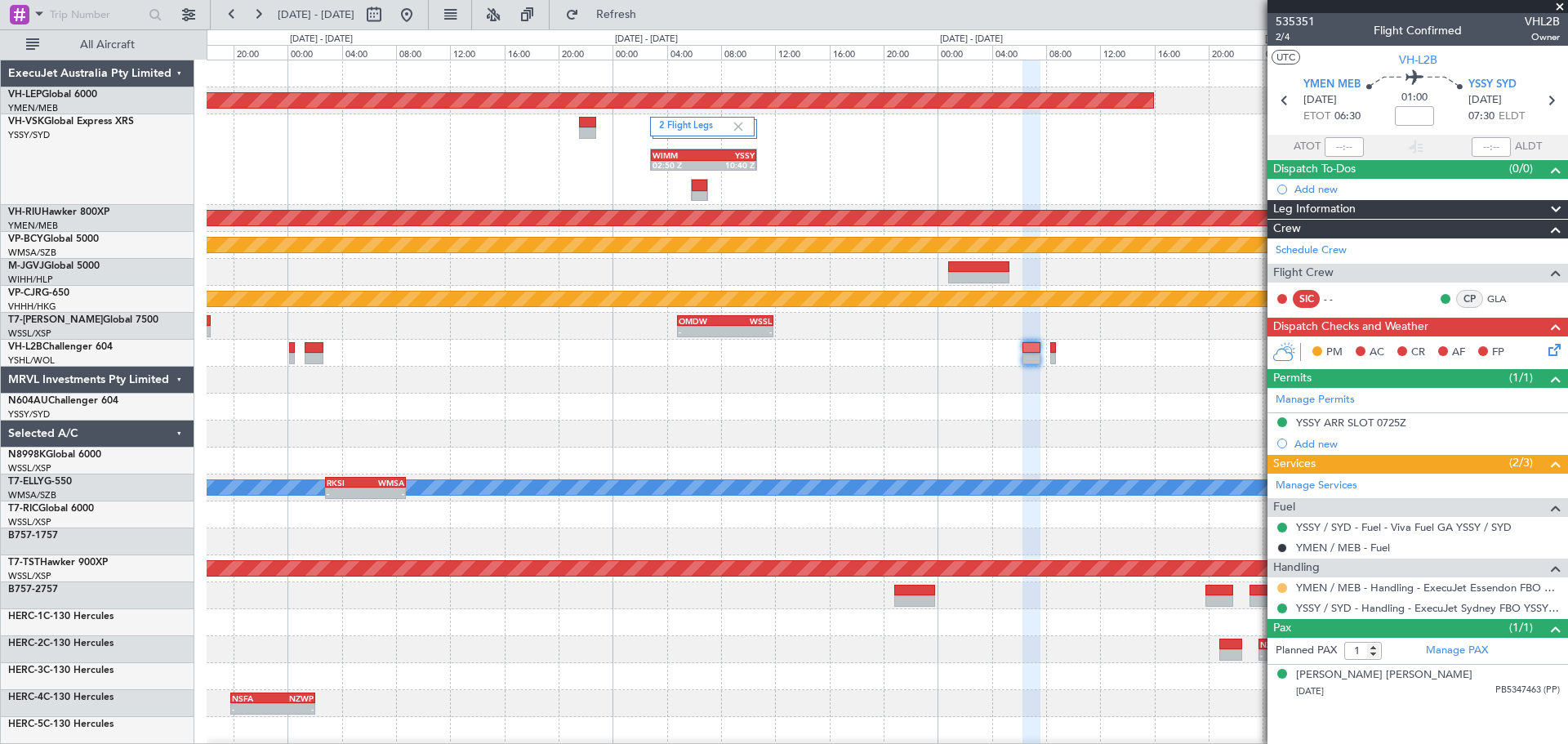
click at [1284, 586] on button at bounding box center [1282, 588] width 9 height 9
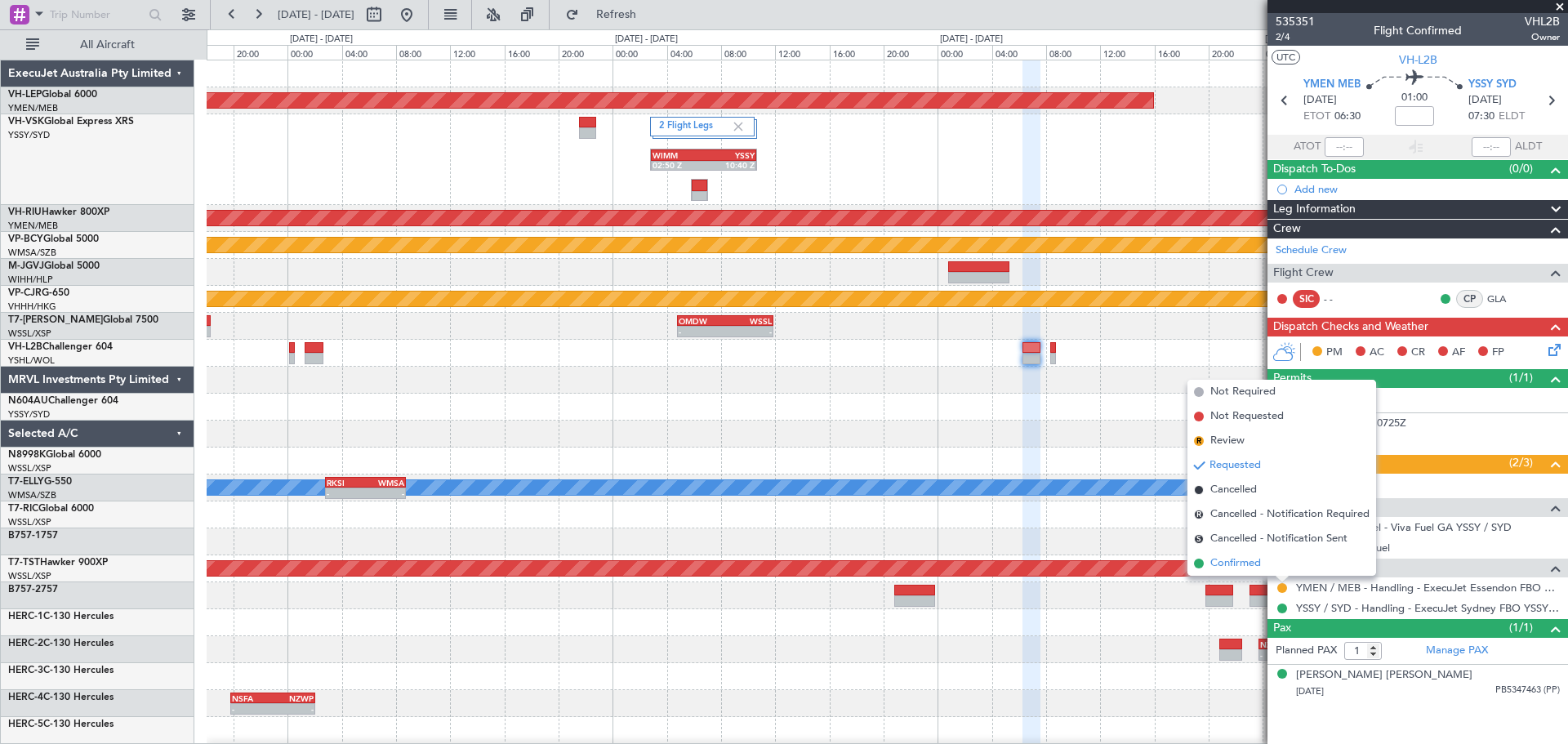
click at [1254, 558] on span "Confirmed" at bounding box center [1235, 562] width 51 height 16
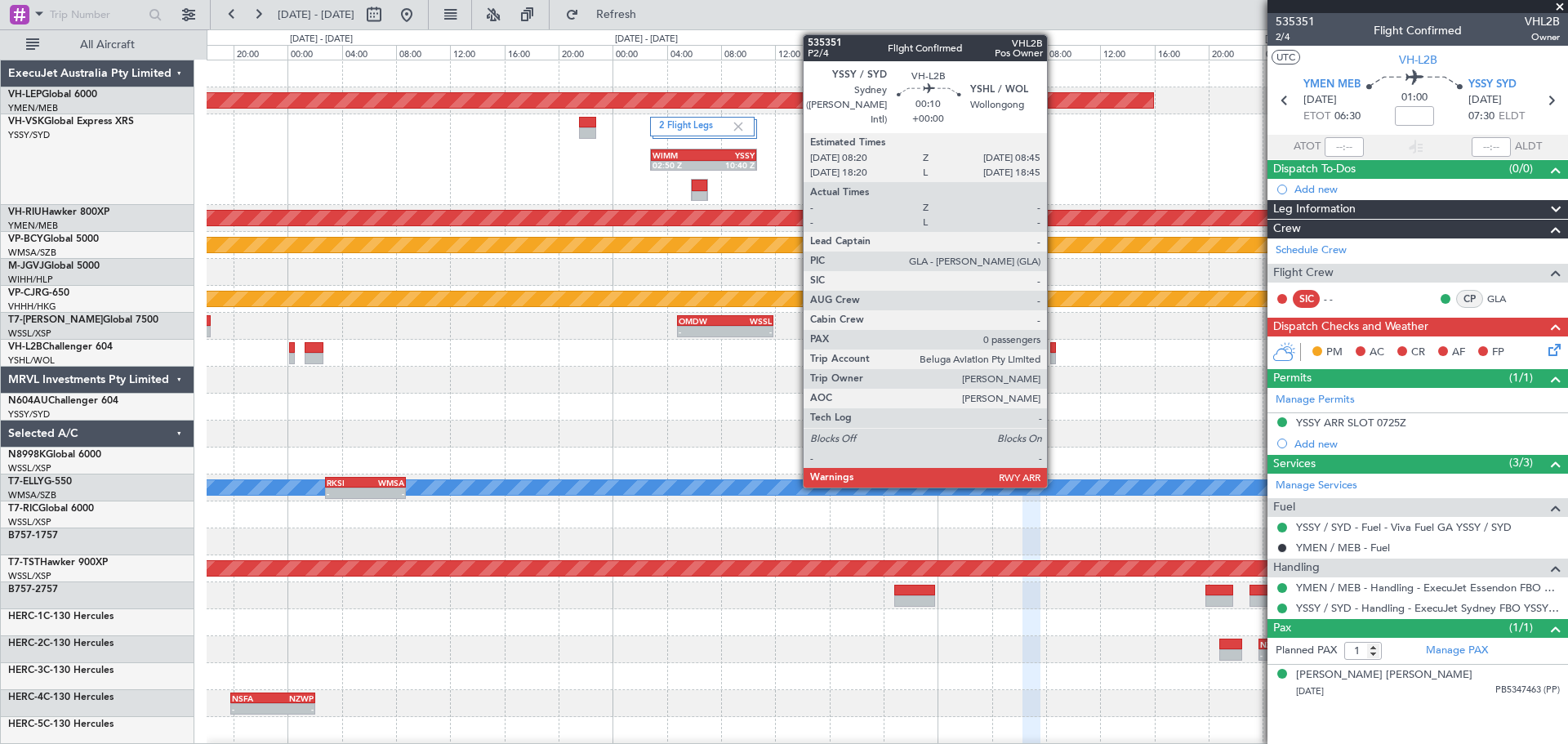
click at [1054, 355] on div at bounding box center [1053, 358] width 6 height 11
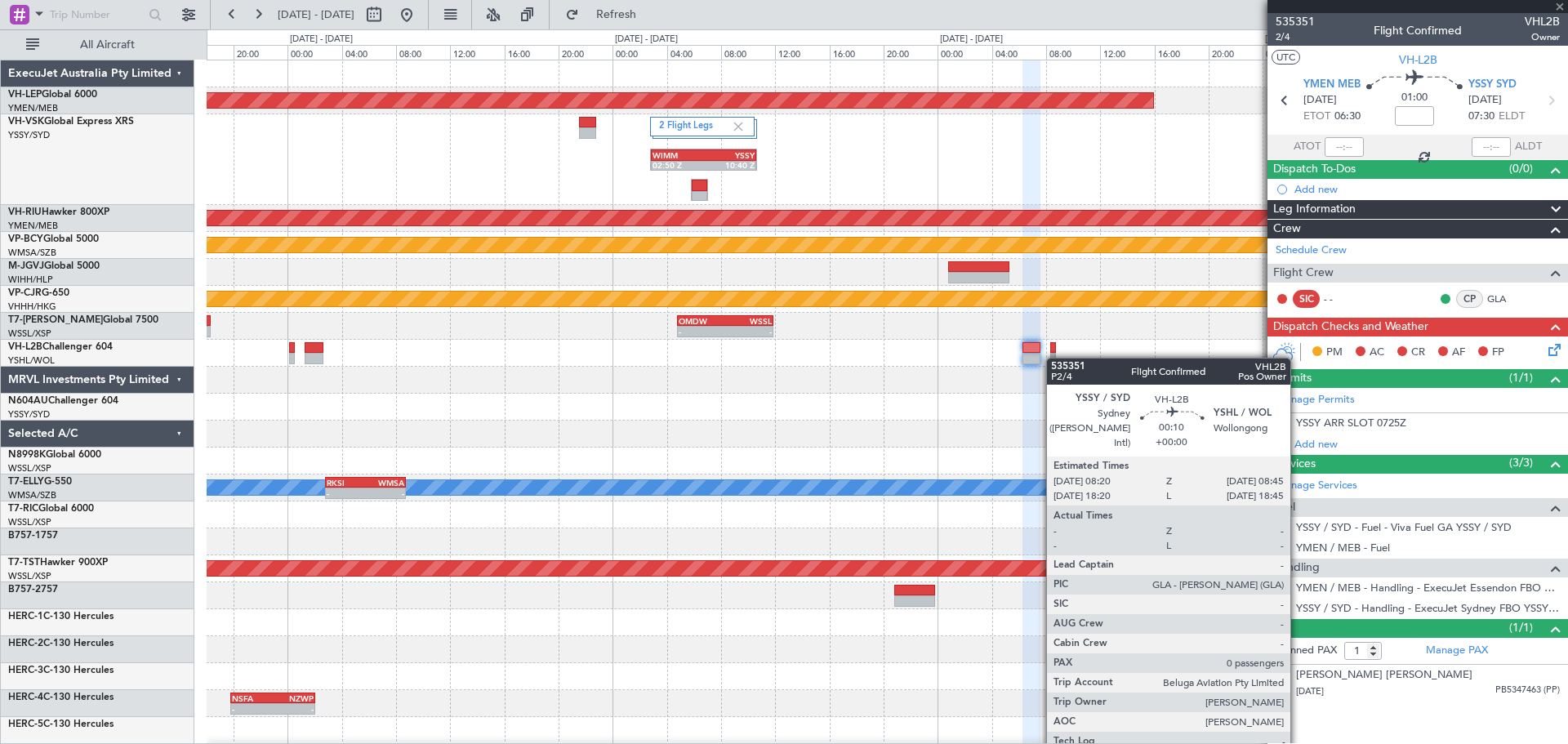
type input "0"
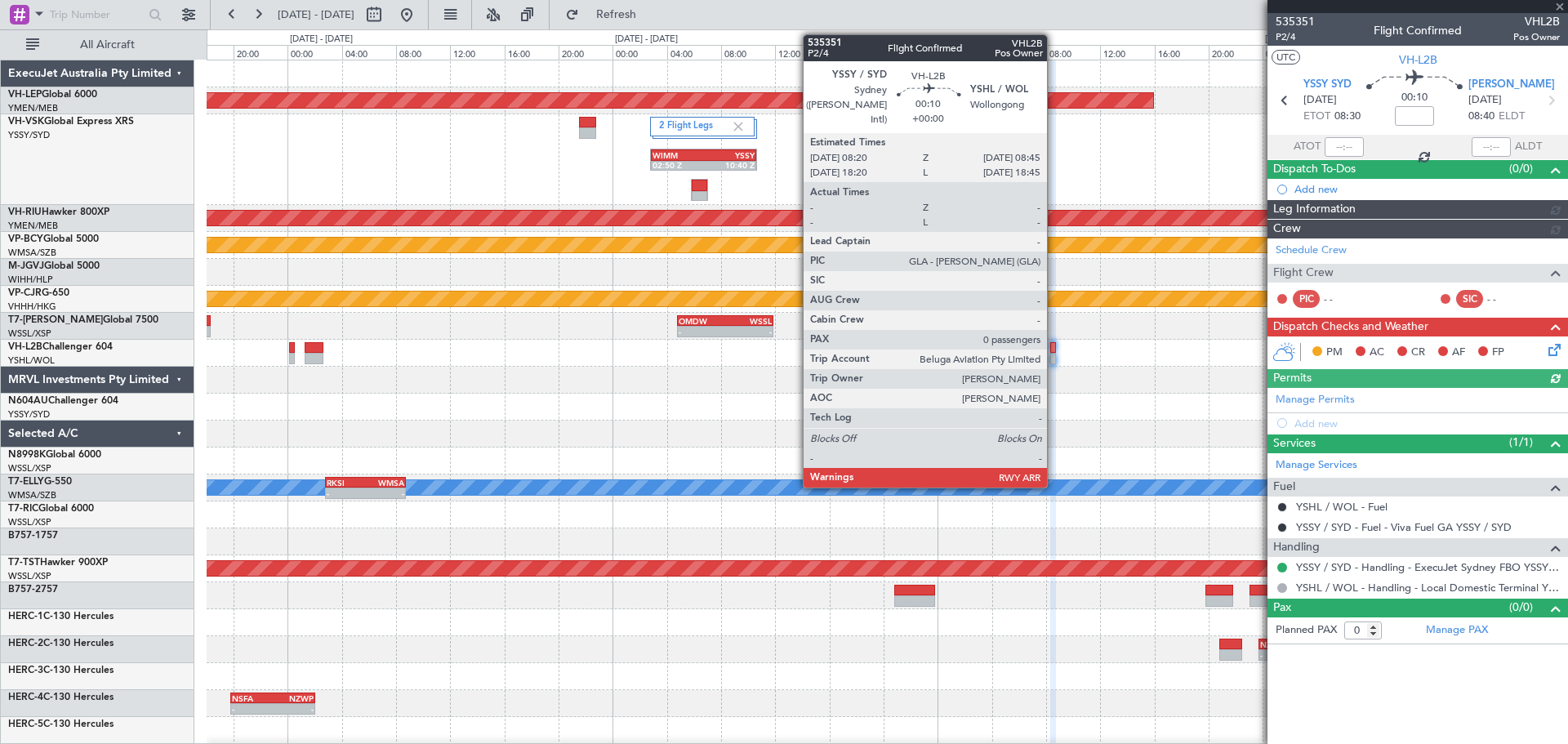
click at [1054, 358] on div at bounding box center [1053, 358] width 6 height 11
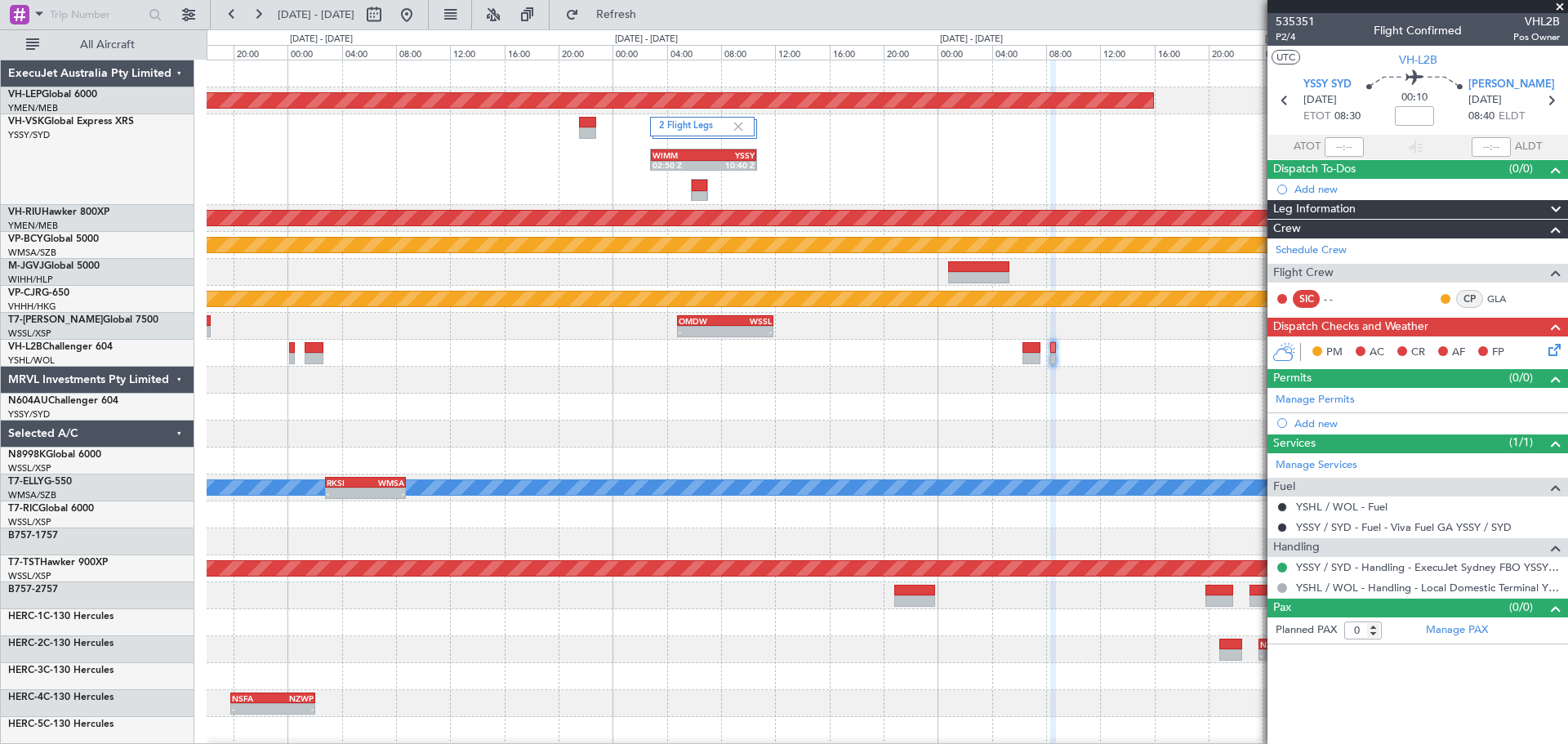
click at [763, 162] on div "2 Flight Legs WIMM 02:50 Z YSSY 10:40 Z" at bounding box center [887, 159] width 1361 height 91
